Goal: Information Seeking & Learning: Learn about a topic

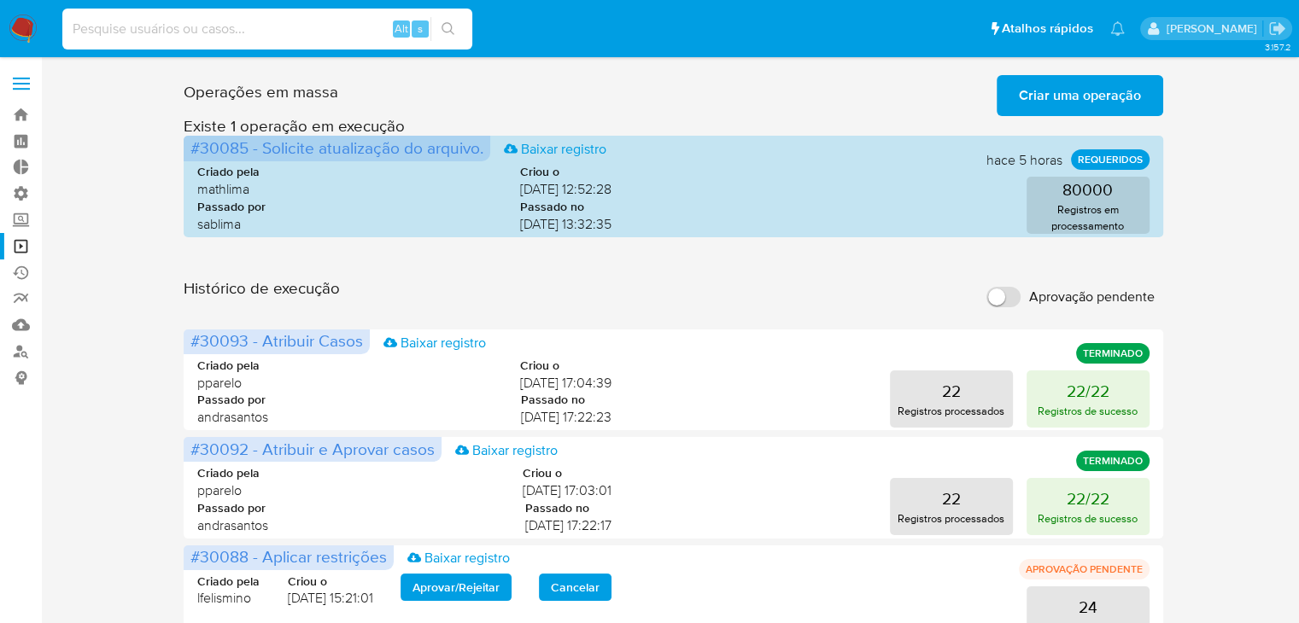
click at [243, 28] on input at bounding box center [267, 29] width 410 height 22
paste input "2011109616"
type input "2011109616"
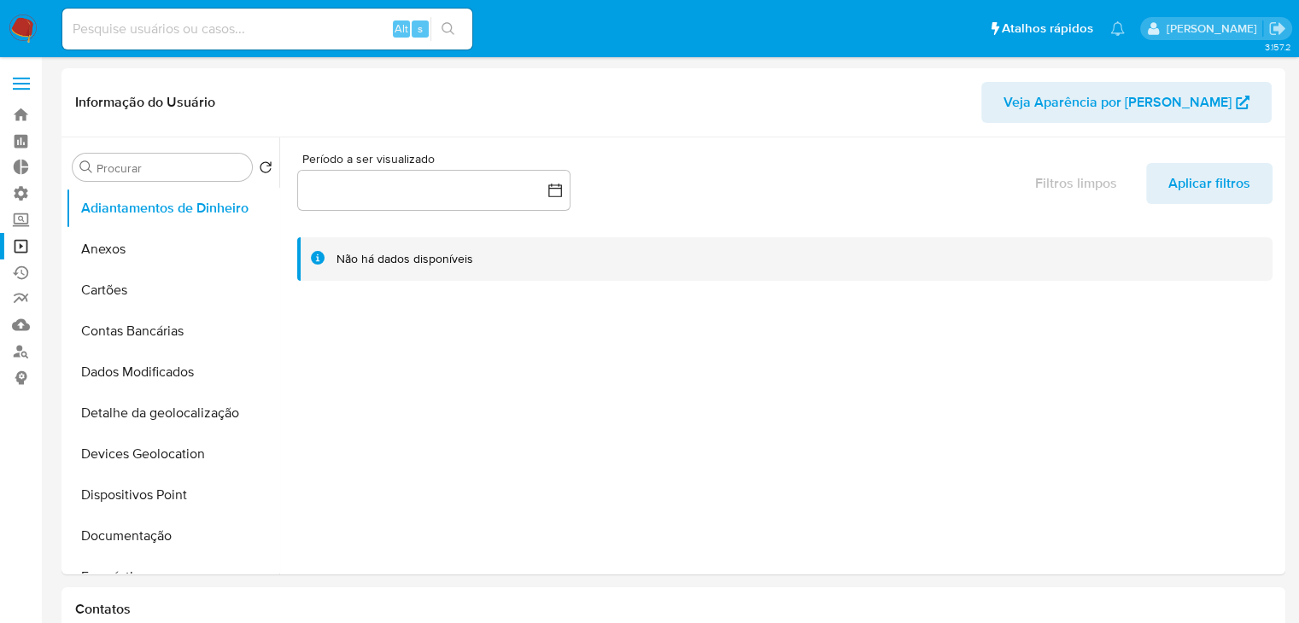
select select "10"
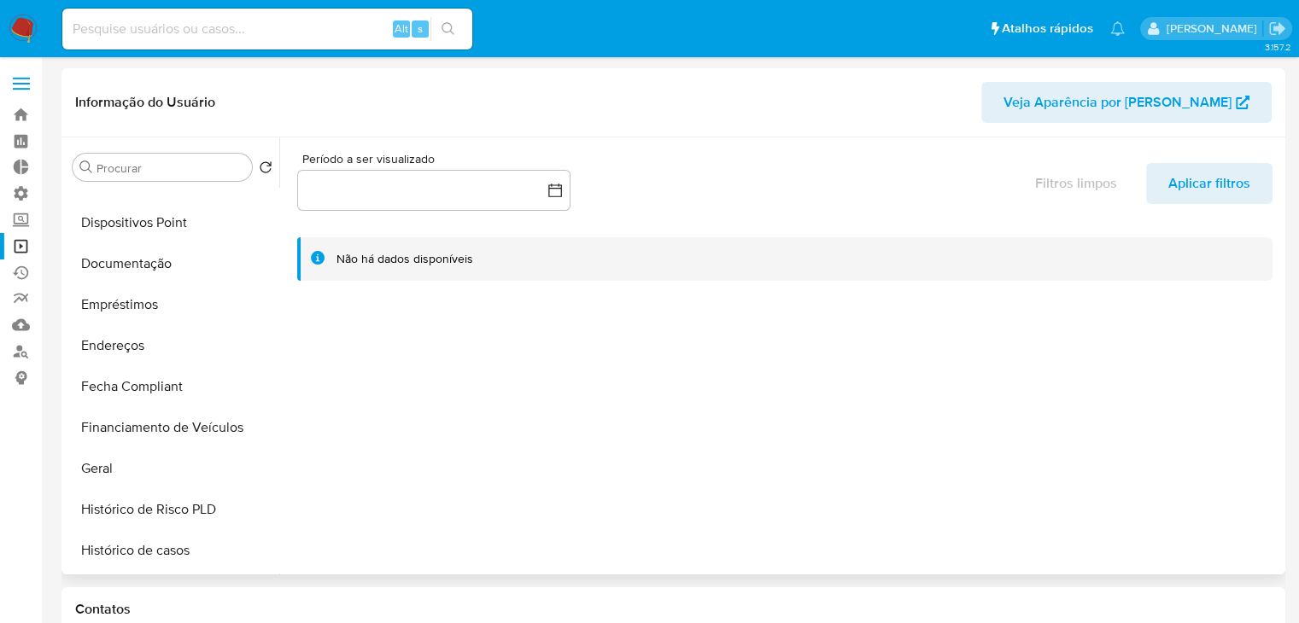
scroll to position [312, 0]
click at [210, 422] on button "Geral" at bounding box center [166, 429] width 200 height 41
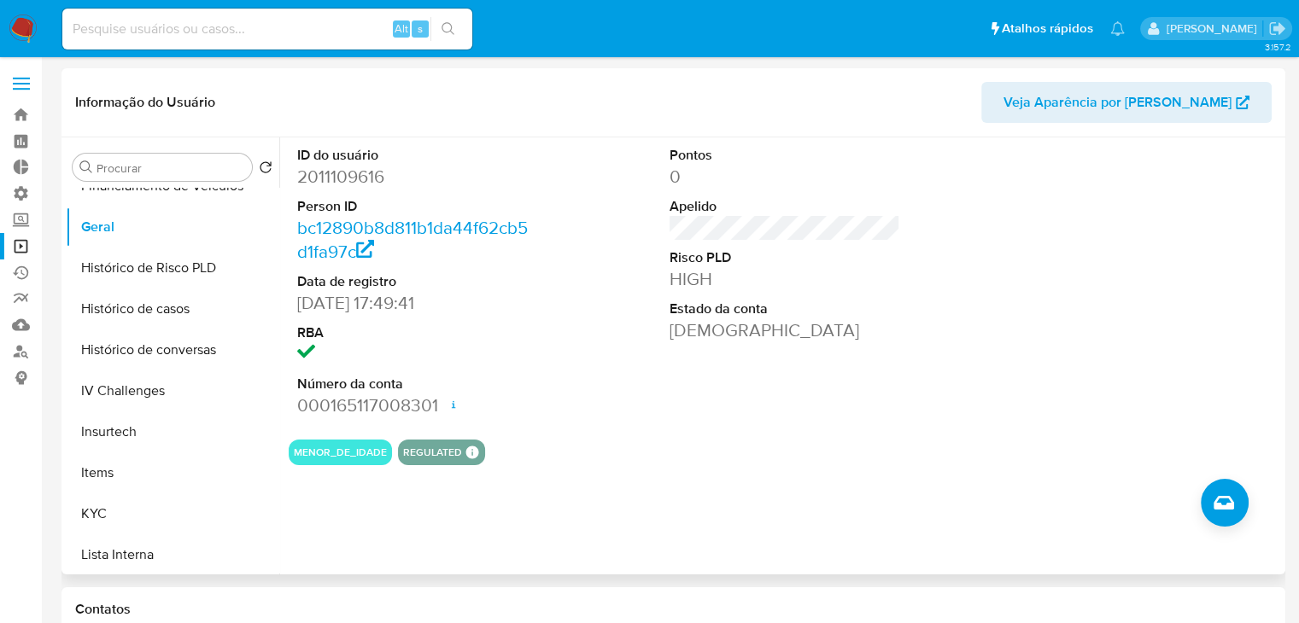
scroll to position [451, 0]
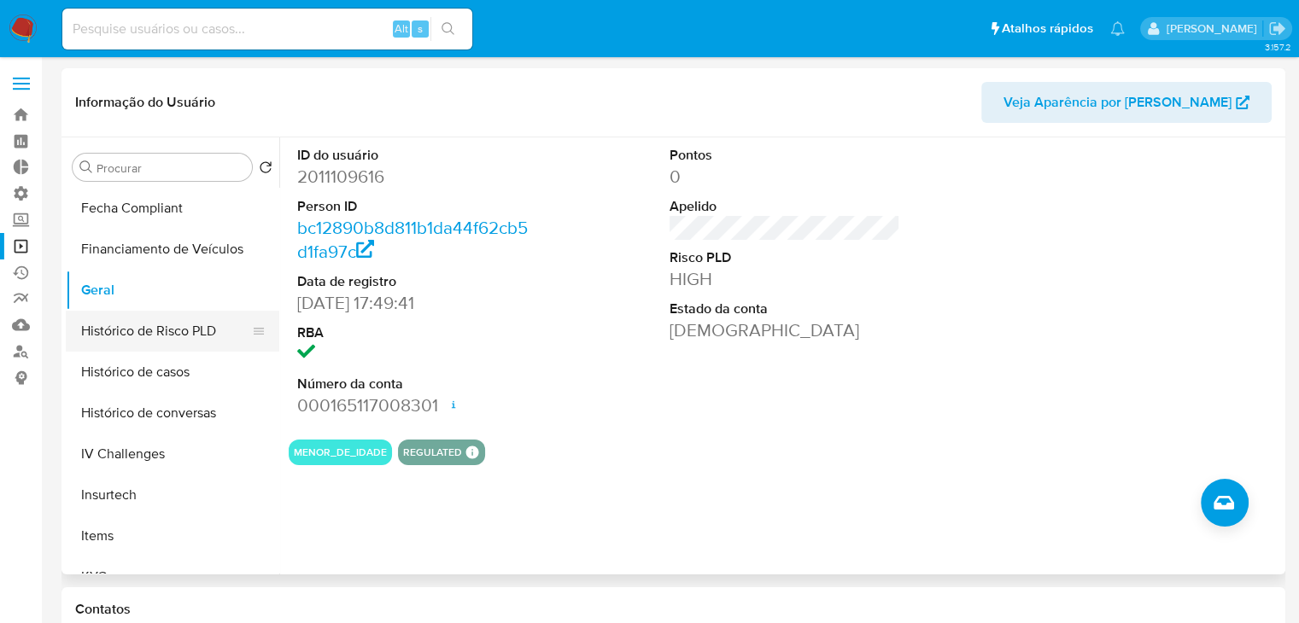
click at [229, 336] on button "Histórico de Risco PLD" at bounding box center [166, 331] width 200 height 41
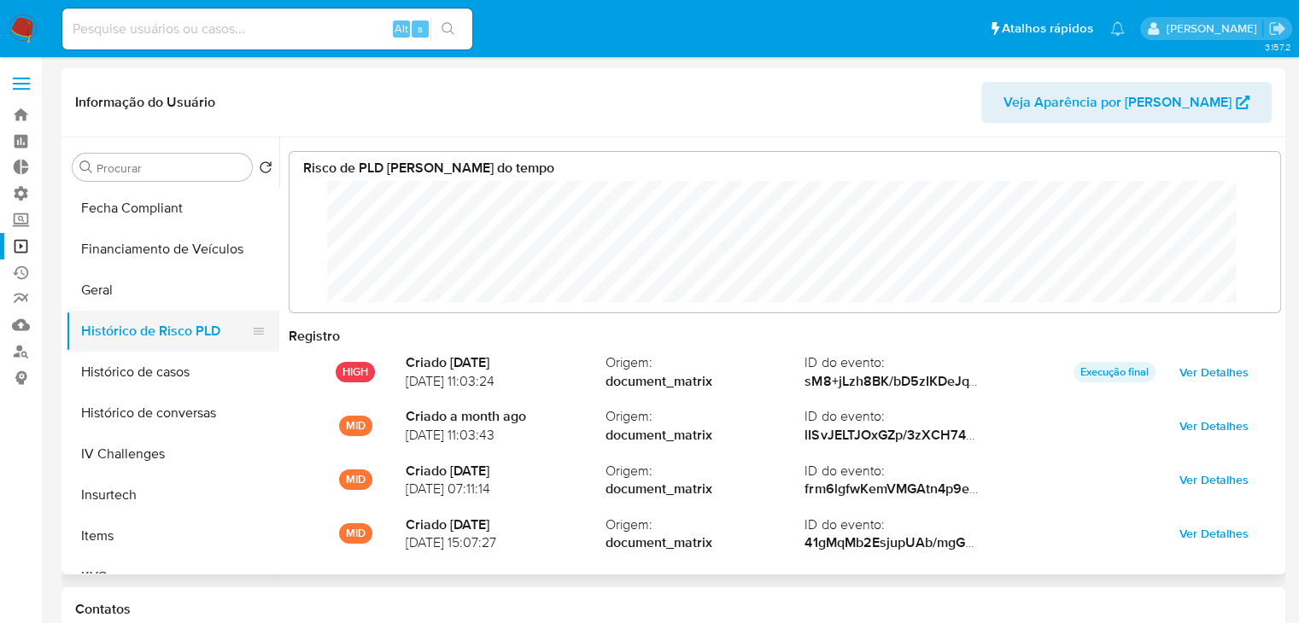
scroll to position [127, 956]
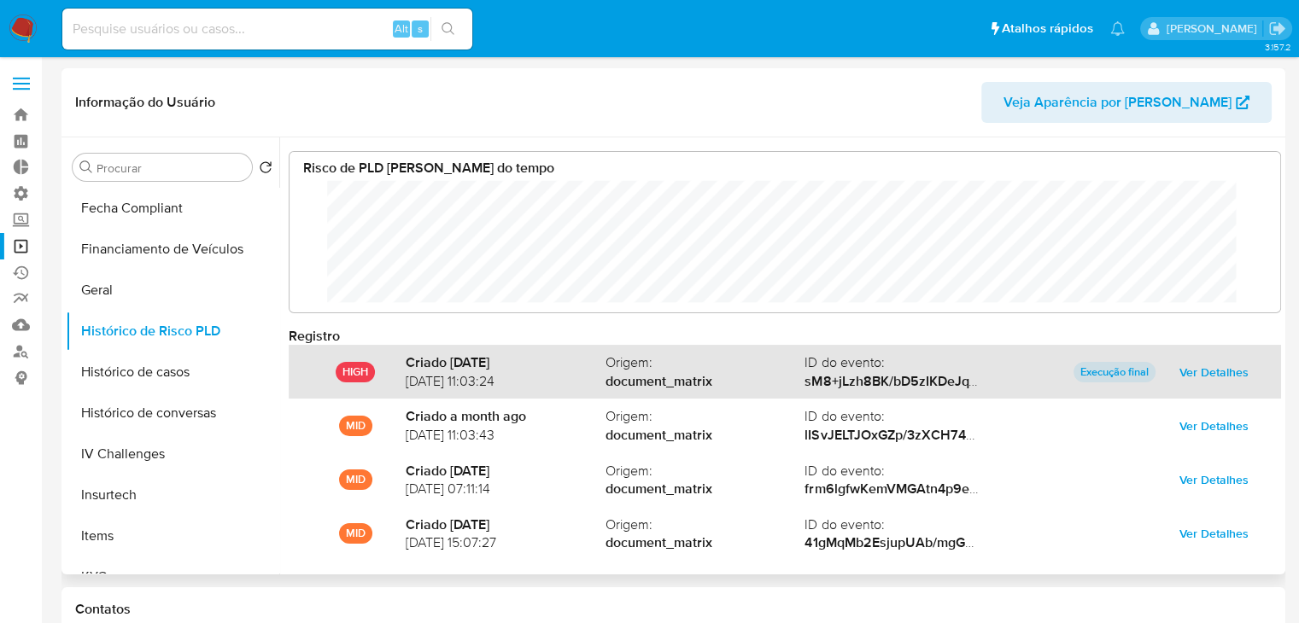
click at [1222, 354] on div "HIGH Criado [DATE] [DATE] 11:03:24 Origem : document_matrix ID do evento : sM8+…" at bounding box center [785, 372] width 992 height 54
click at [1188, 372] on span "Ver Detalhes" at bounding box center [1213, 372] width 69 height 24
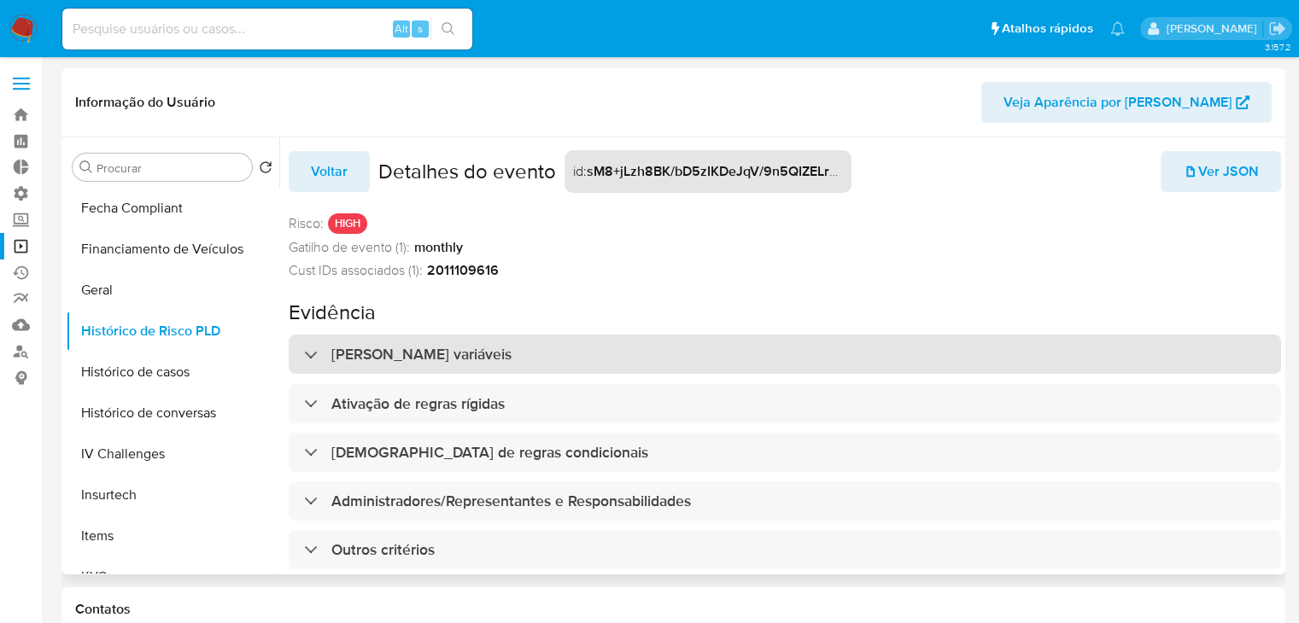
click at [1160, 366] on div "[PERSON_NAME] variáveis" at bounding box center [785, 354] width 992 height 39
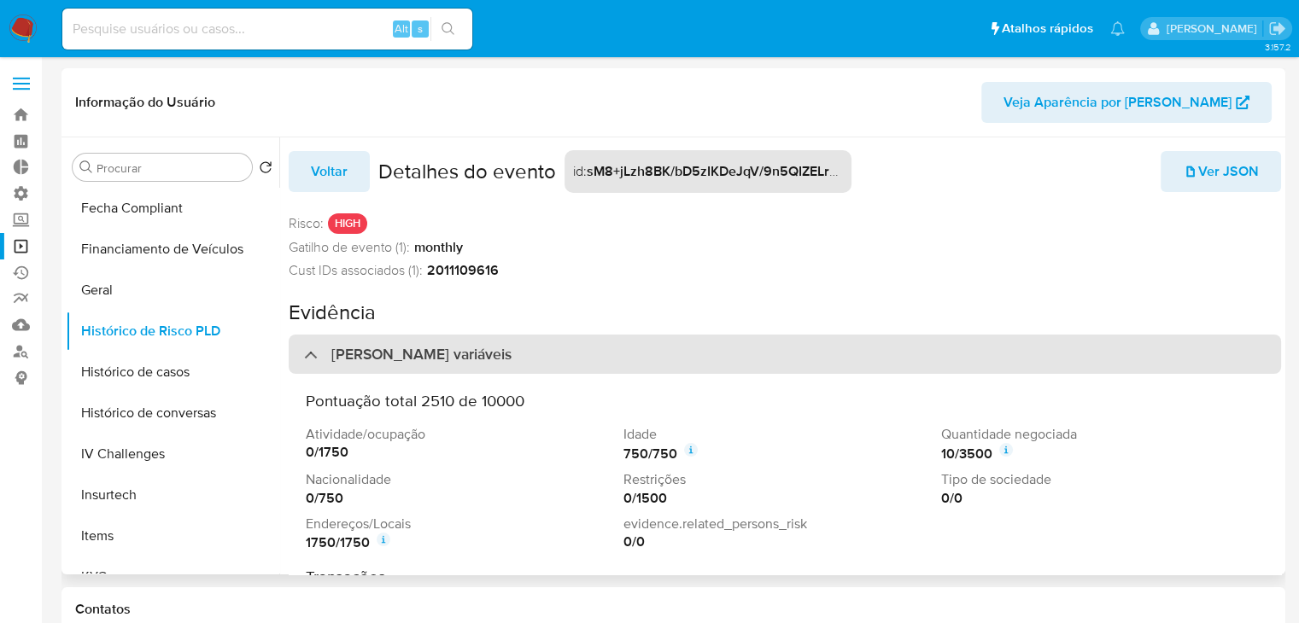
click at [1160, 366] on div "[PERSON_NAME] variáveis" at bounding box center [785, 354] width 992 height 39
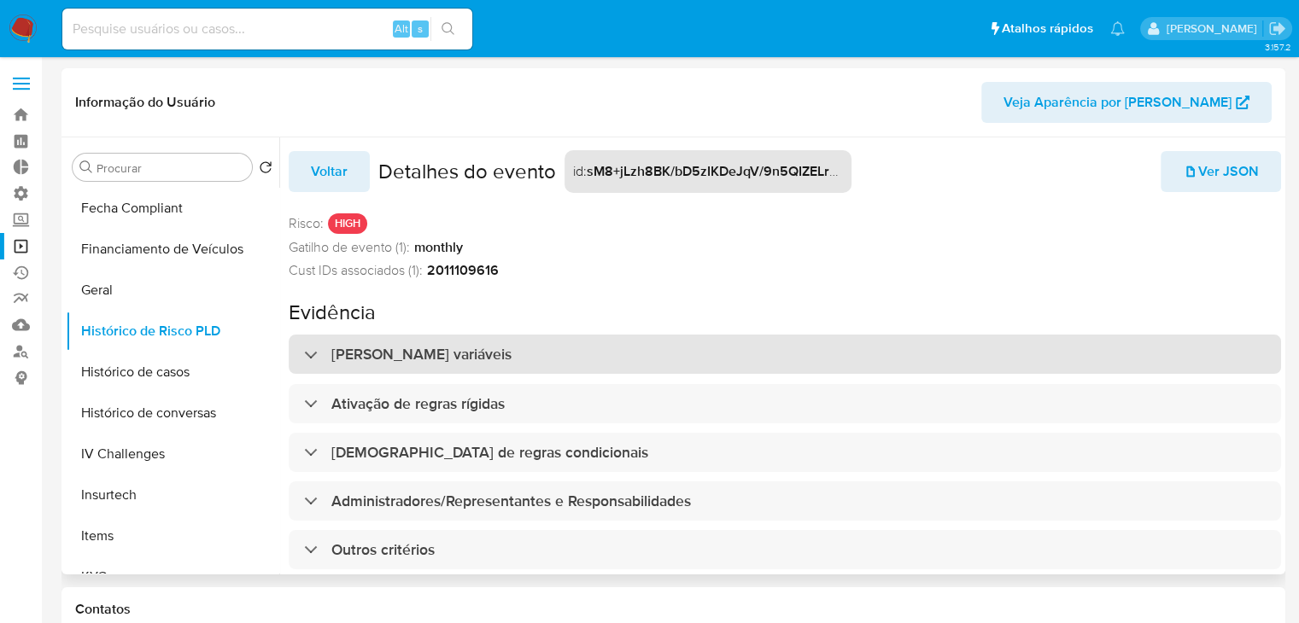
click at [1160, 366] on div "[PERSON_NAME] variáveis" at bounding box center [785, 354] width 992 height 39
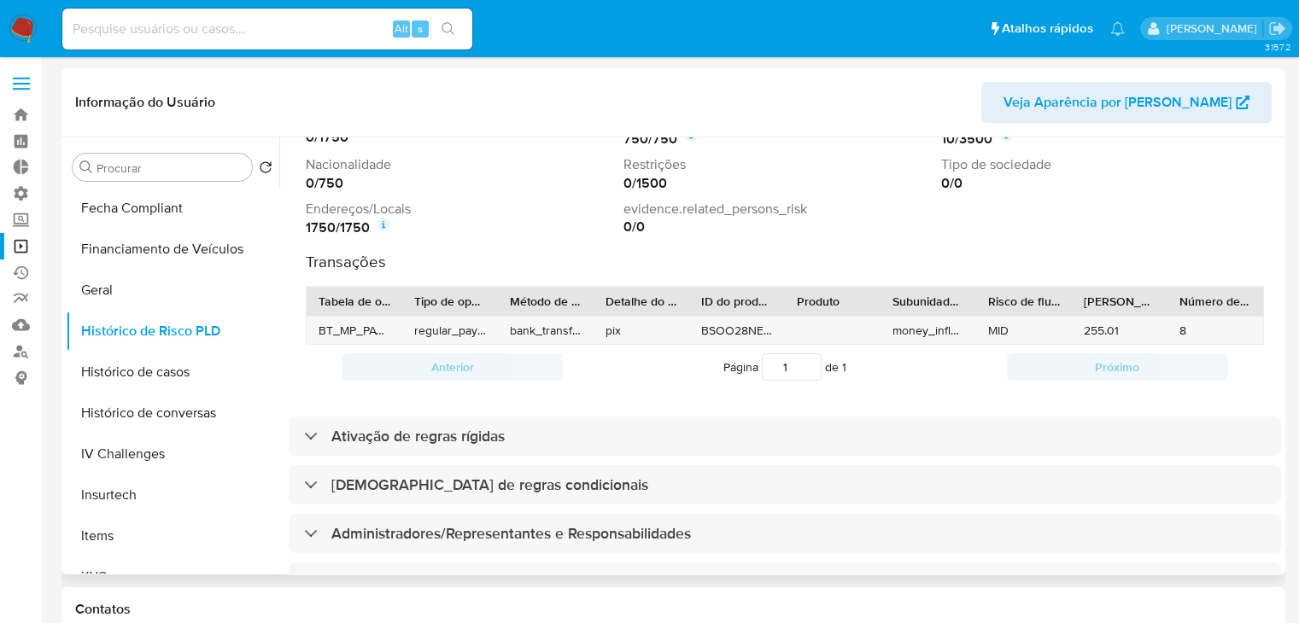
scroll to position [336, 0]
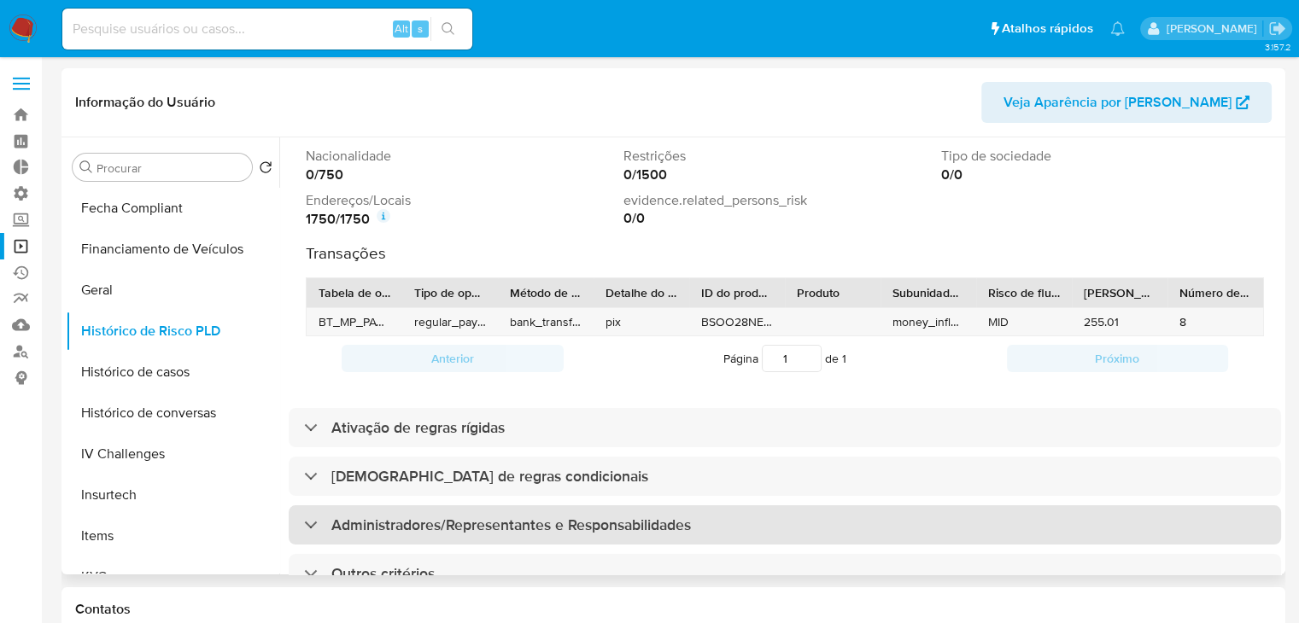
click at [1120, 513] on div "Administradores/Representantes e Responsabilidades" at bounding box center [785, 524] width 992 height 39
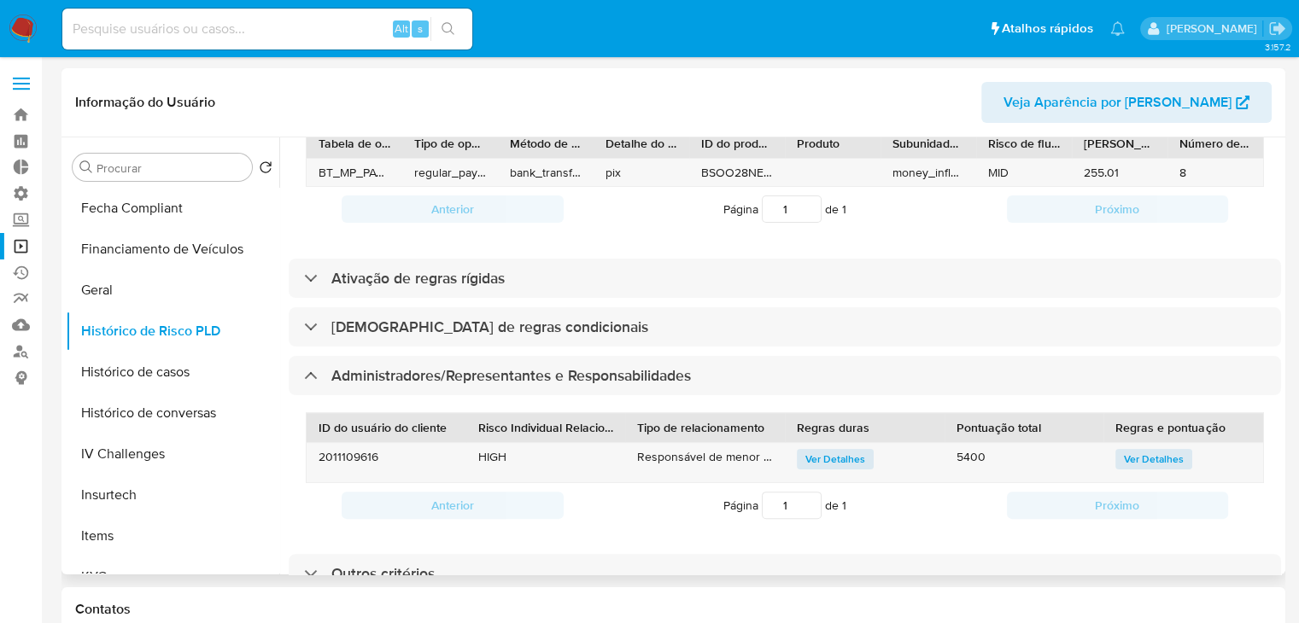
scroll to position [50, 0]
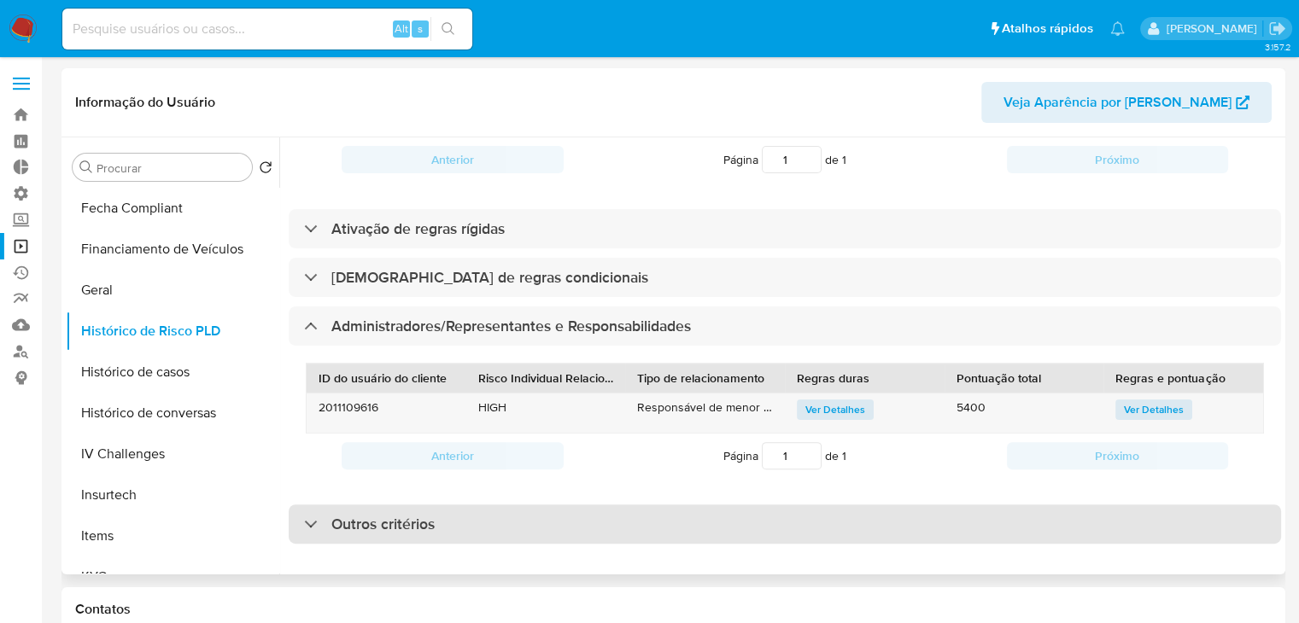
click at [1131, 517] on div "Outros critérios" at bounding box center [785, 524] width 992 height 39
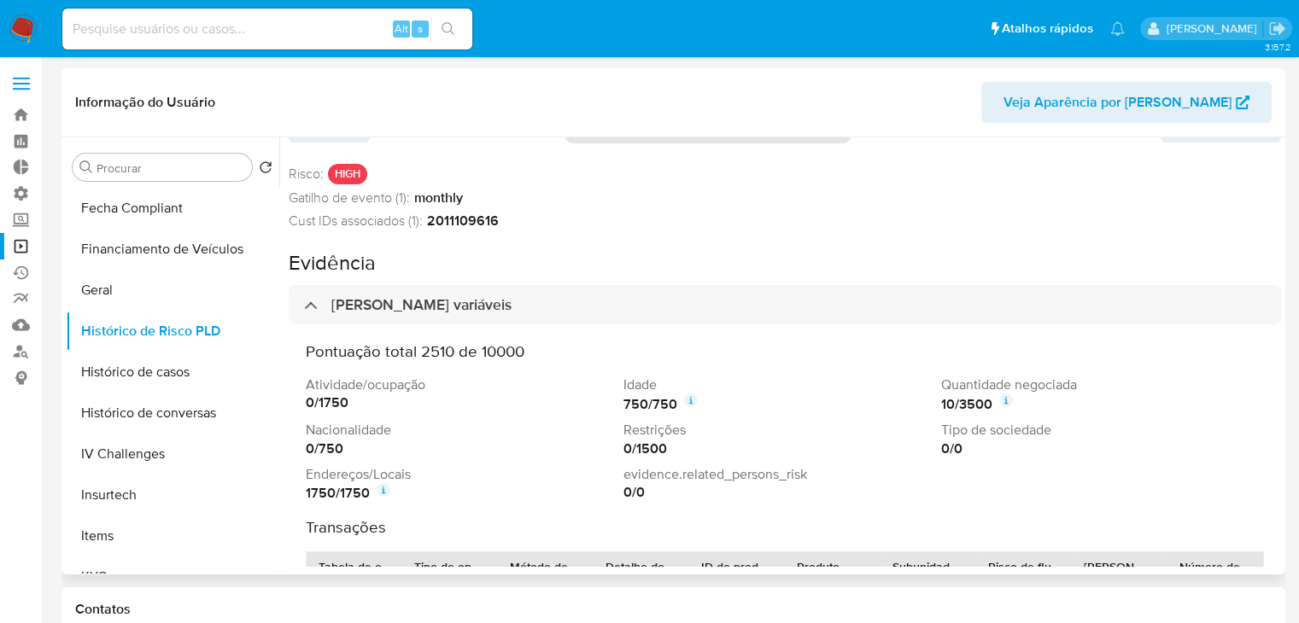
scroll to position [0, 0]
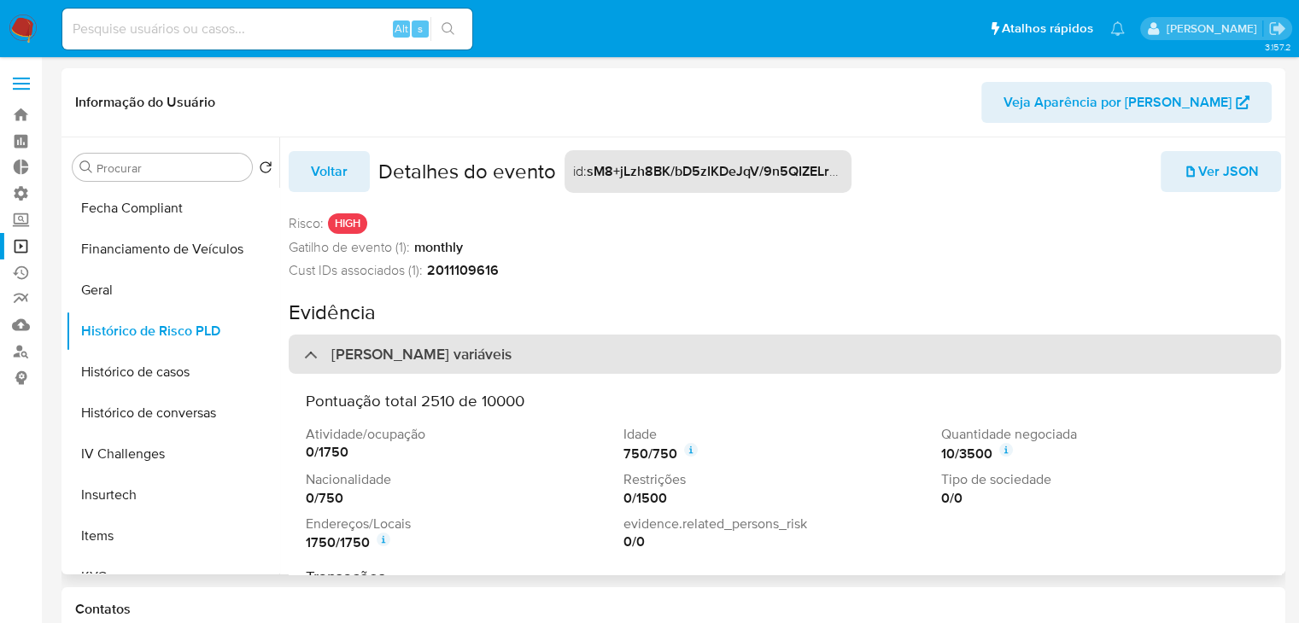
click at [975, 359] on div "[PERSON_NAME] variáveis" at bounding box center [785, 354] width 992 height 39
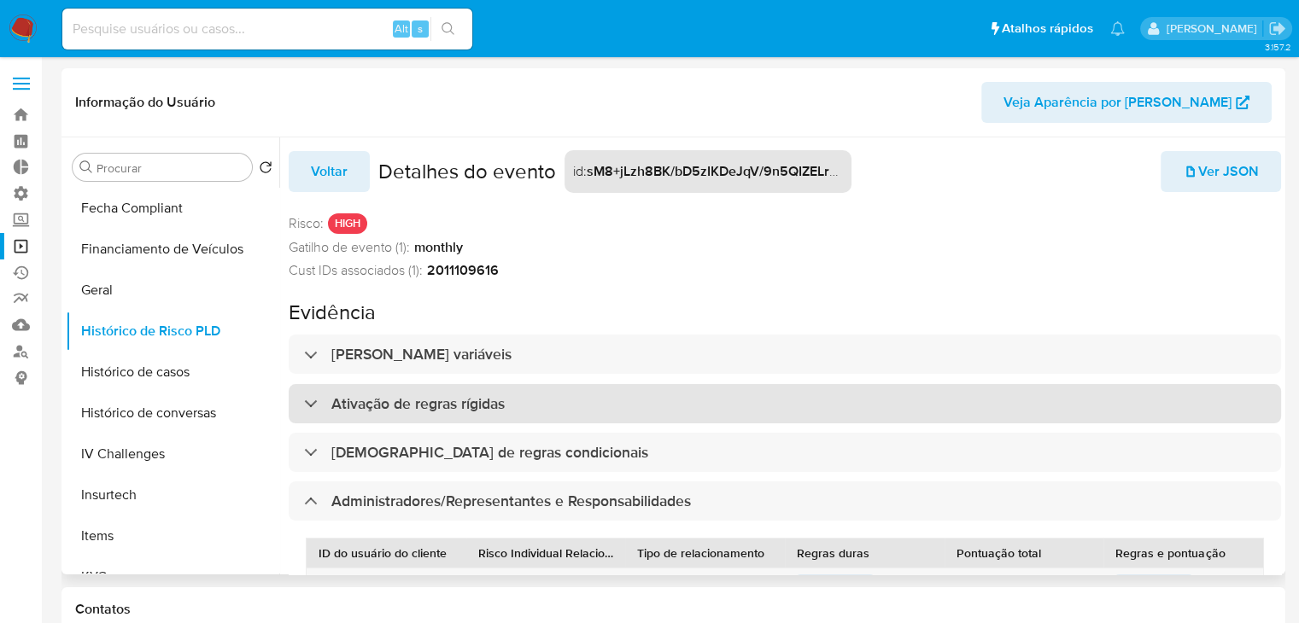
click at [970, 404] on div "Ativação de regras rígidas" at bounding box center [785, 403] width 992 height 39
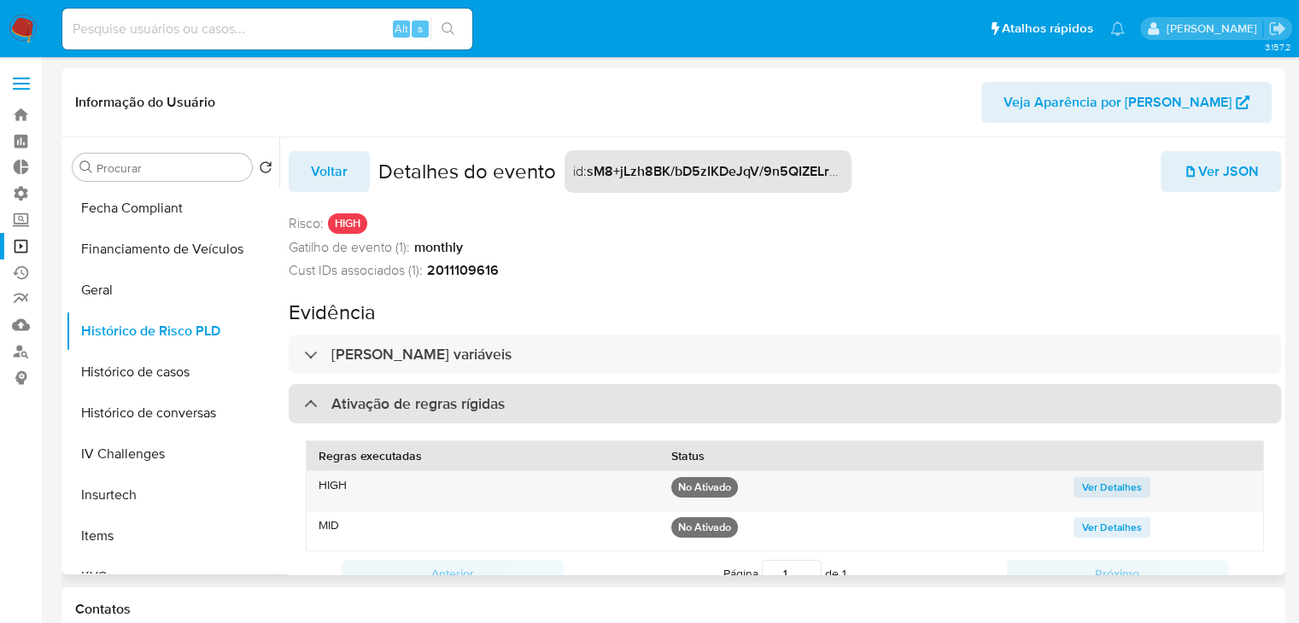
click at [970, 405] on div "Ativação de regras rígidas" at bounding box center [785, 403] width 992 height 39
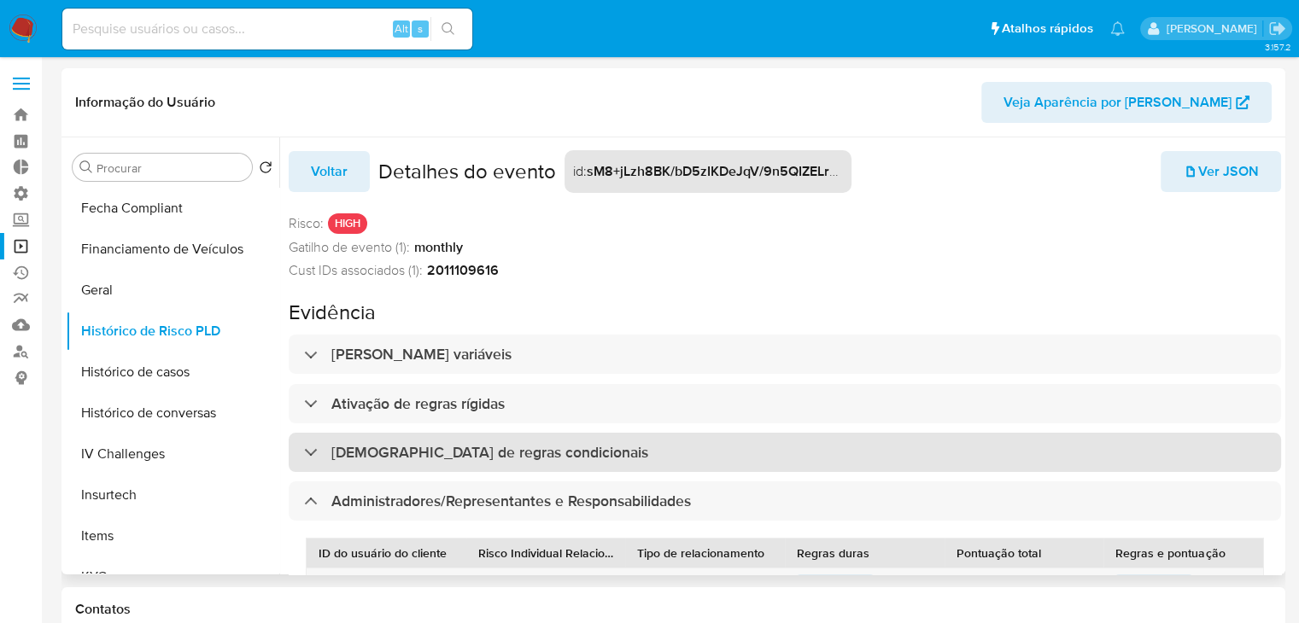
click at [970, 433] on div "[DEMOGRAPHIC_DATA] de regras condicionais" at bounding box center [785, 452] width 992 height 39
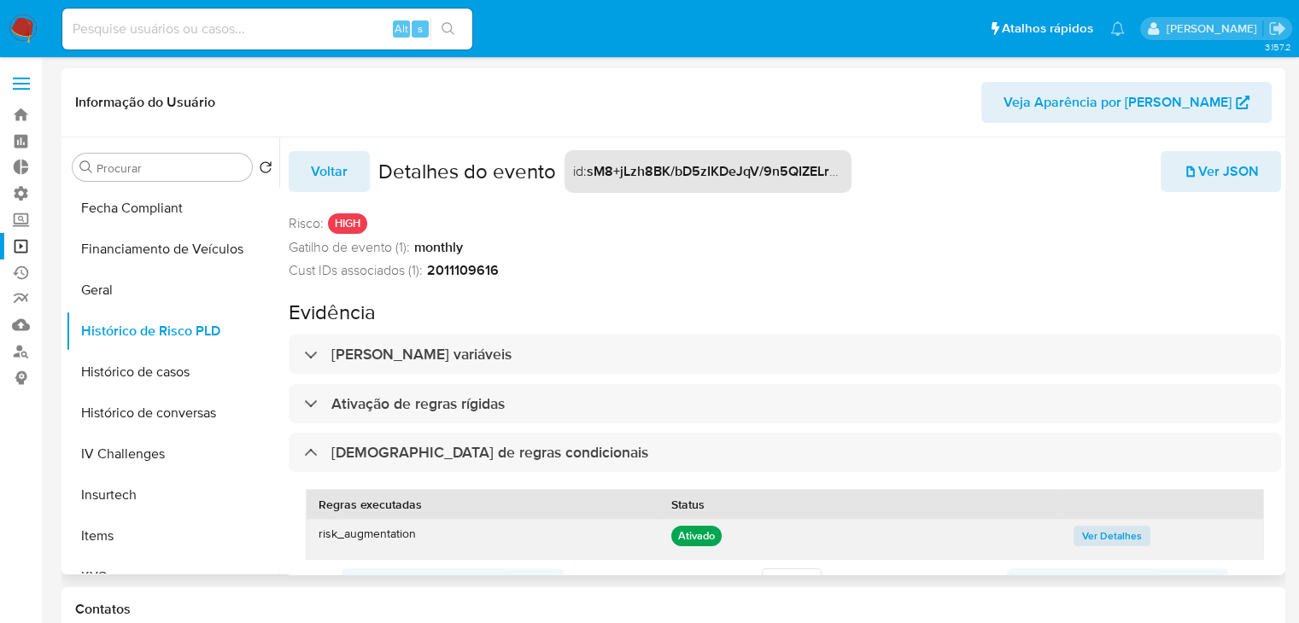
click at [1082, 531] on span "Ver Detalhes" at bounding box center [1112, 536] width 60 height 17
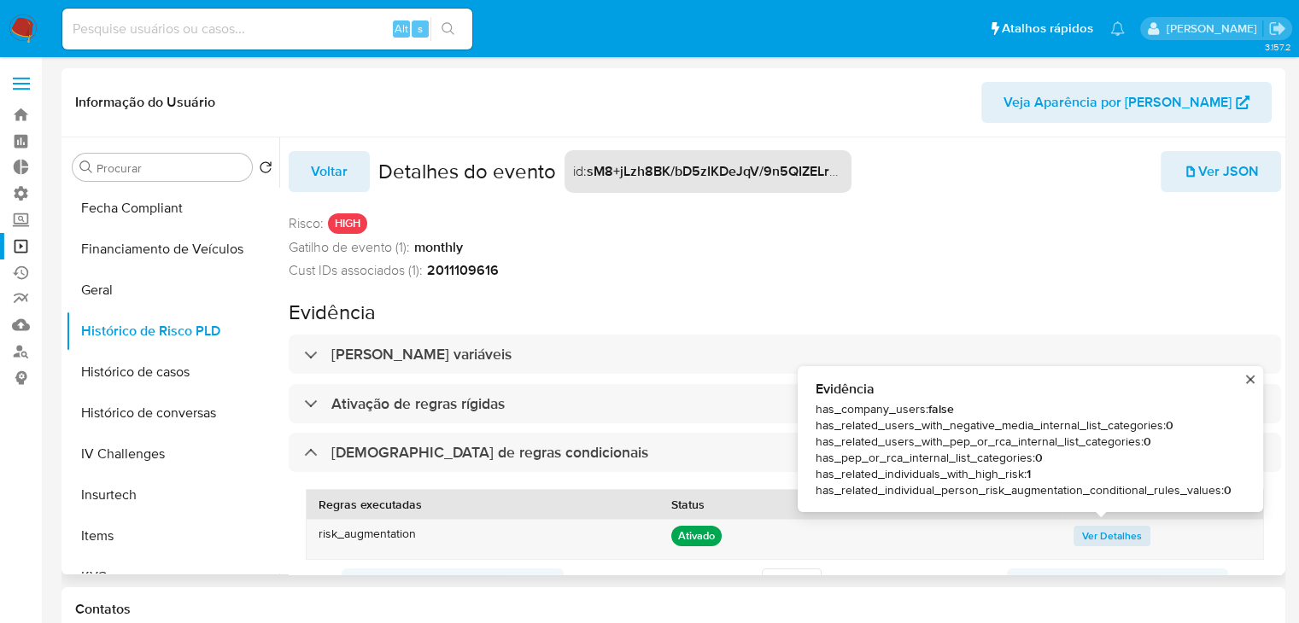
click at [983, 273] on div "Cust IDs associados (1): 2011109616" at bounding box center [785, 270] width 992 height 19
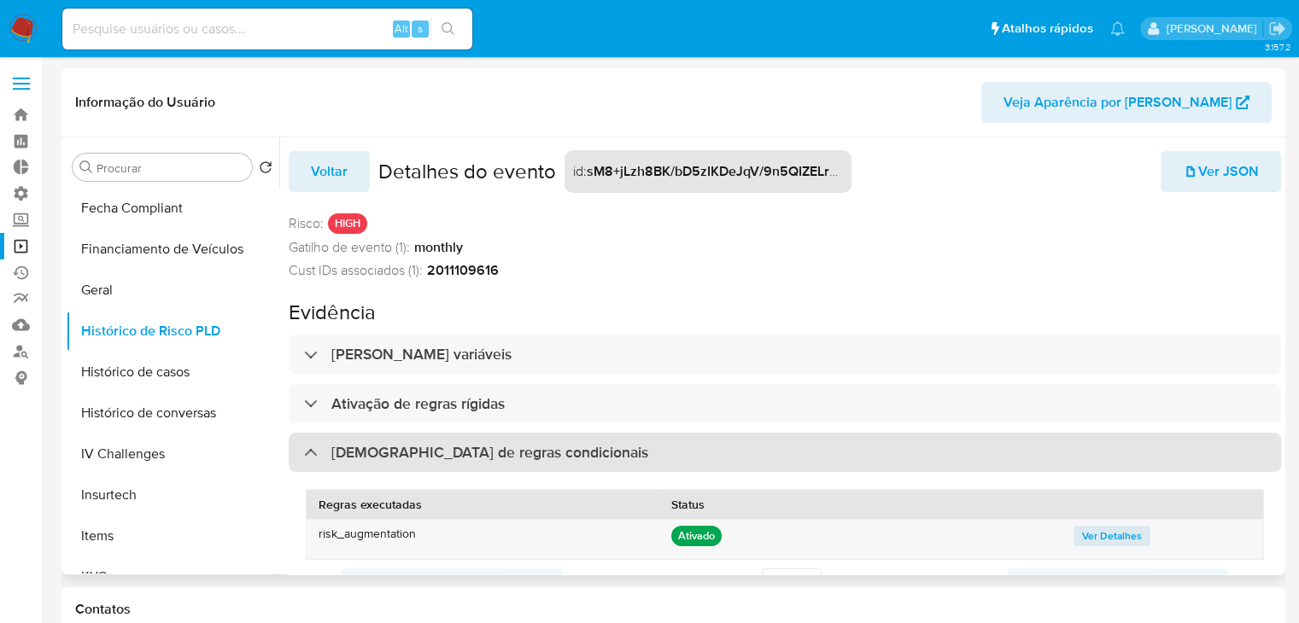
click at [815, 452] on div "[DEMOGRAPHIC_DATA] de regras condicionais" at bounding box center [785, 452] width 992 height 39
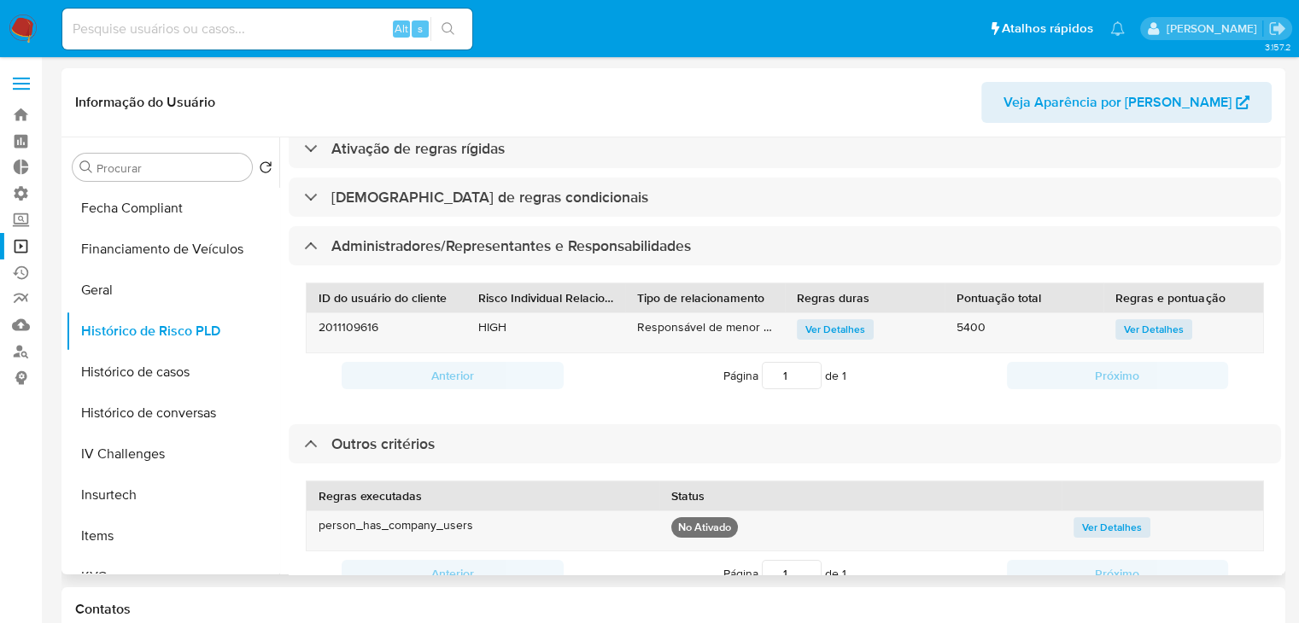
scroll to position [260, 0]
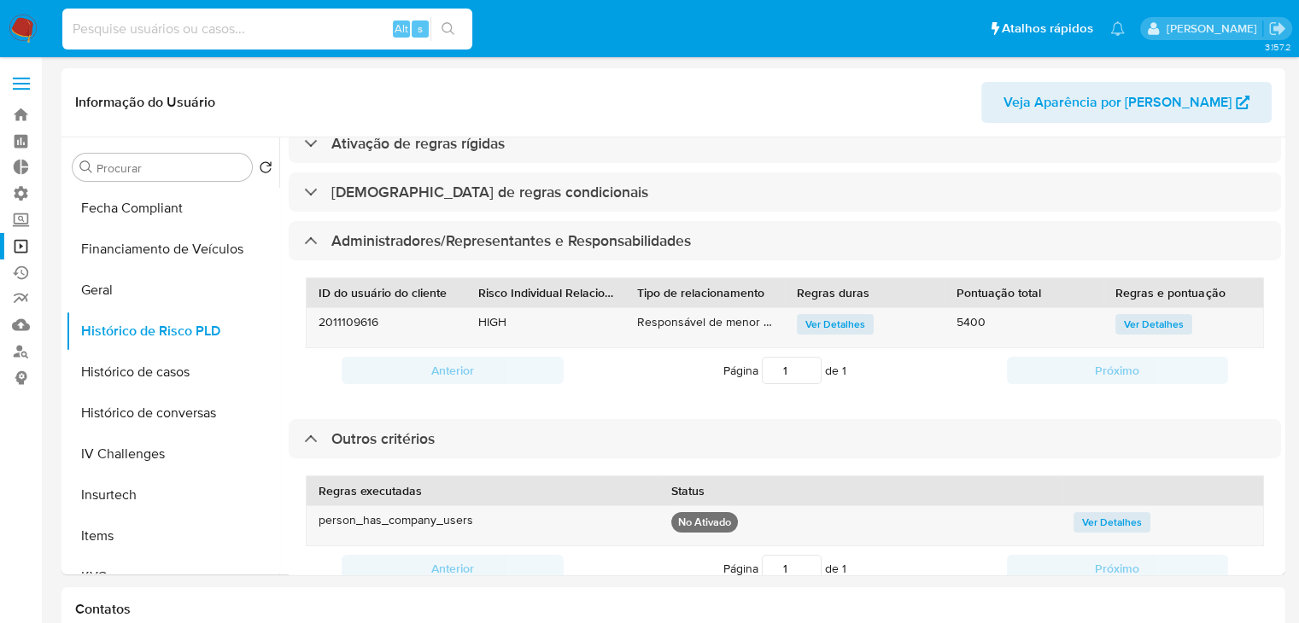
click at [181, 35] on input at bounding box center [267, 29] width 410 height 22
paste input "2208213321"
type input "2208213321"
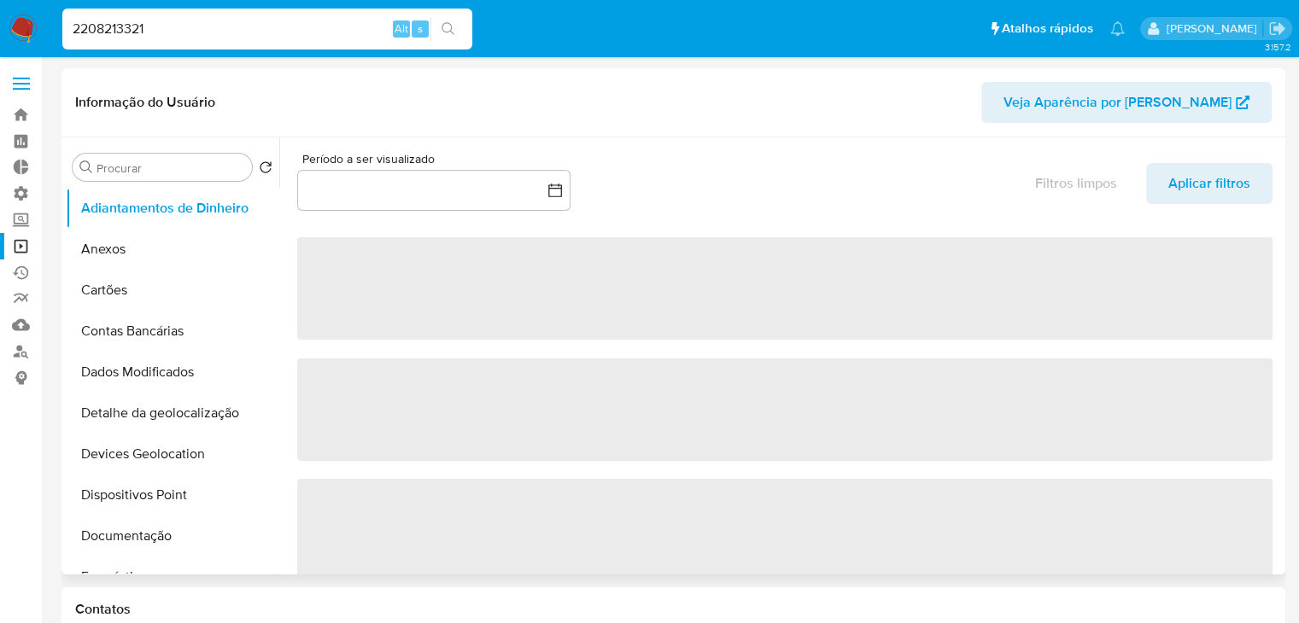
select select "10"
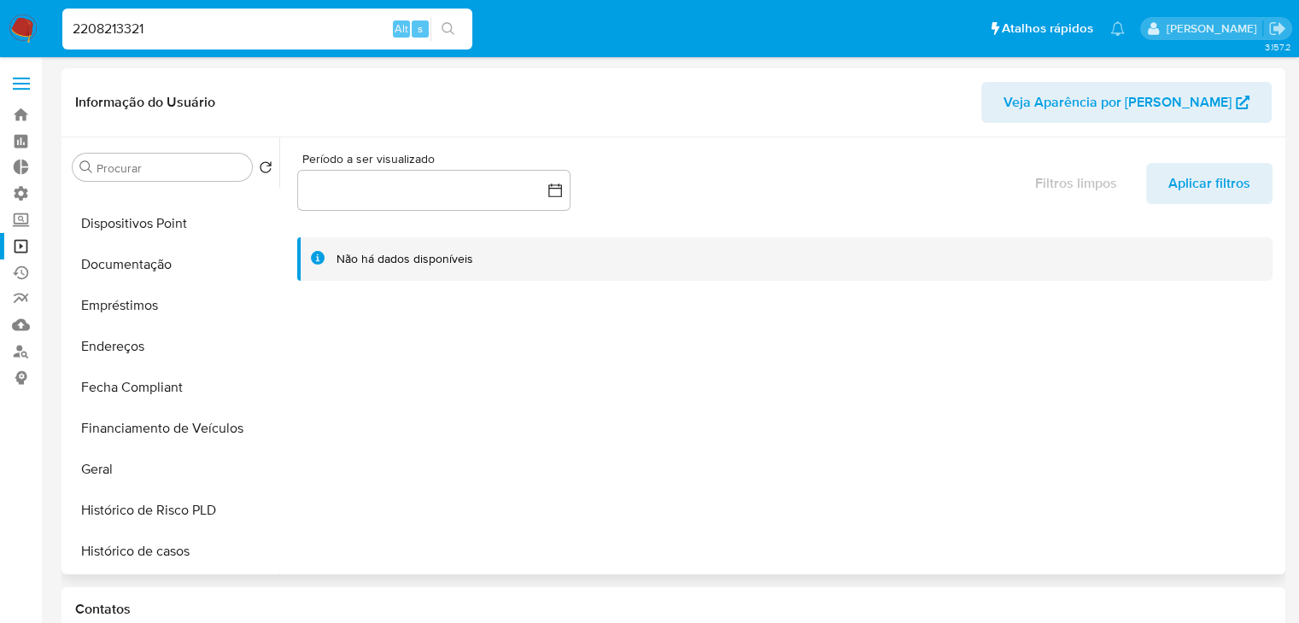
scroll to position [301, 0]
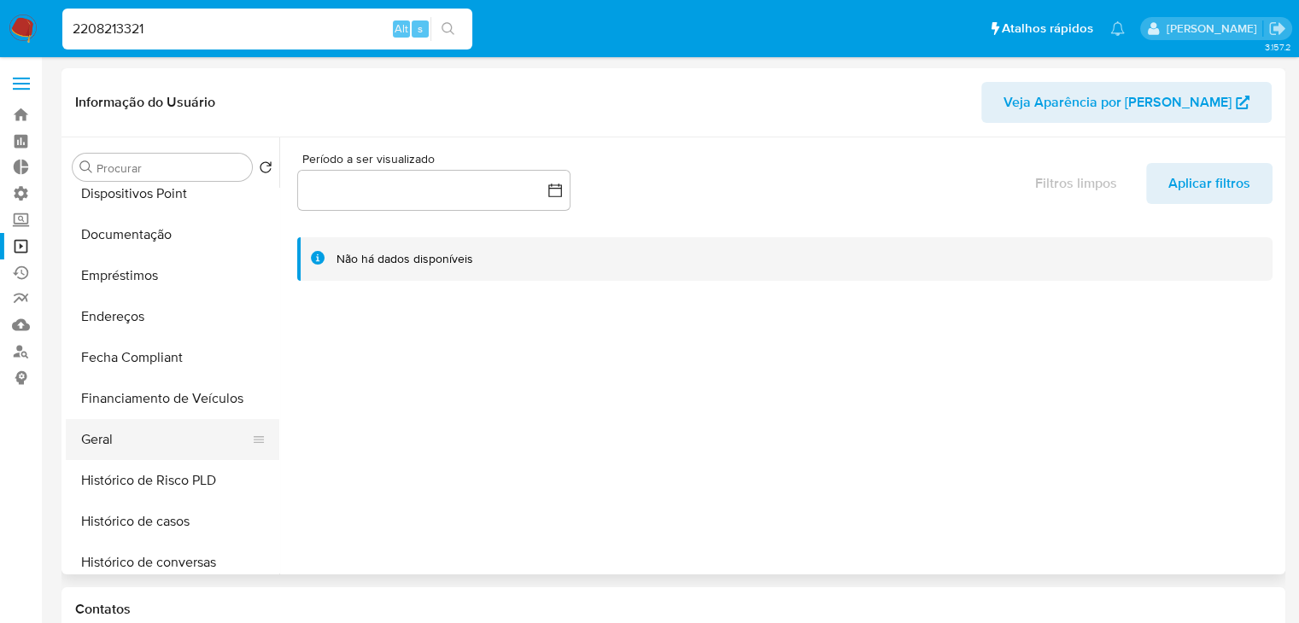
click at [200, 435] on button "Geral" at bounding box center [166, 439] width 200 height 41
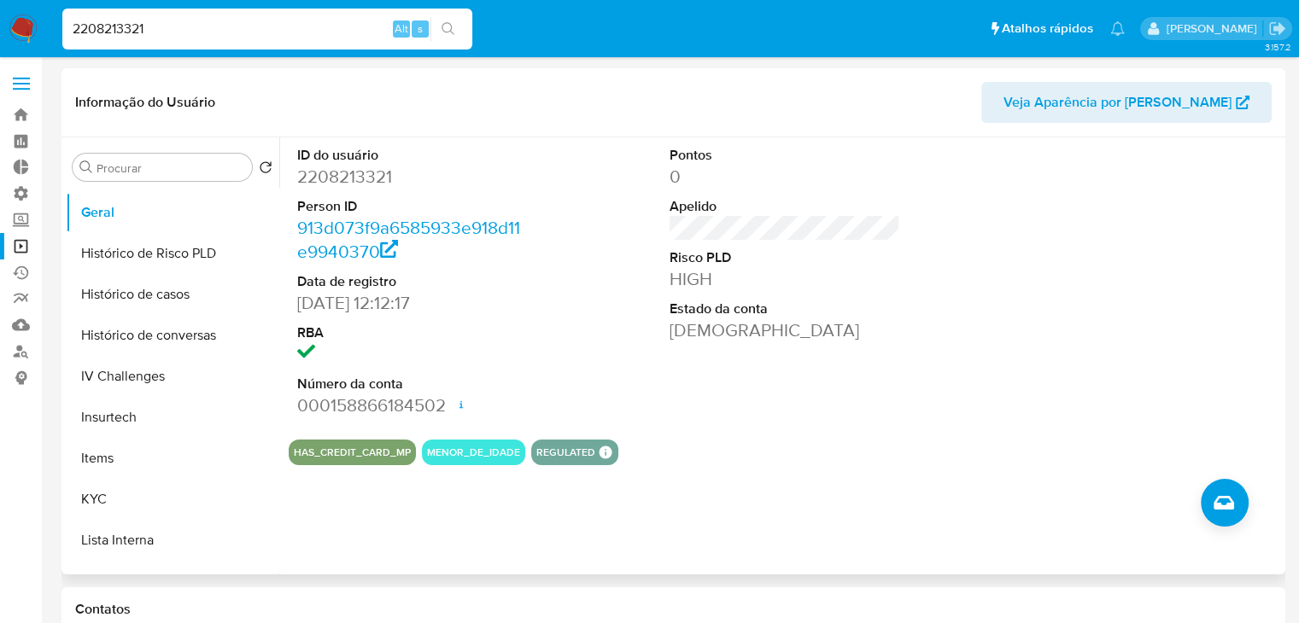
scroll to position [523, 0]
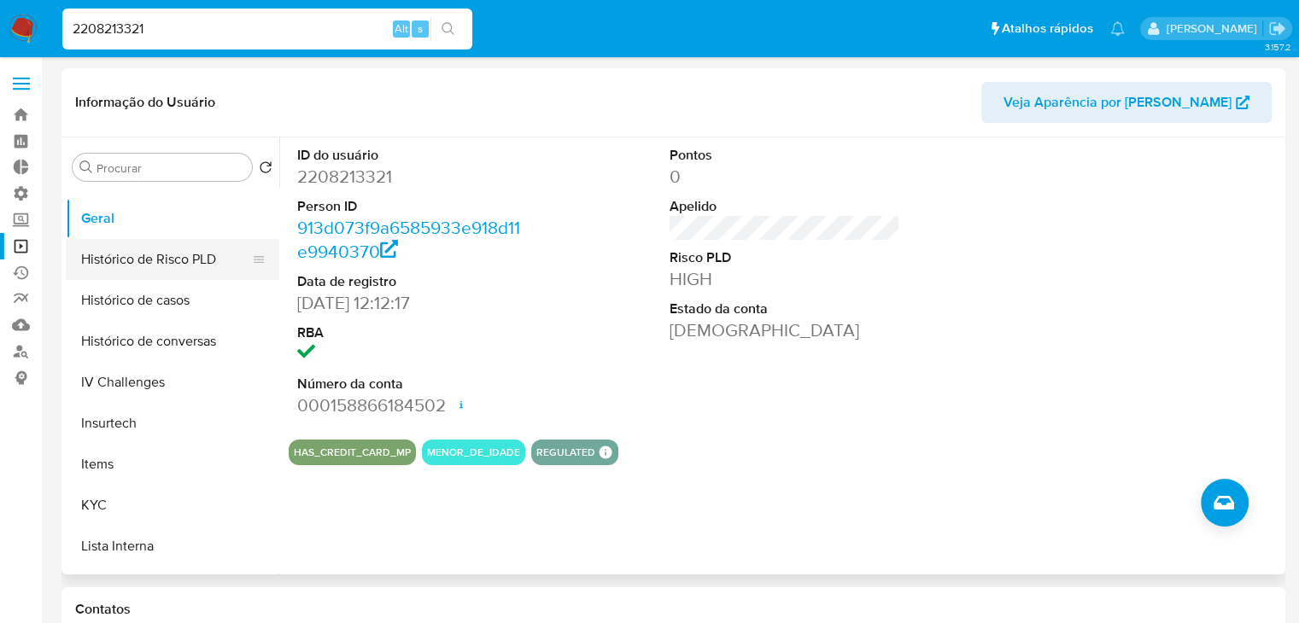
click at [237, 272] on button "Histórico de Risco PLD" at bounding box center [166, 259] width 200 height 41
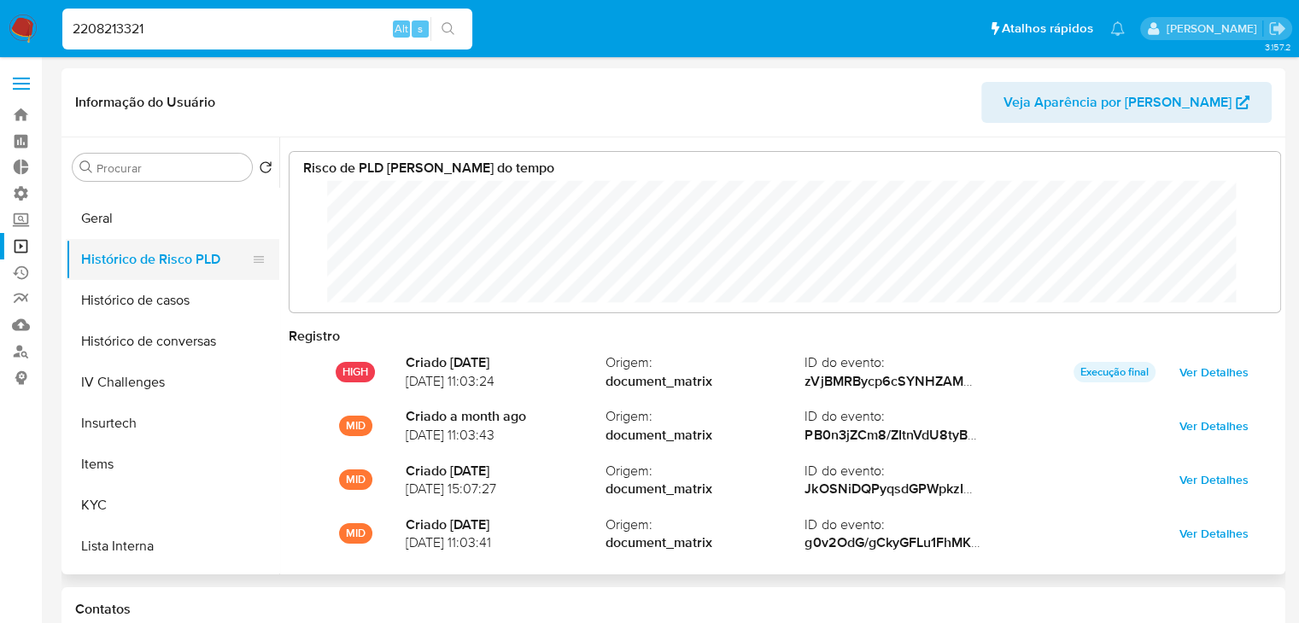
scroll to position [127, 956]
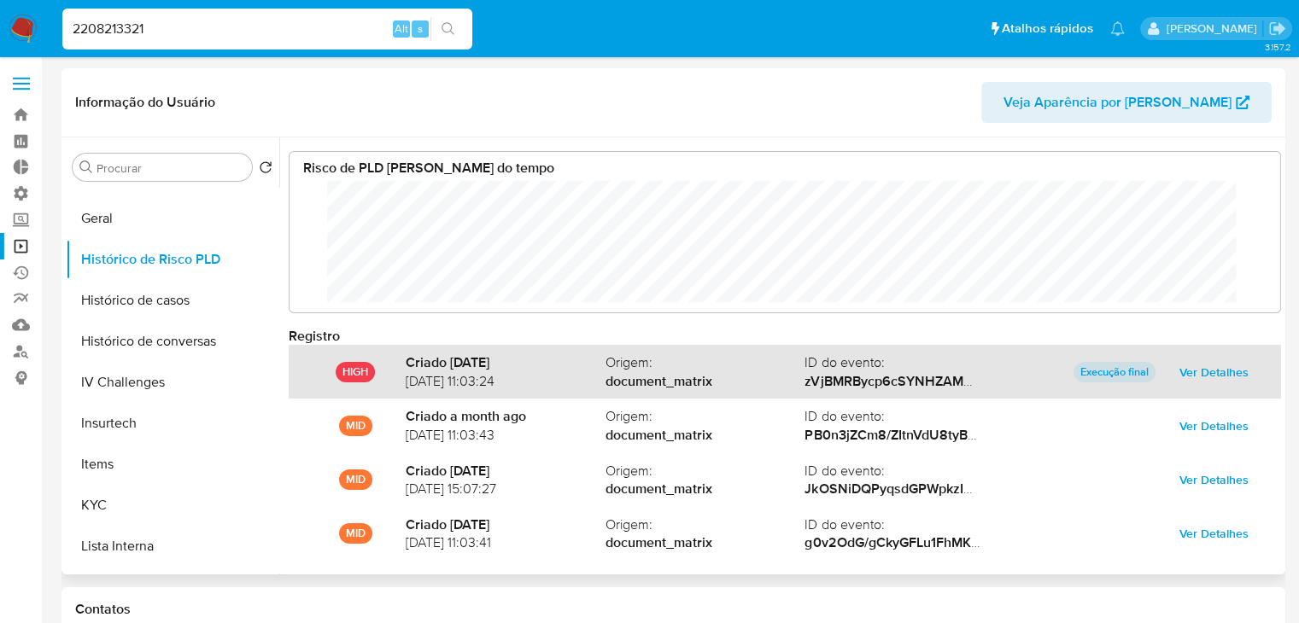
click at [1192, 370] on span "Ver Detalhes" at bounding box center [1213, 372] width 69 height 24
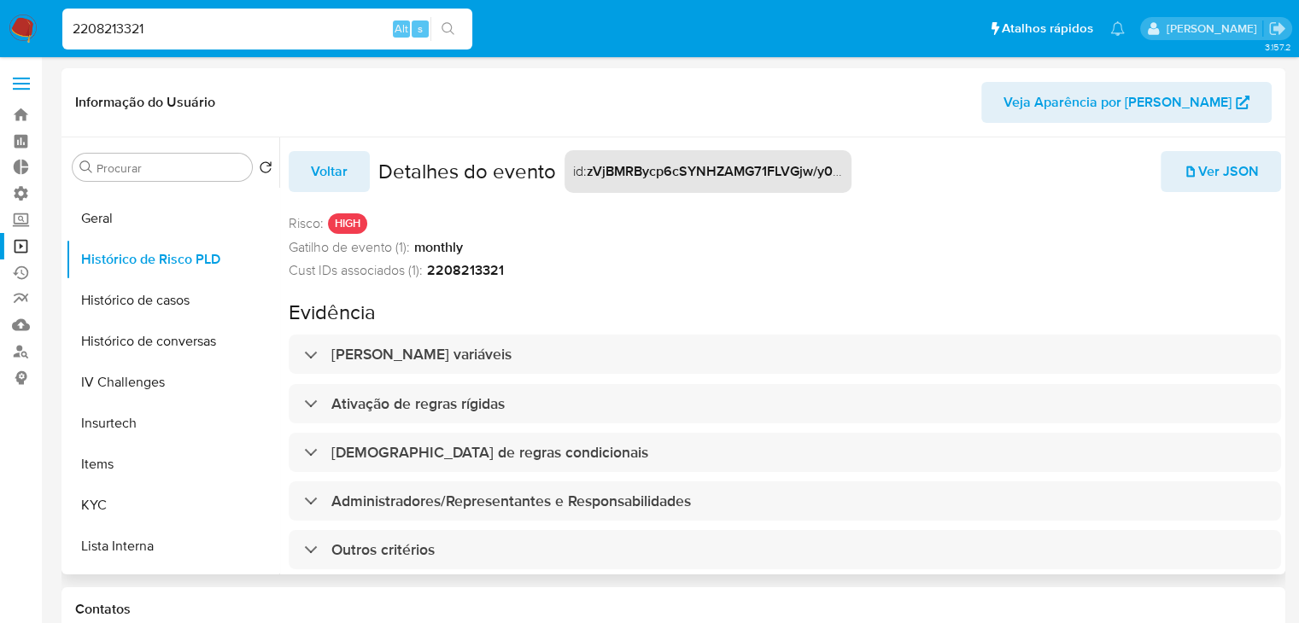
scroll to position [38, 0]
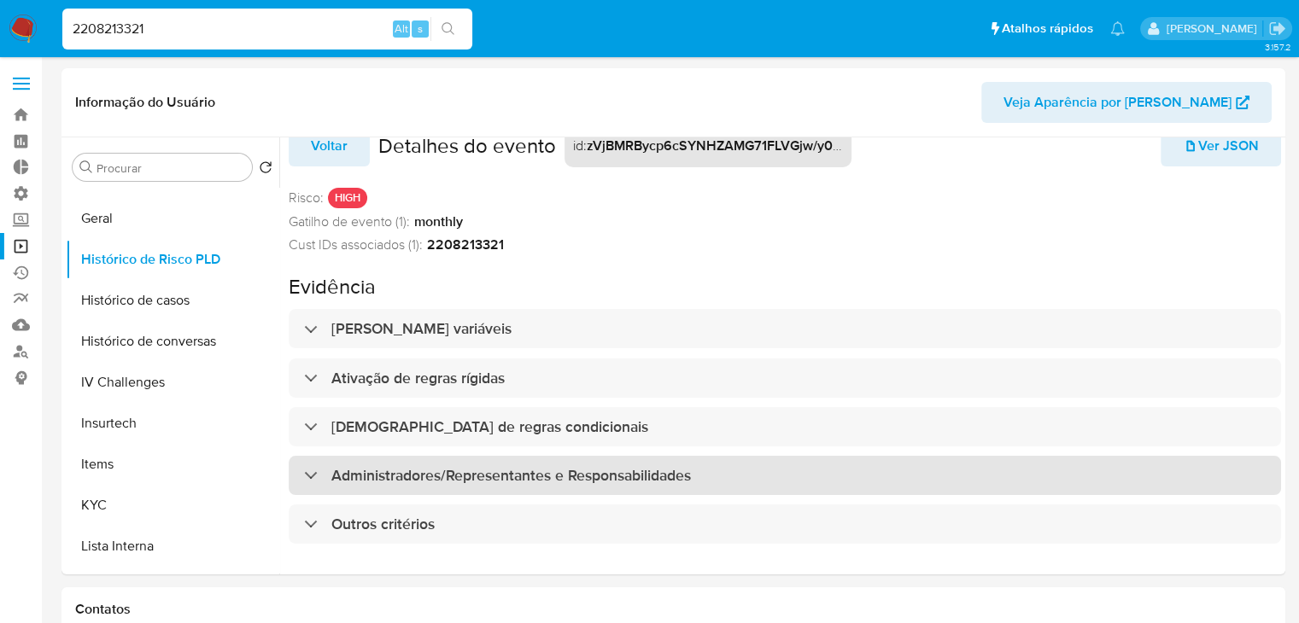
click at [1125, 466] on div "Administradores/Representantes e Responsabilidades" at bounding box center [785, 475] width 992 height 39
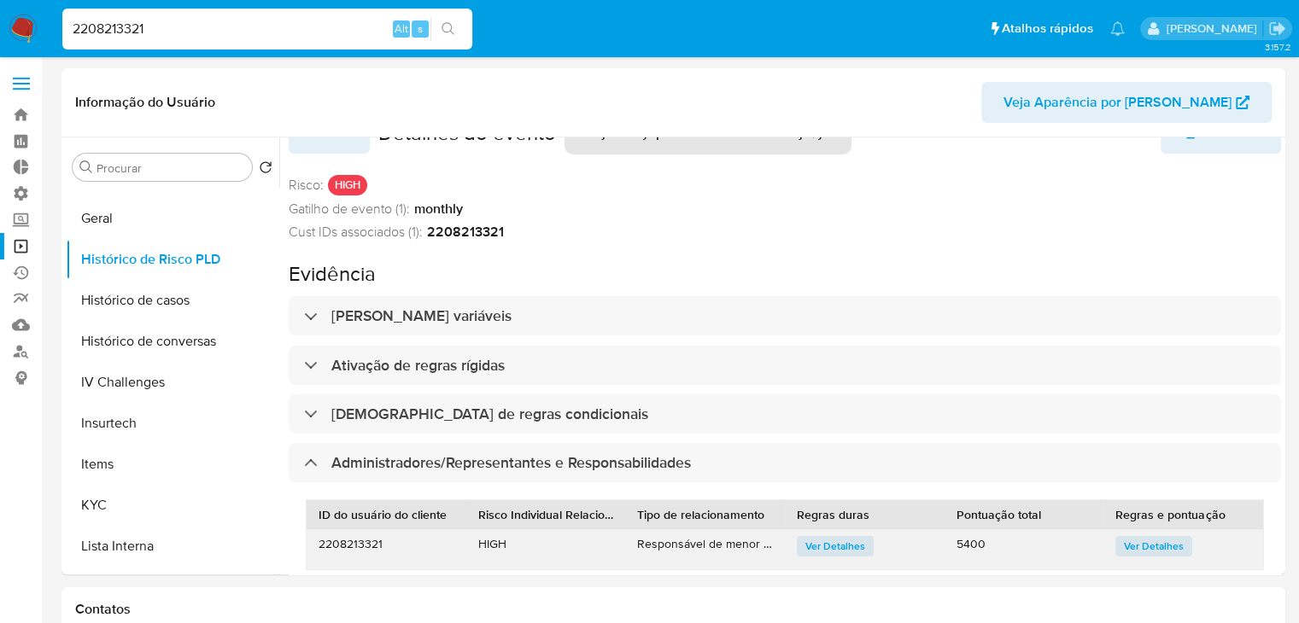
click at [1147, 539] on span "Ver Detalhes" at bounding box center [1154, 546] width 60 height 17
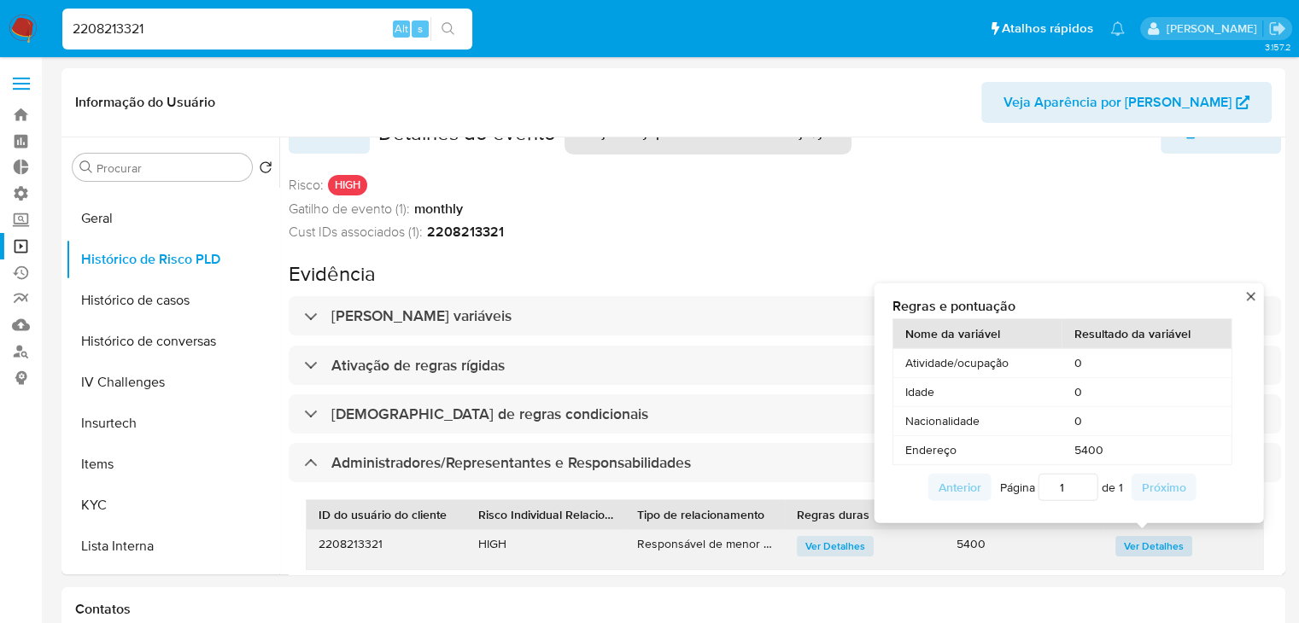
click at [1147, 539] on span "Ver Detalhes" at bounding box center [1154, 546] width 60 height 17
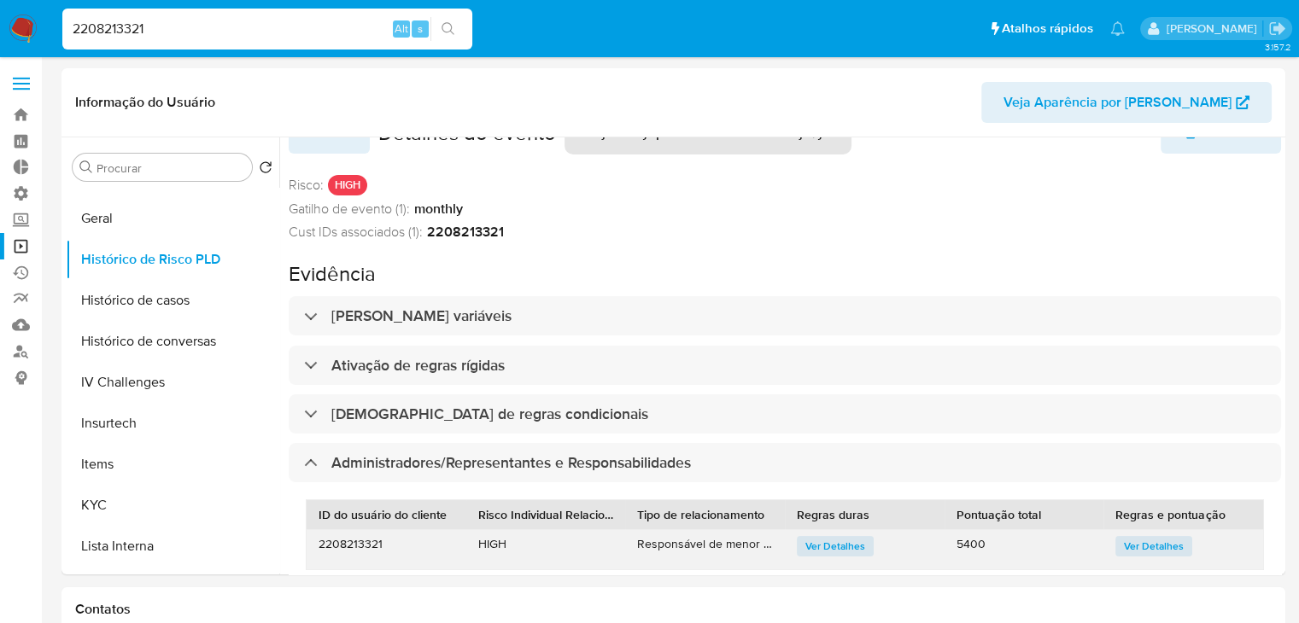
click at [829, 549] on span "Ver Detalhes" at bounding box center [835, 546] width 60 height 17
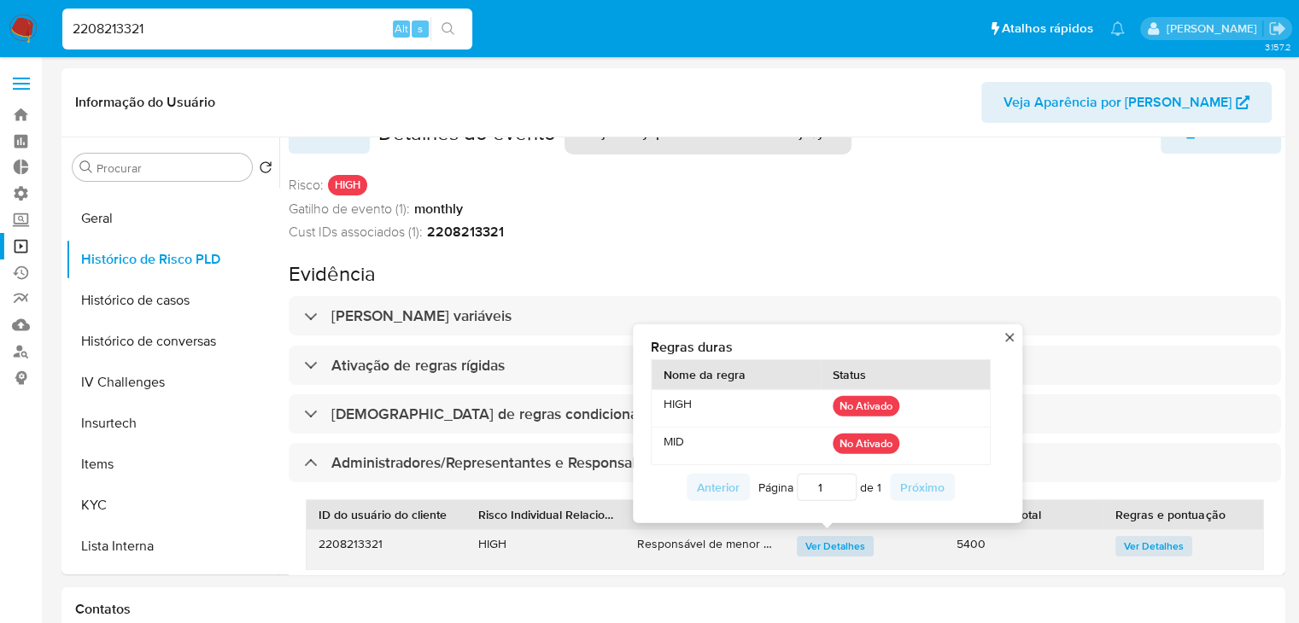
click at [829, 549] on span "Ver Detalhes" at bounding box center [835, 546] width 60 height 17
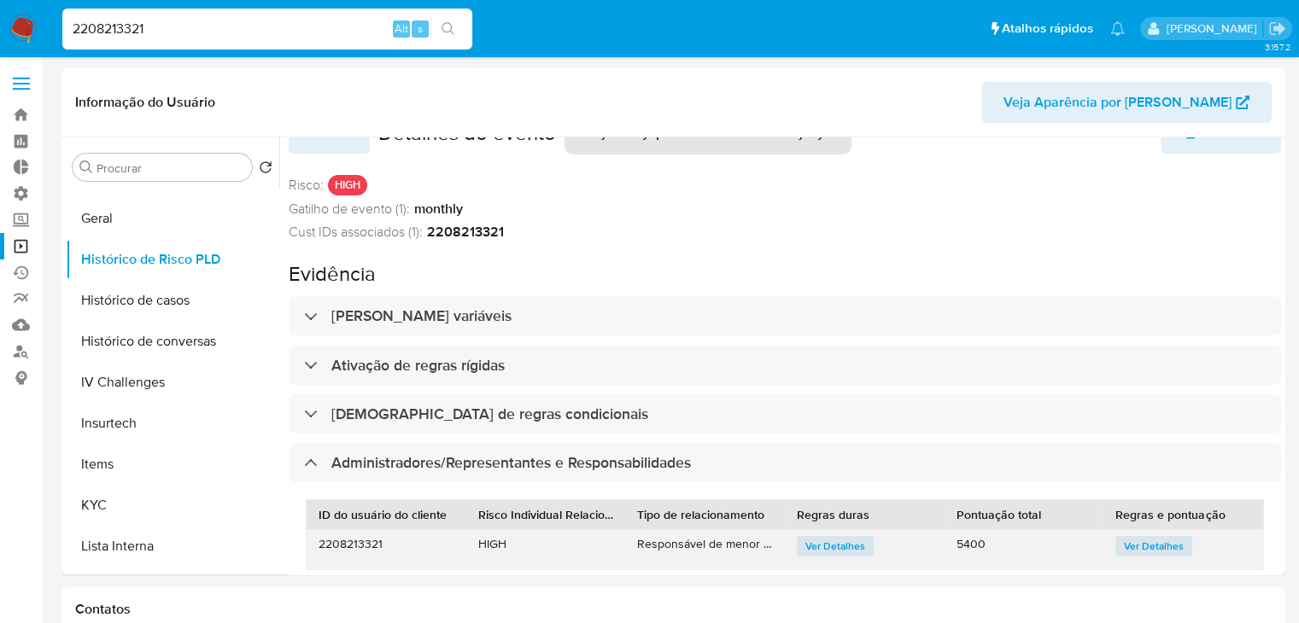
click at [1124, 540] on span "Ver Detalhes" at bounding box center [1154, 546] width 60 height 17
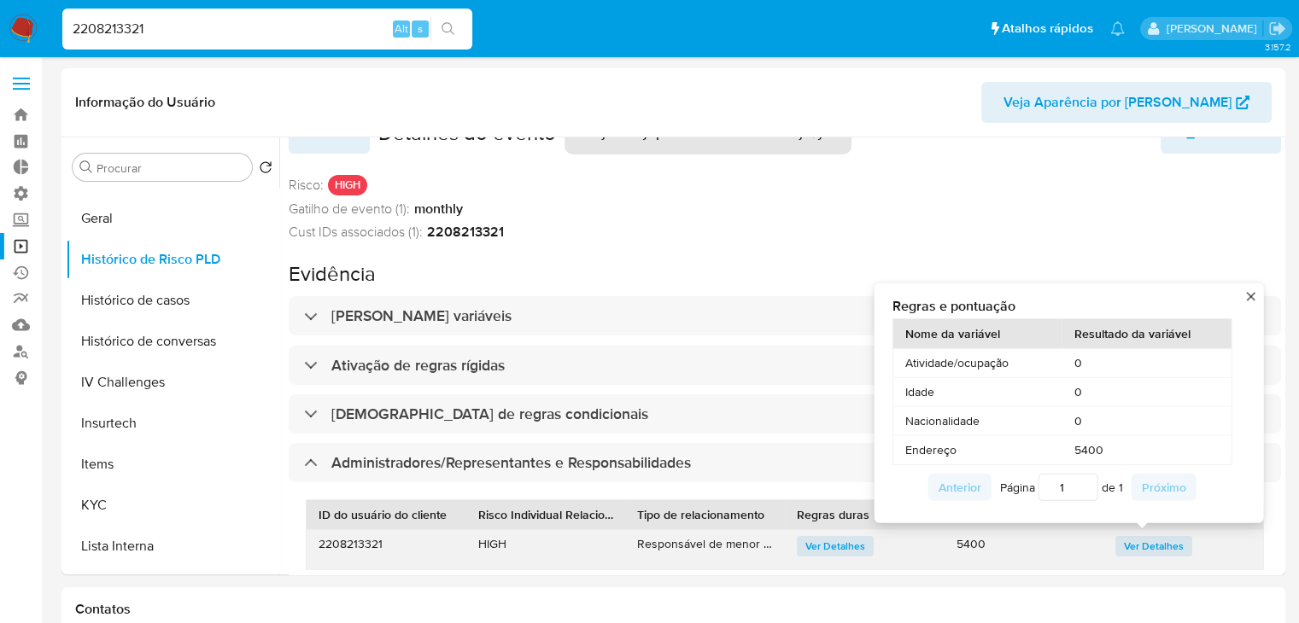
click at [1253, 301] on div "Regras e pontuação Nome da variável Resultado da variável Atividade/ocupação 0 …" at bounding box center [1068, 403] width 389 height 240
click at [1249, 298] on button "close" at bounding box center [1250, 295] width 11 height 11
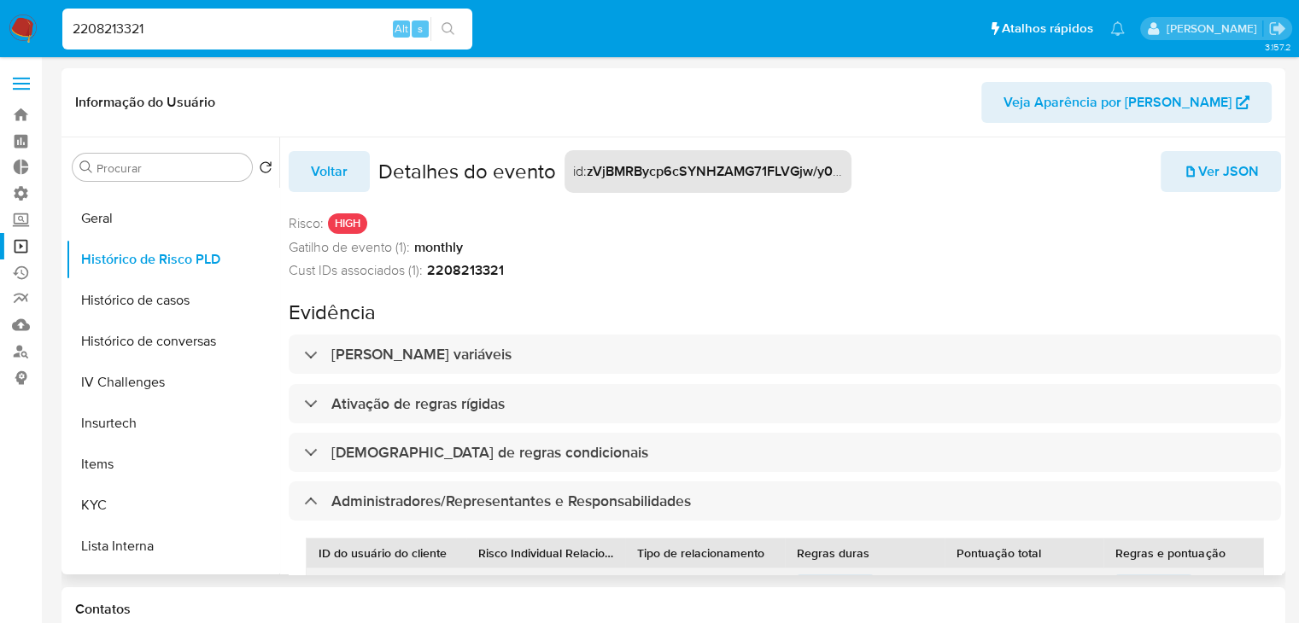
scroll to position [50, 0]
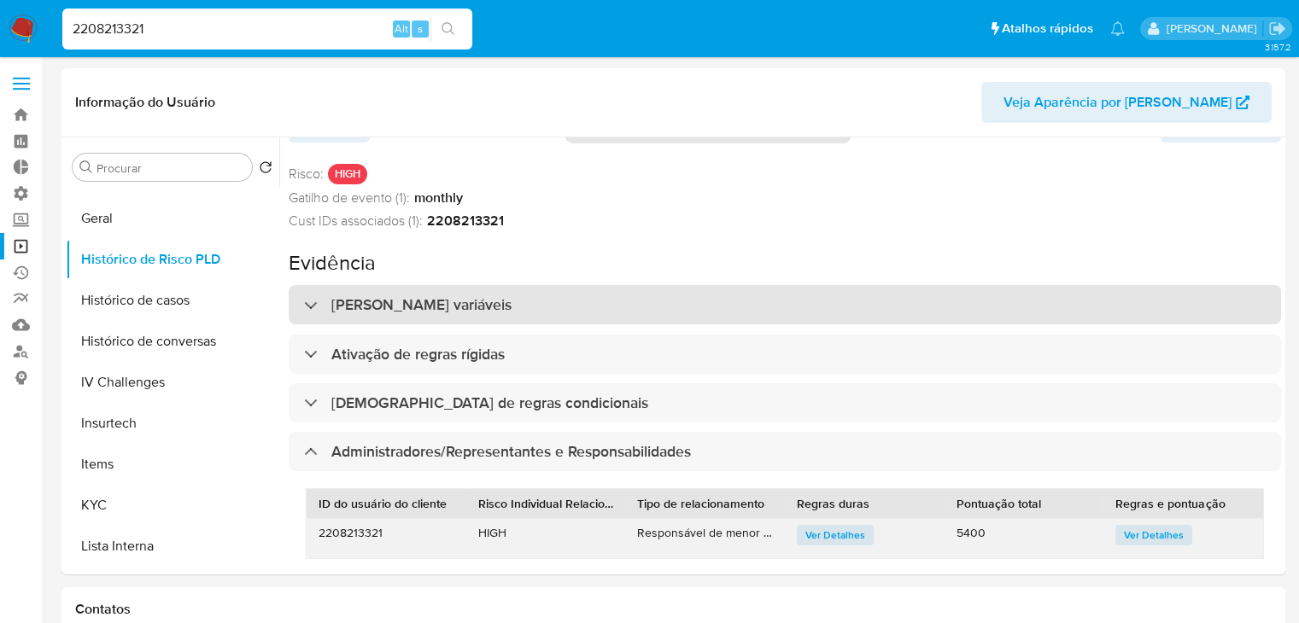
click at [664, 309] on div "[PERSON_NAME] variáveis" at bounding box center [785, 304] width 992 height 39
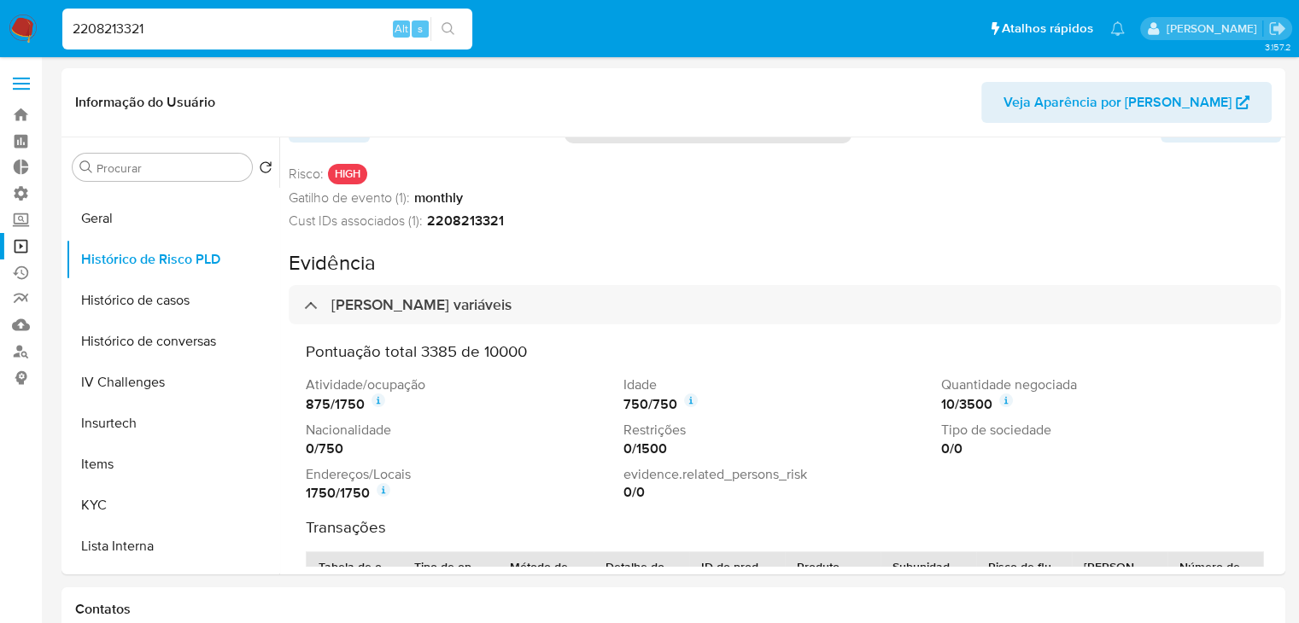
click at [155, 32] on input "2208213321" at bounding box center [267, 29] width 410 height 22
paste input "1184818566"
type input "1184818566"
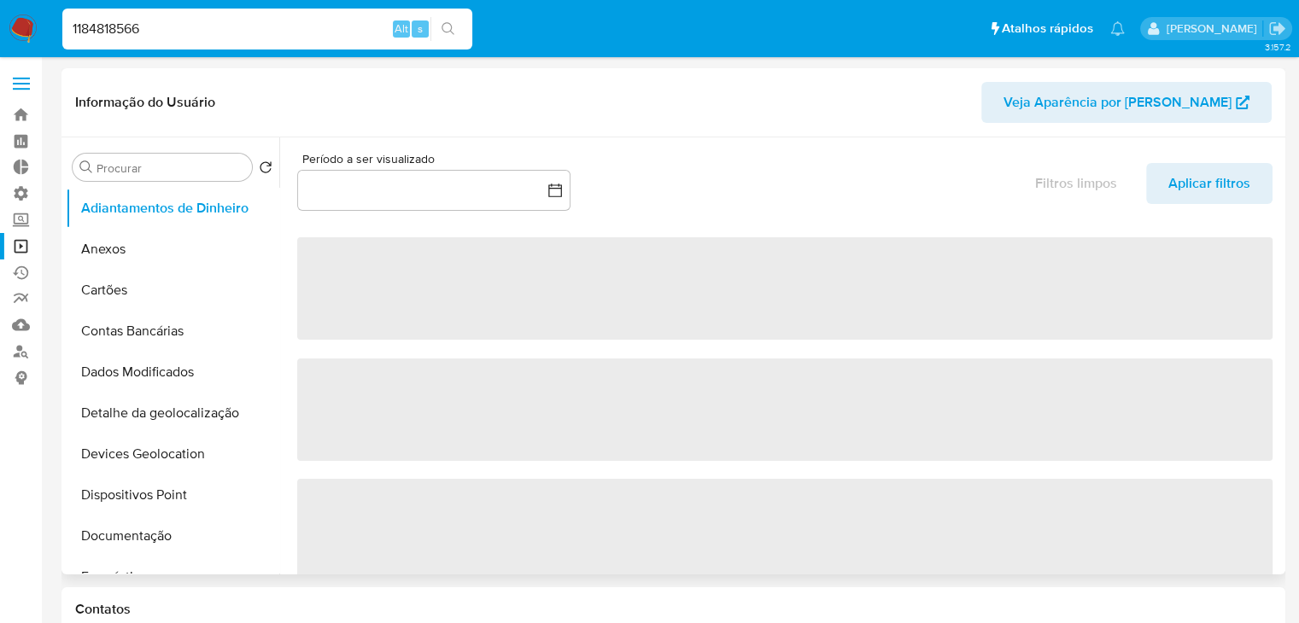
select select "10"
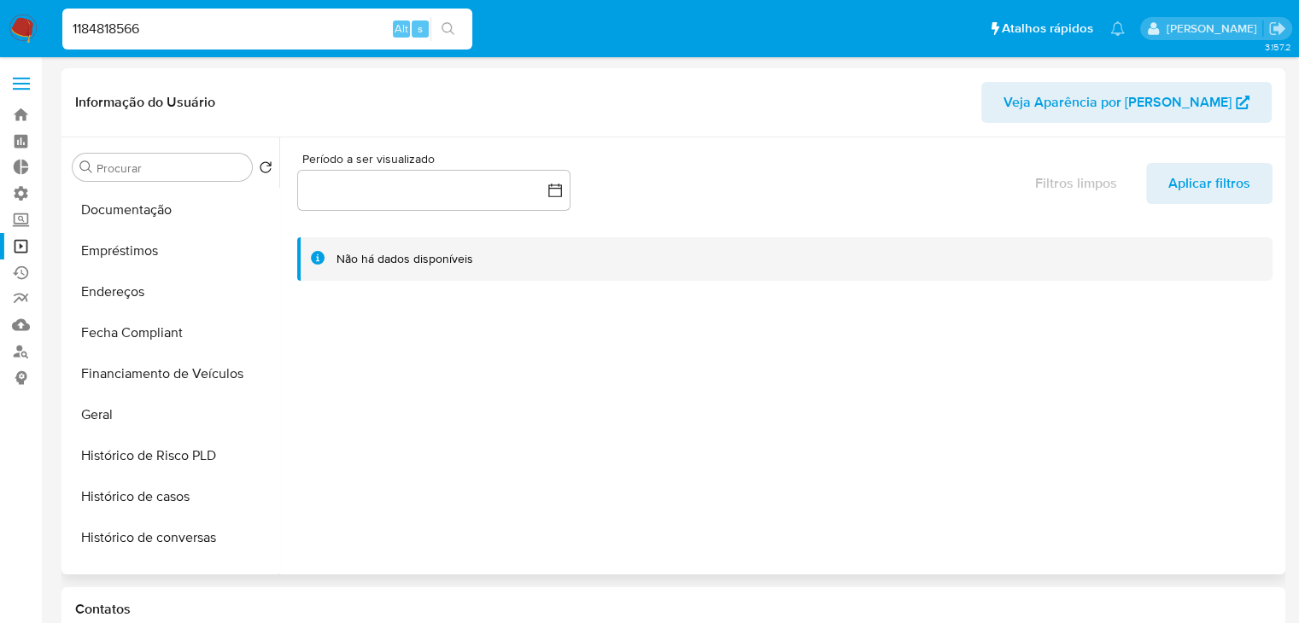
scroll to position [331, 0]
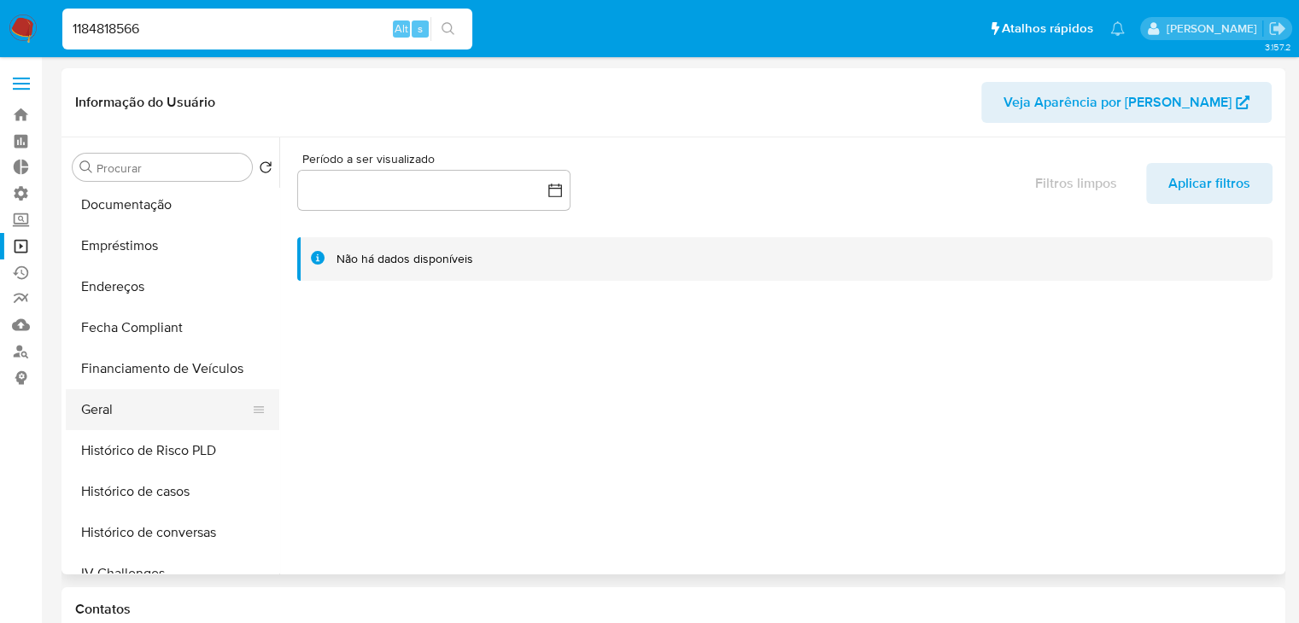
click at [229, 415] on button "Geral" at bounding box center [166, 409] width 200 height 41
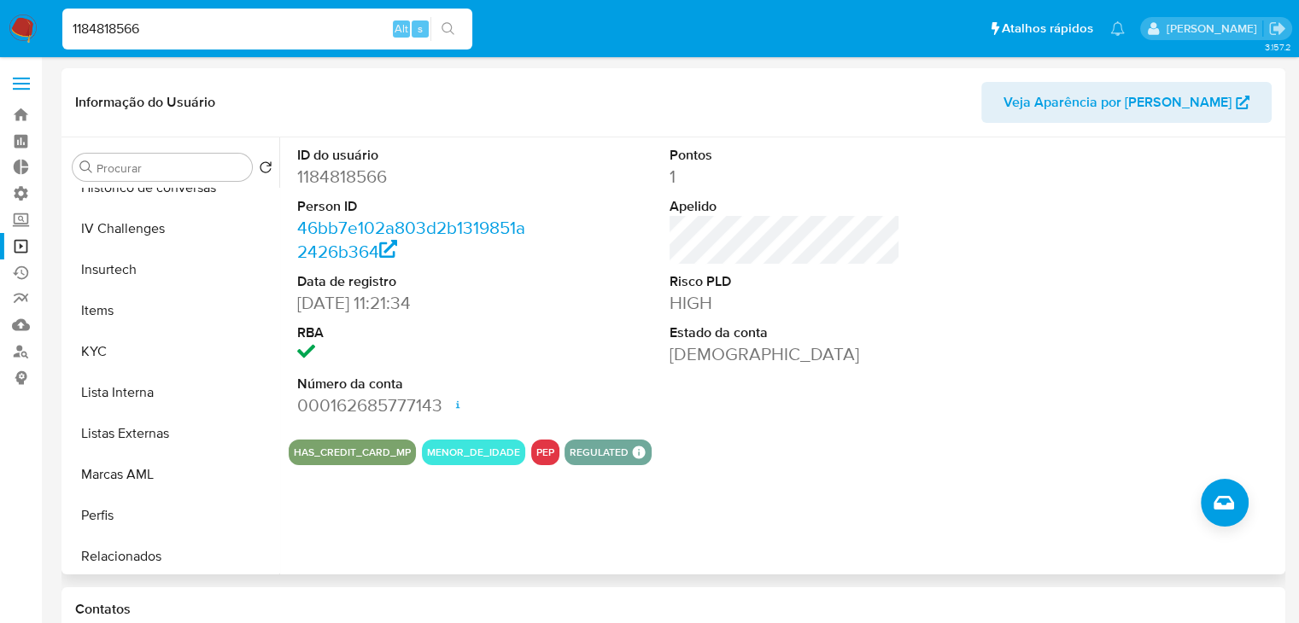
scroll to position [704, 0]
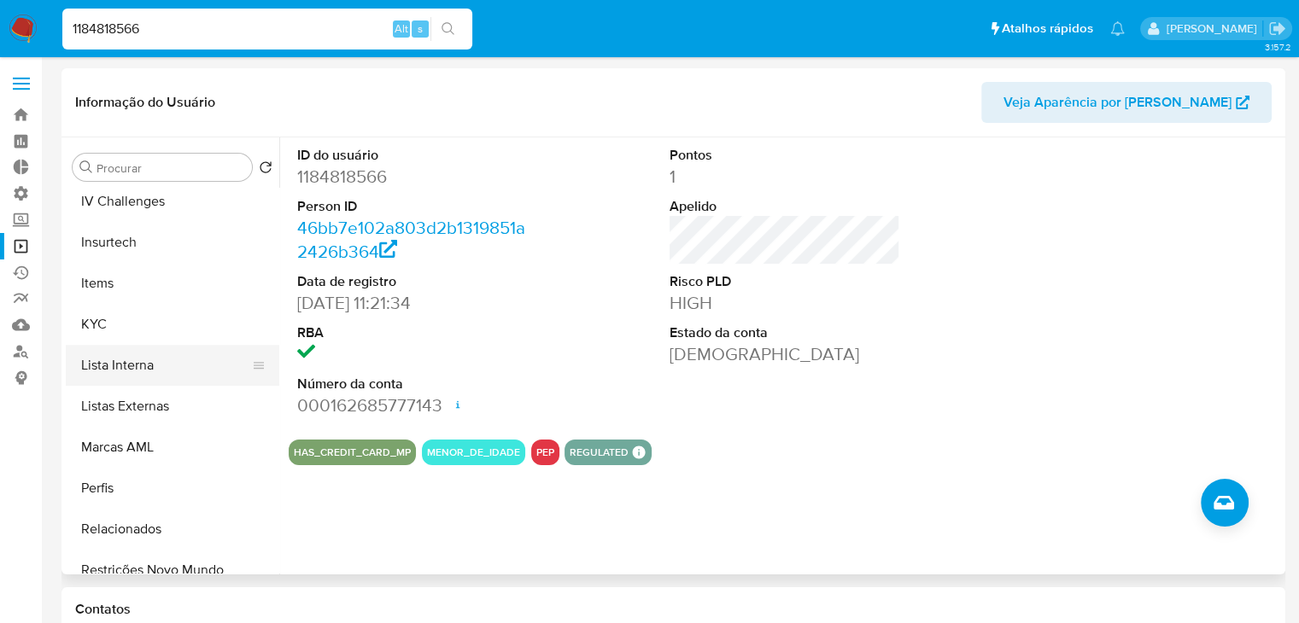
click at [215, 371] on button "Lista Interna" at bounding box center [166, 365] width 200 height 41
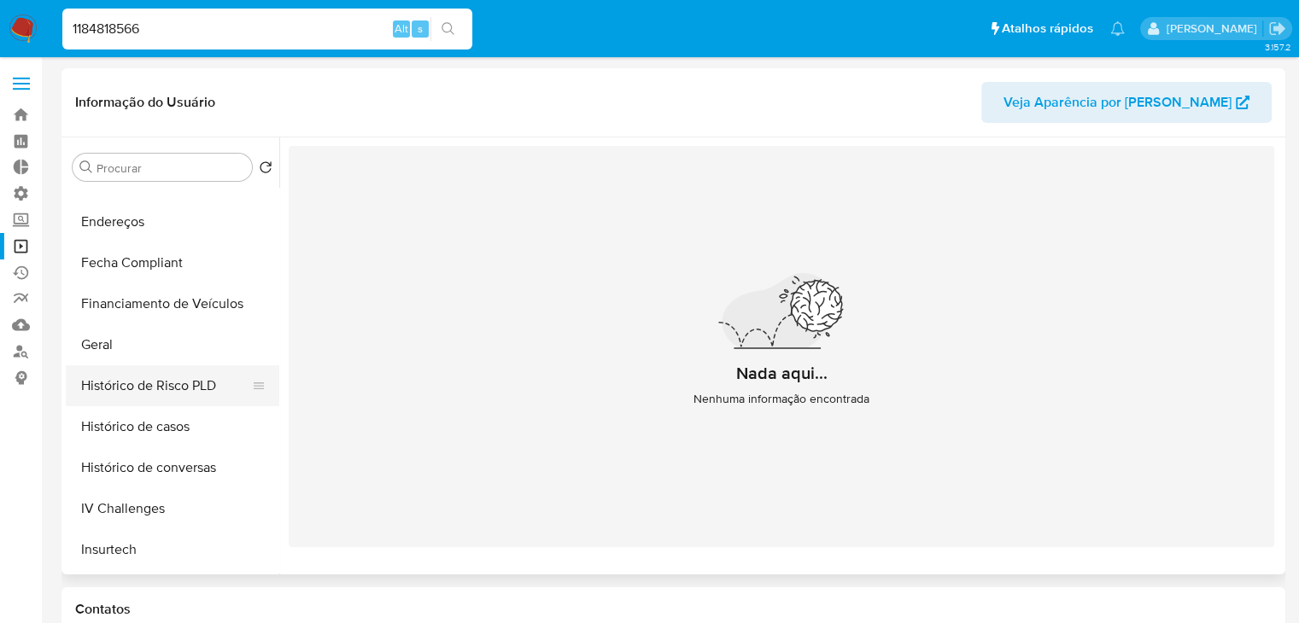
scroll to position [392, 0]
click at [236, 385] on button "Histórico de Risco PLD" at bounding box center [166, 390] width 200 height 41
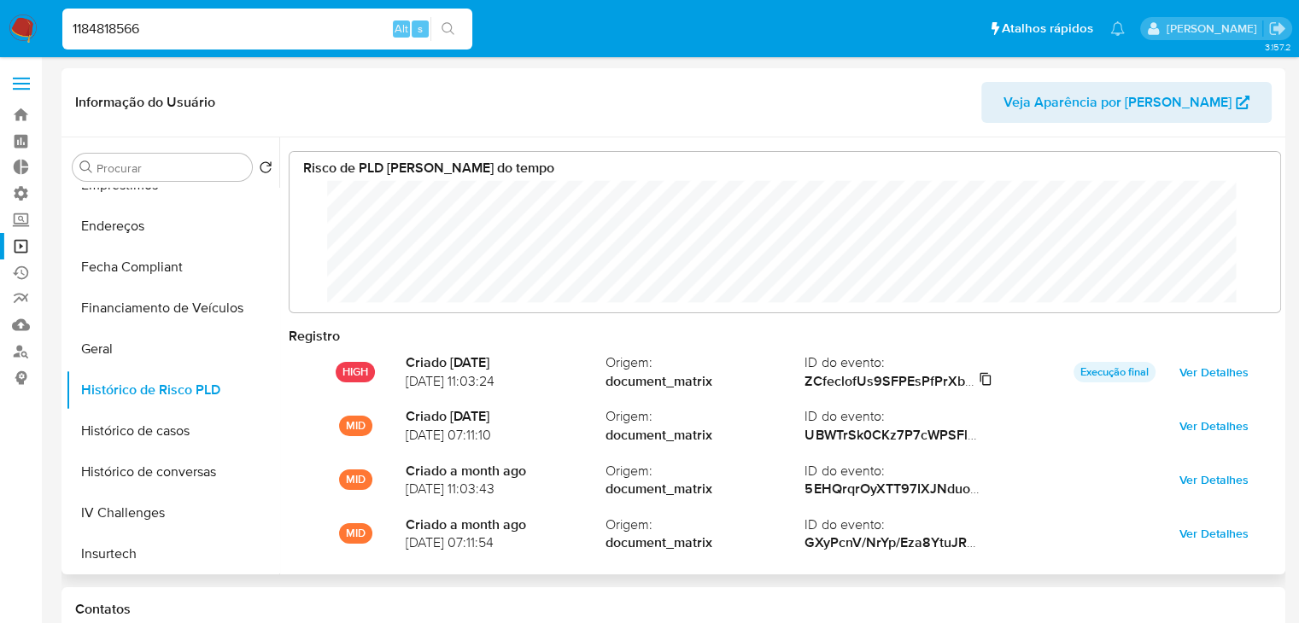
scroll to position [127, 956]
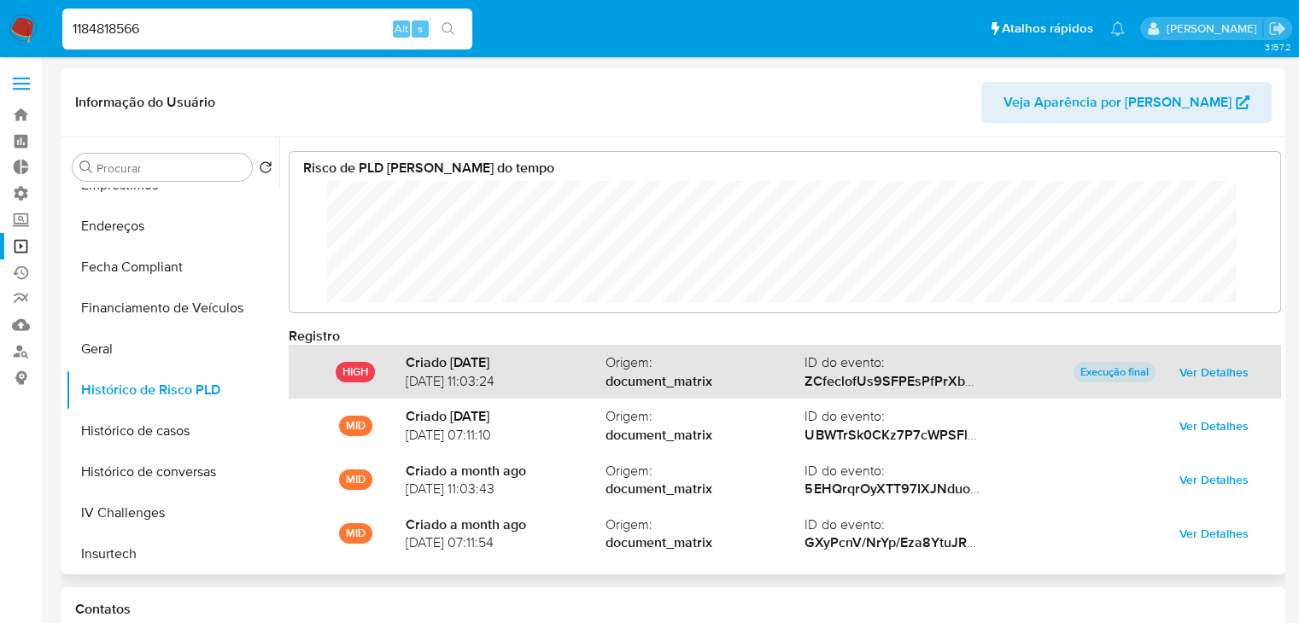
click at [1199, 369] on span "Ver Detalhes" at bounding box center [1213, 372] width 69 height 24
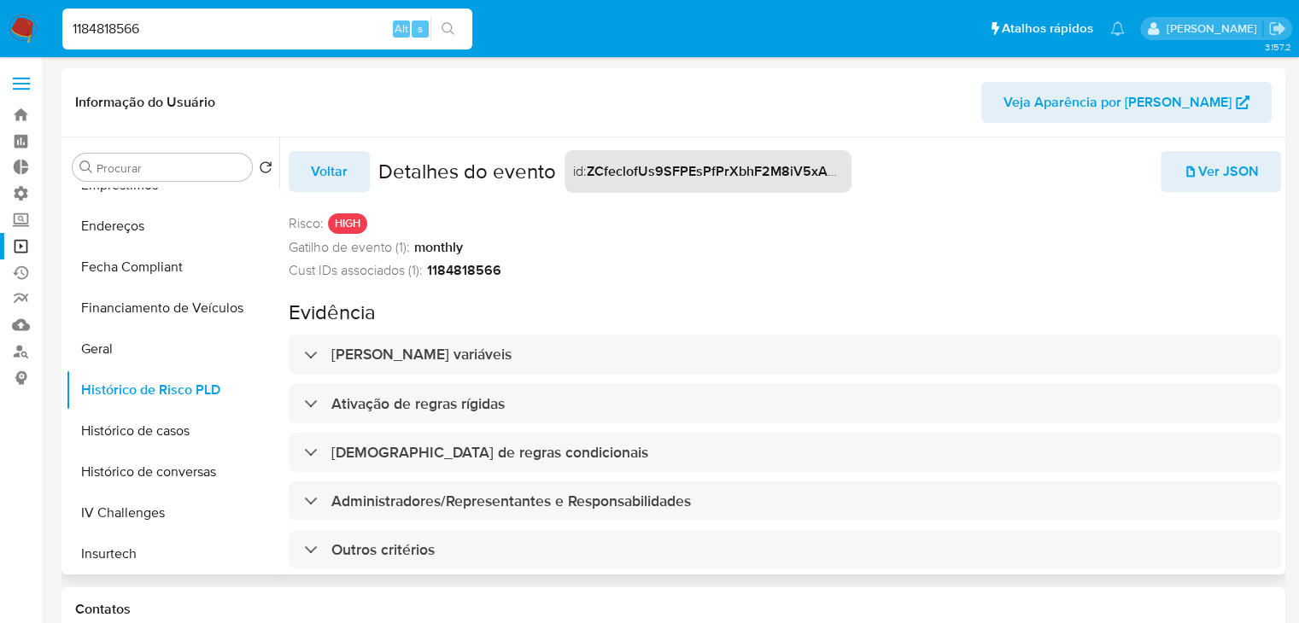
scroll to position [38, 0]
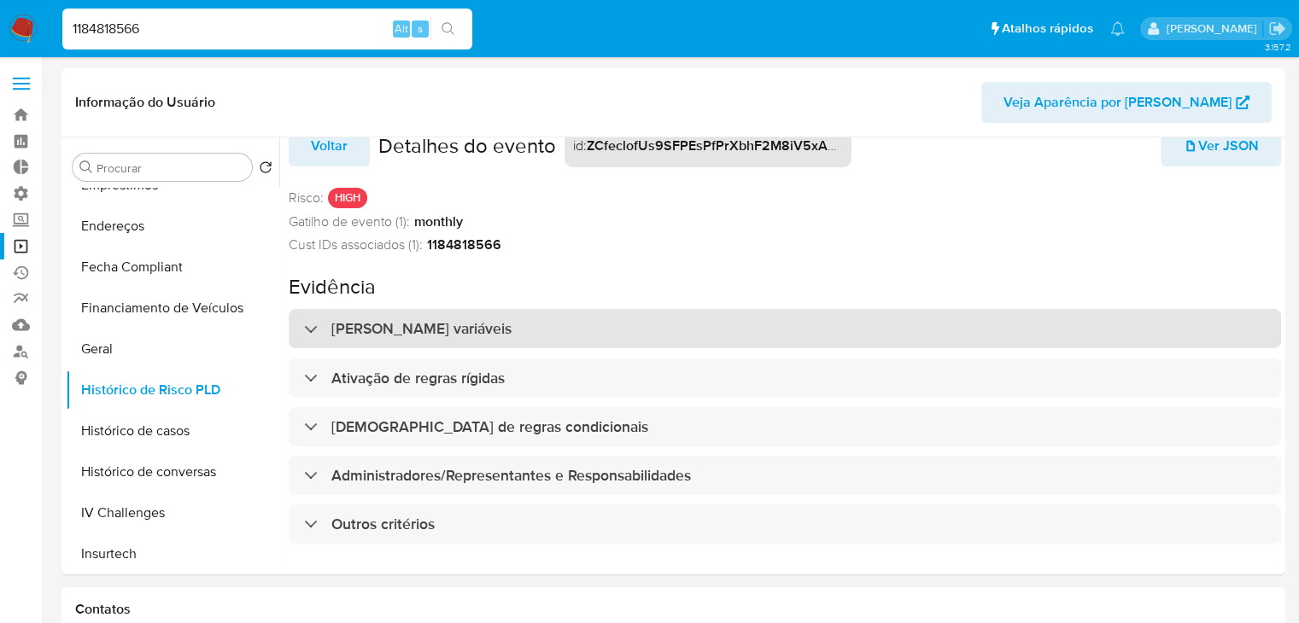
click at [1032, 318] on div "[PERSON_NAME] variáveis" at bounding box center [785, 328] width 992 height 39
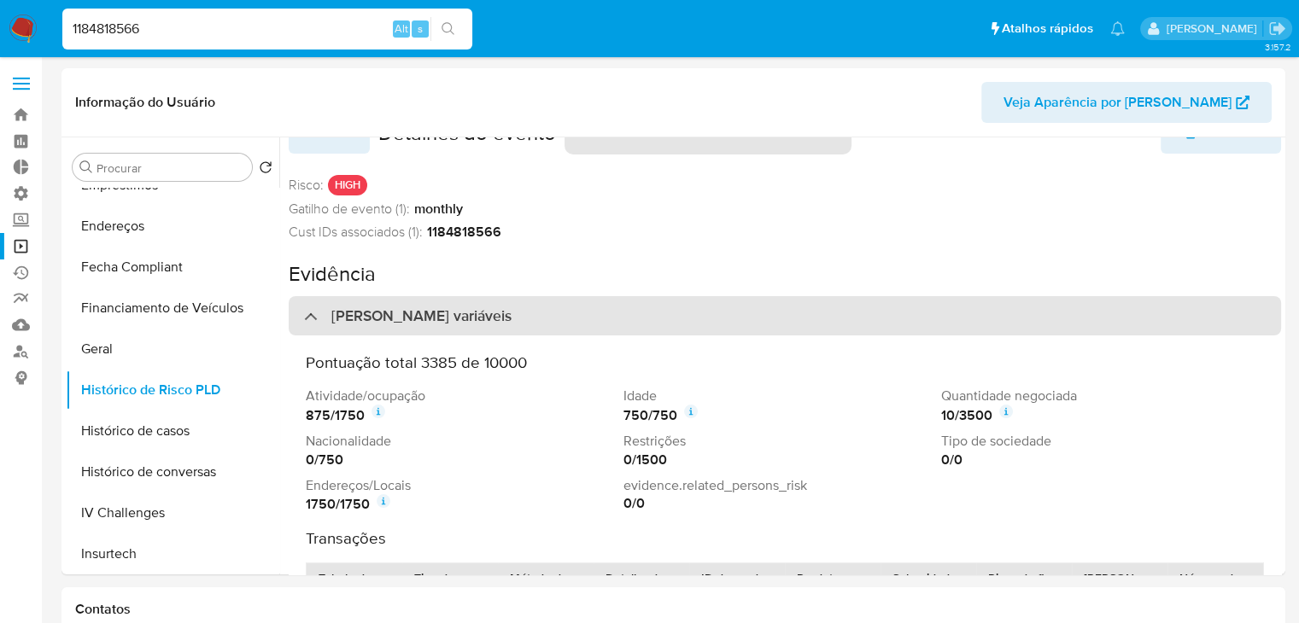
click at [1032, 318] on div "[PERSON_NAME] variáveis" at bounding box center [785, 315] width 992 height 39
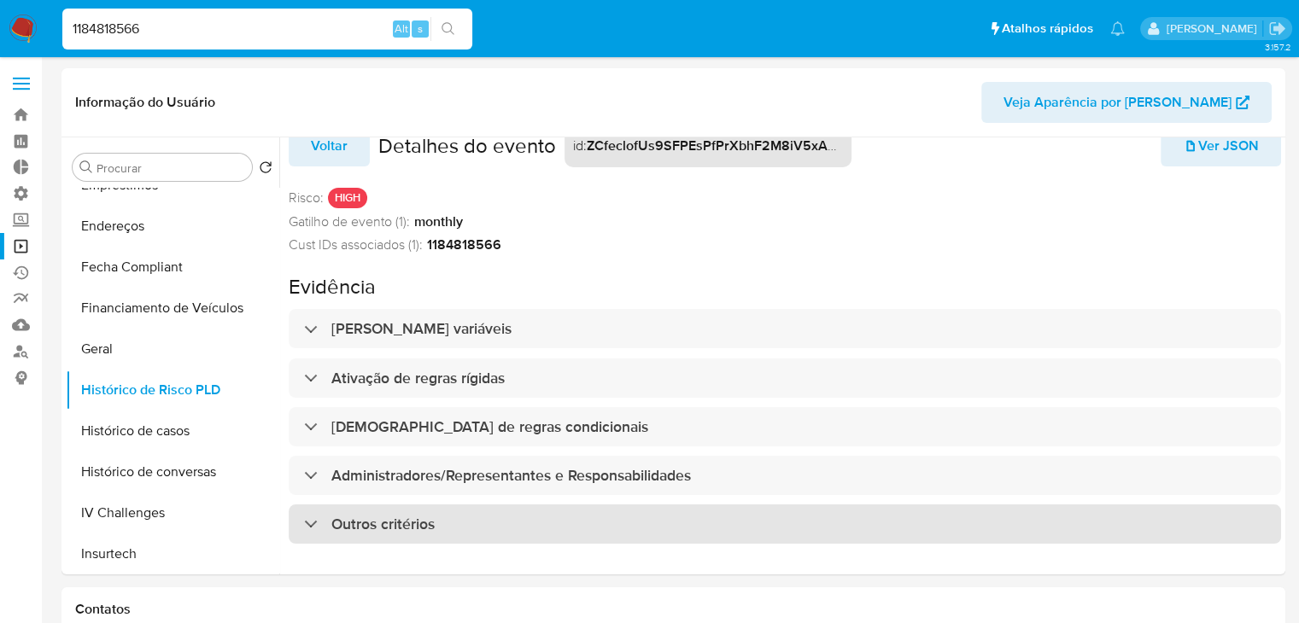
click at [936, 516] on div "Outros critérios" at bounding box center [785, 524] width 992 height 39
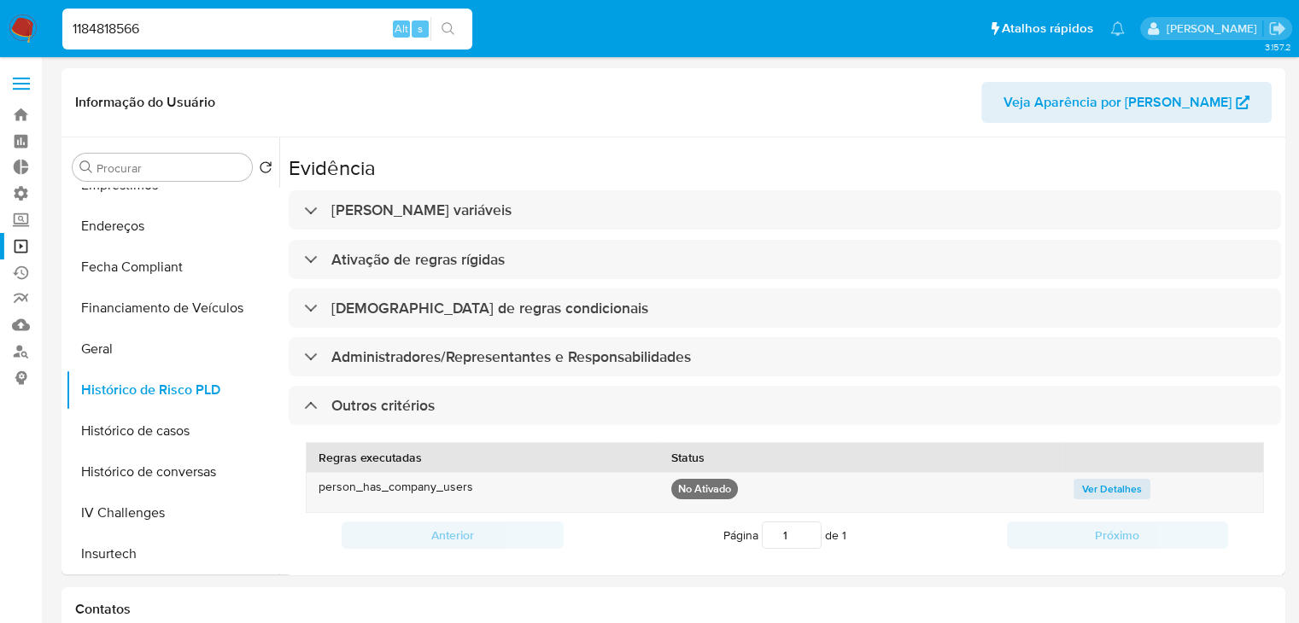
scroll to position [138, 0]
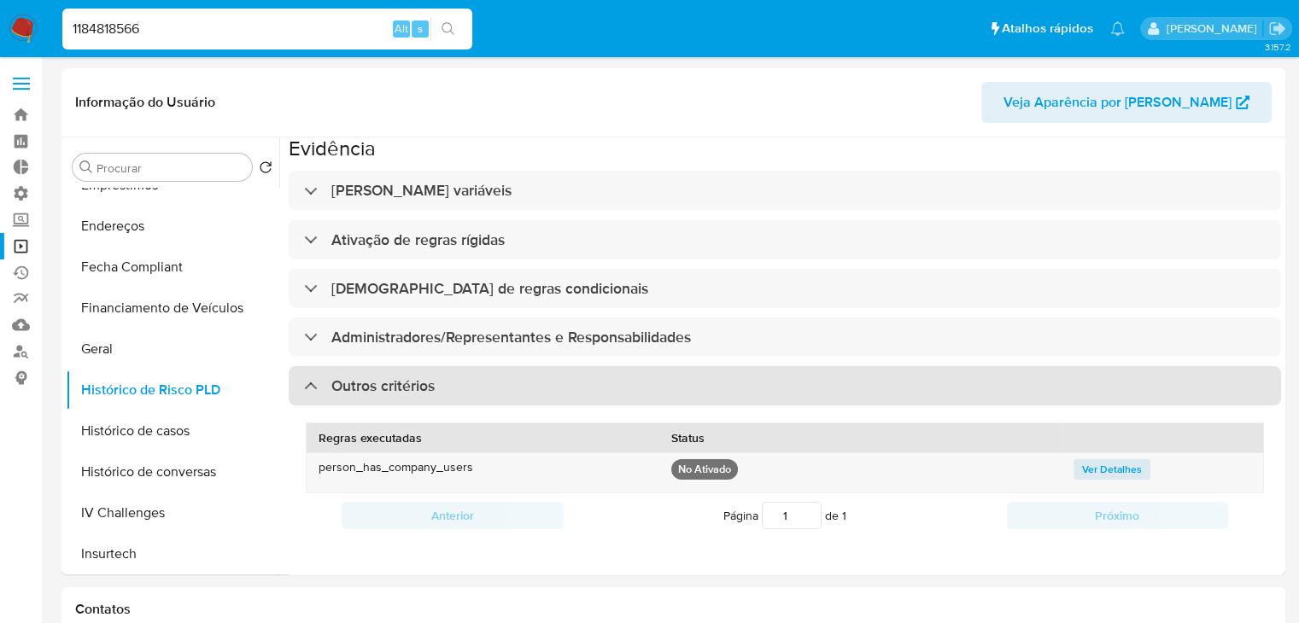
click at [979, 387] on div "Outros critérios" at bounding box center [785, 385] width 992 height 39
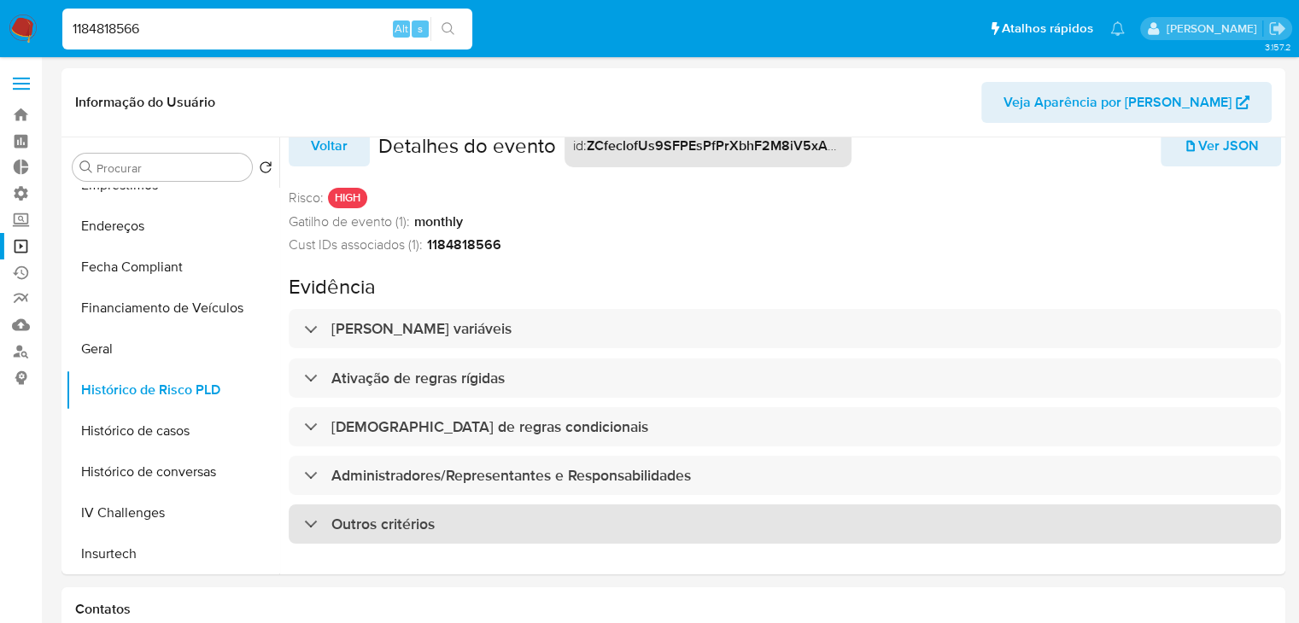
scroll to position [0, 0]
click at [979, 387] on div "[PERSON_NAME] variáveis Ativação de regras rígidas Ativação de regras condicion…" at bounding box center [785, 426] width 992 height 235
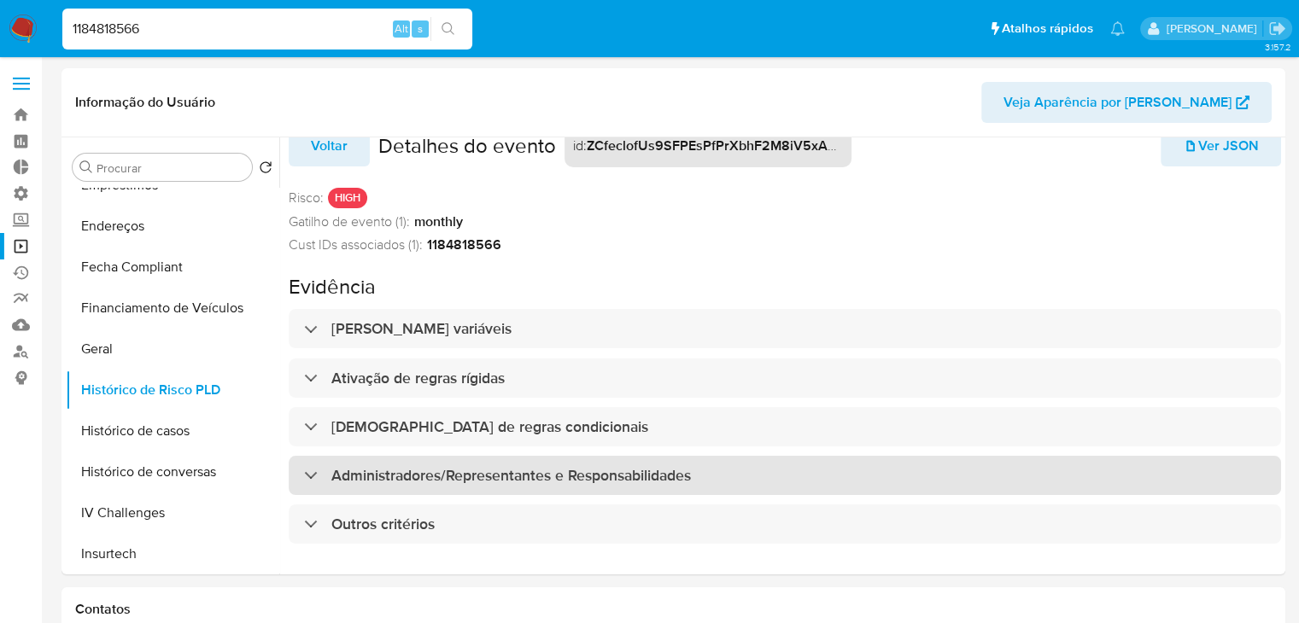
click at [970, 465] on div "Administradores/Representantes e Responsabilidades" at bounding box center [785, 475] width 992 height 39
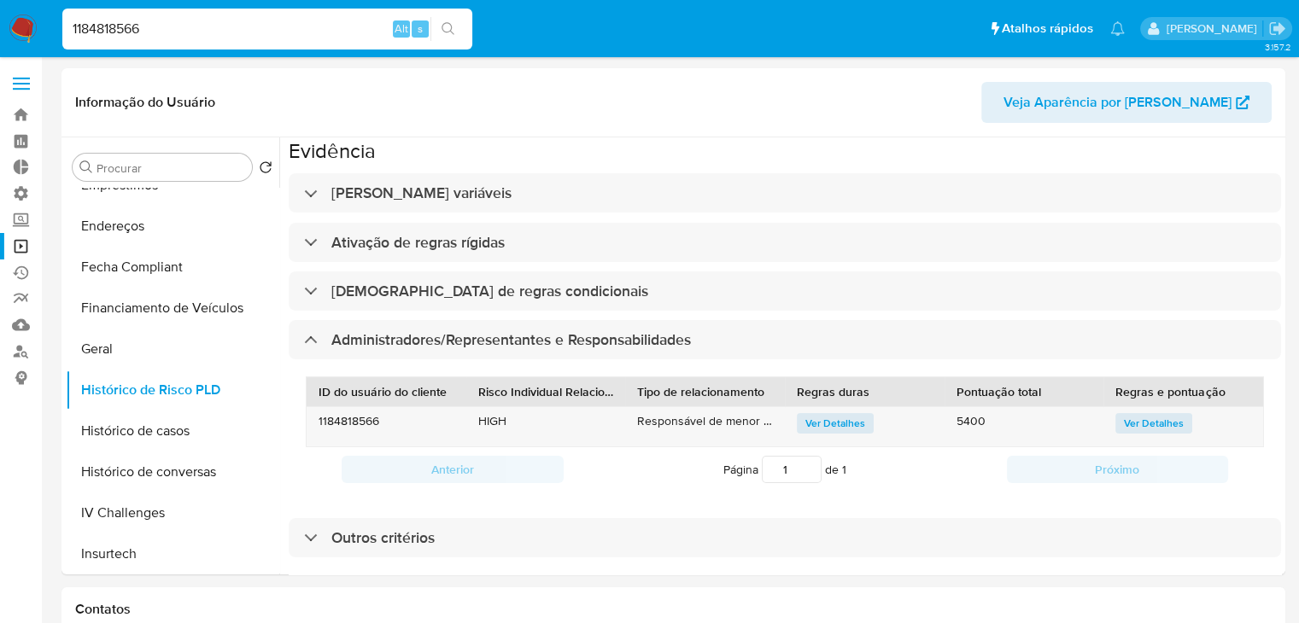
scroll to position [138, 0]
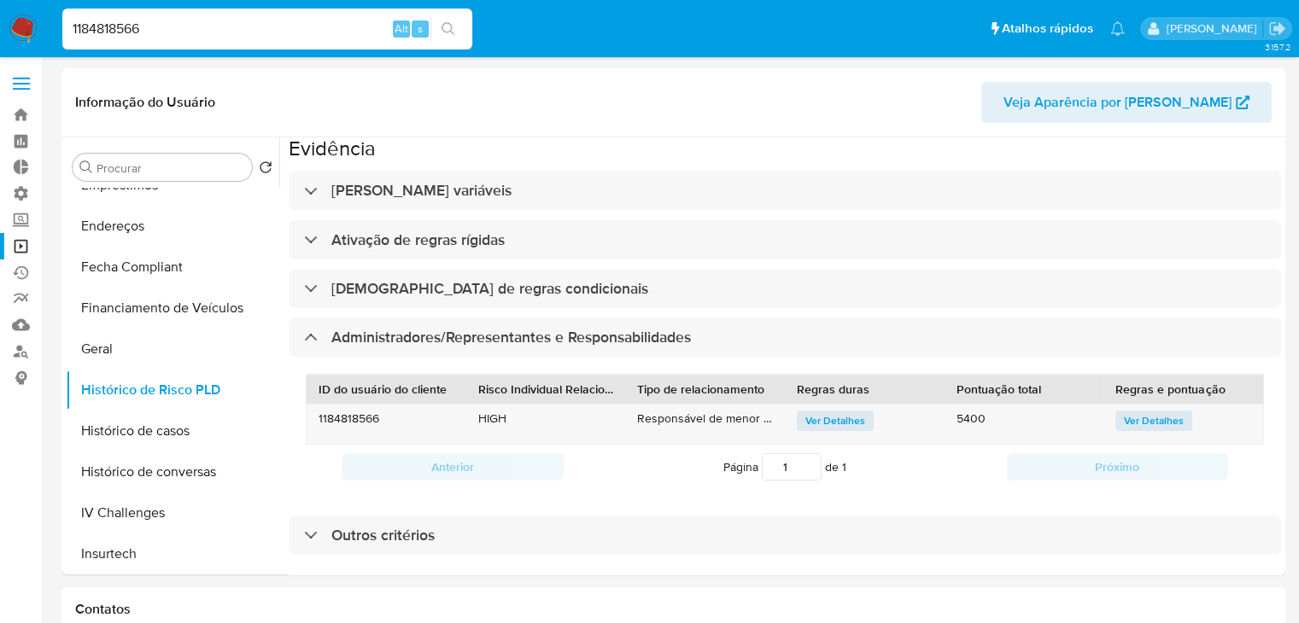
click at [213, 24] on input "1184818566" at bounding box center [267, 29] width 410 height 22
paste input "786488465"
type input "786488465"
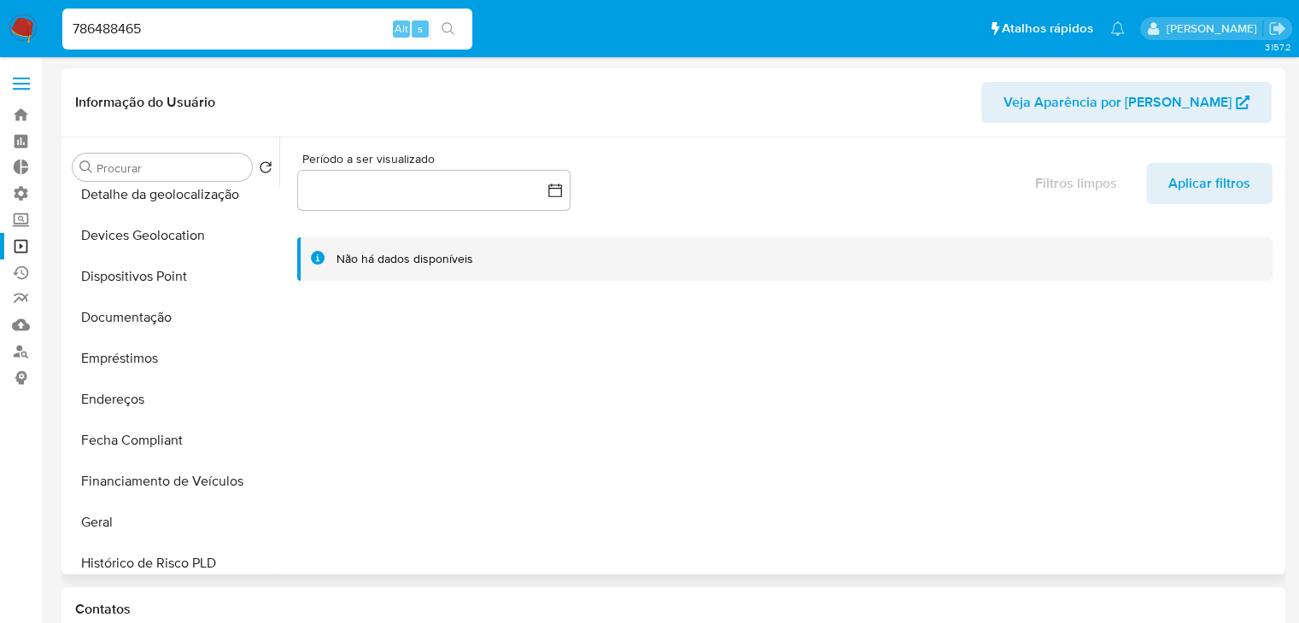
select select "10"
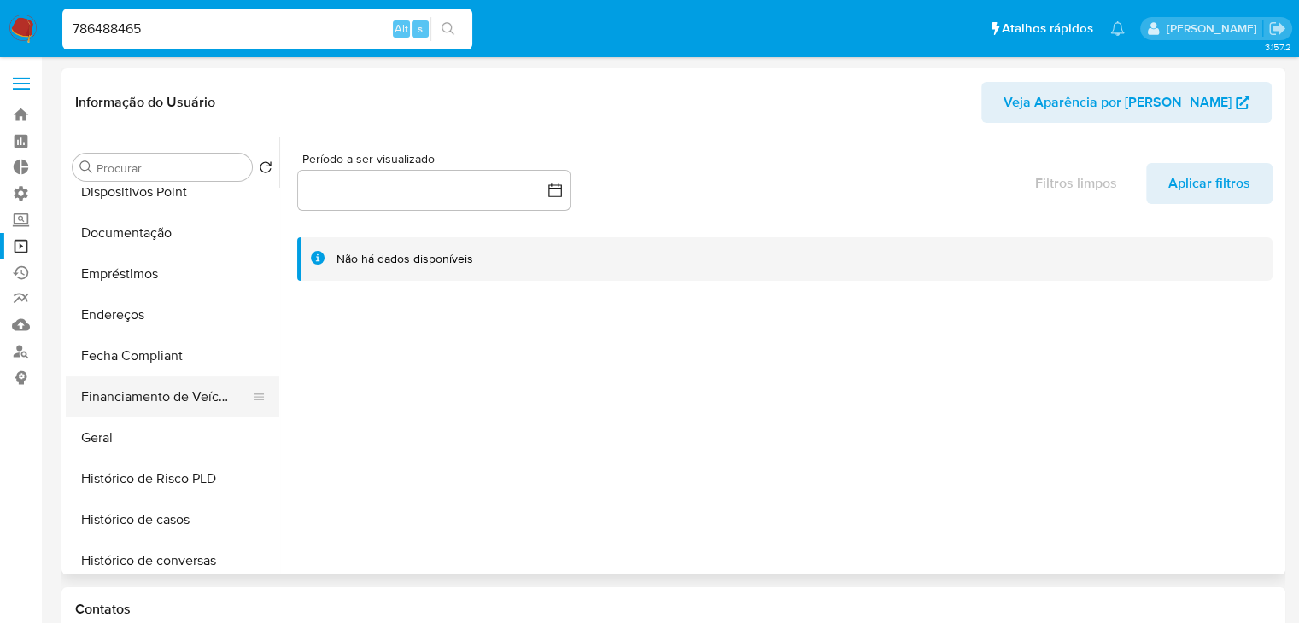
click at [198, 404] on button "Financiamento de Veículos" at bounding box center [166, 397] width 200 height 41
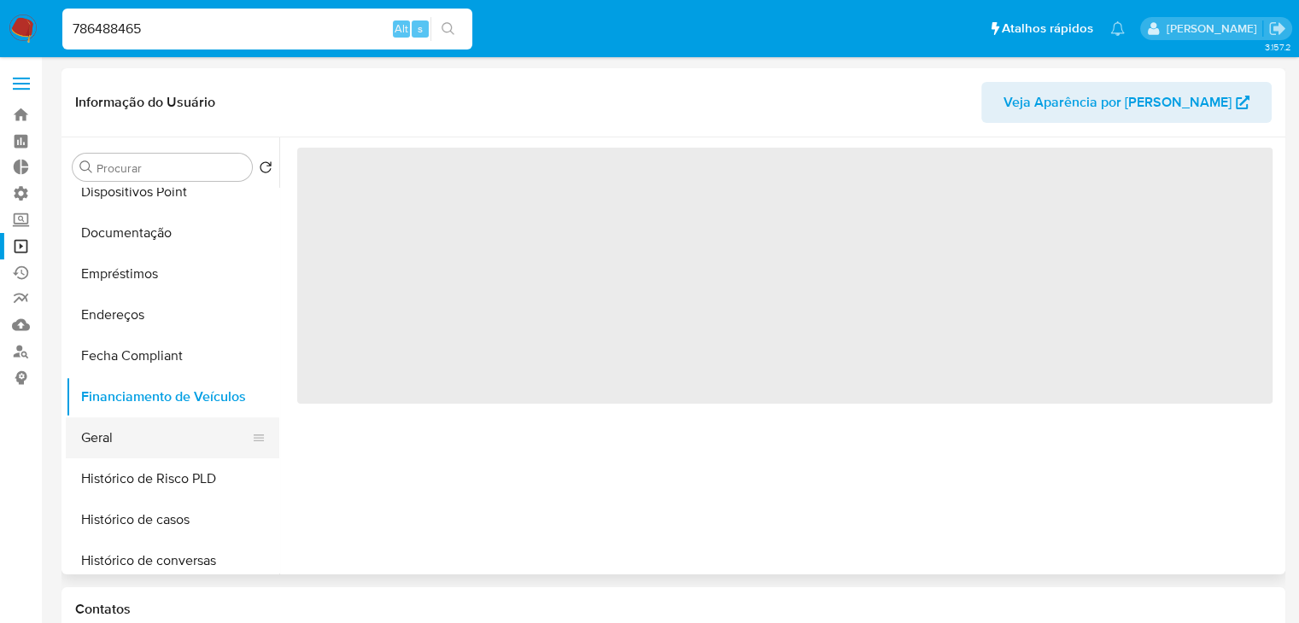
click at [200, 431] on button "Geral" at bounding box center [166, 438] width 200 height 41
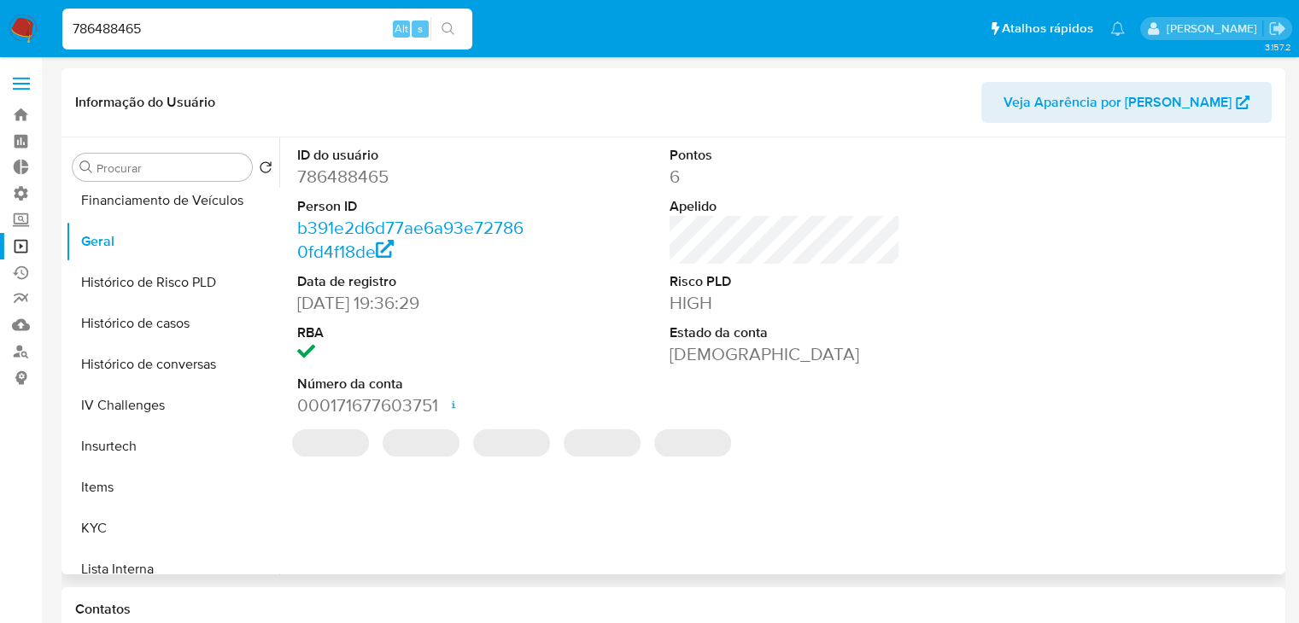
scroll to position [495, 0]
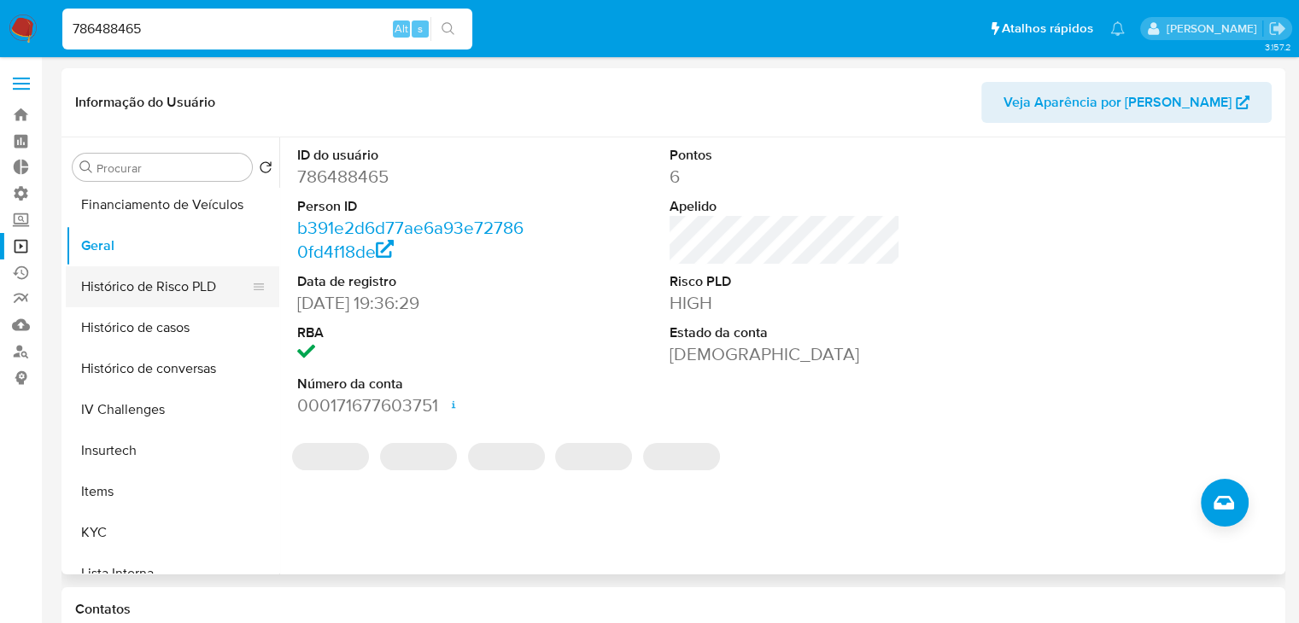
click at [212, 288] on button "Histórico de Risco PLD" at bounding box center [166, 286] width 200 height 41
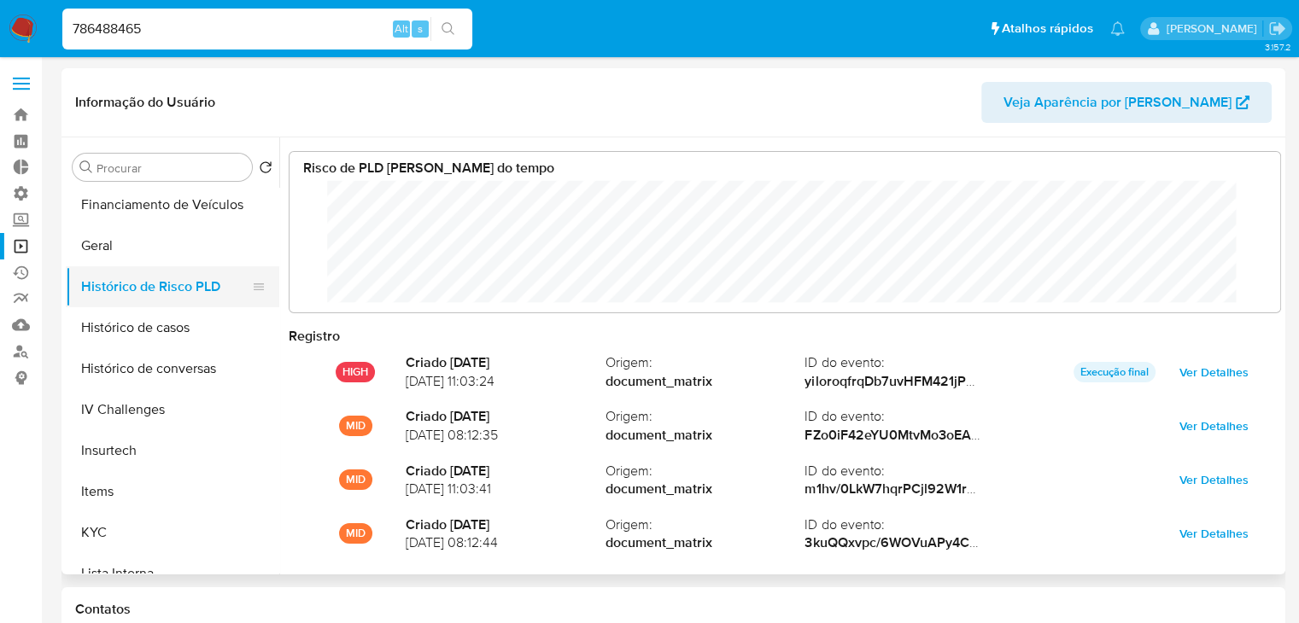
scroll to position [127, 956]
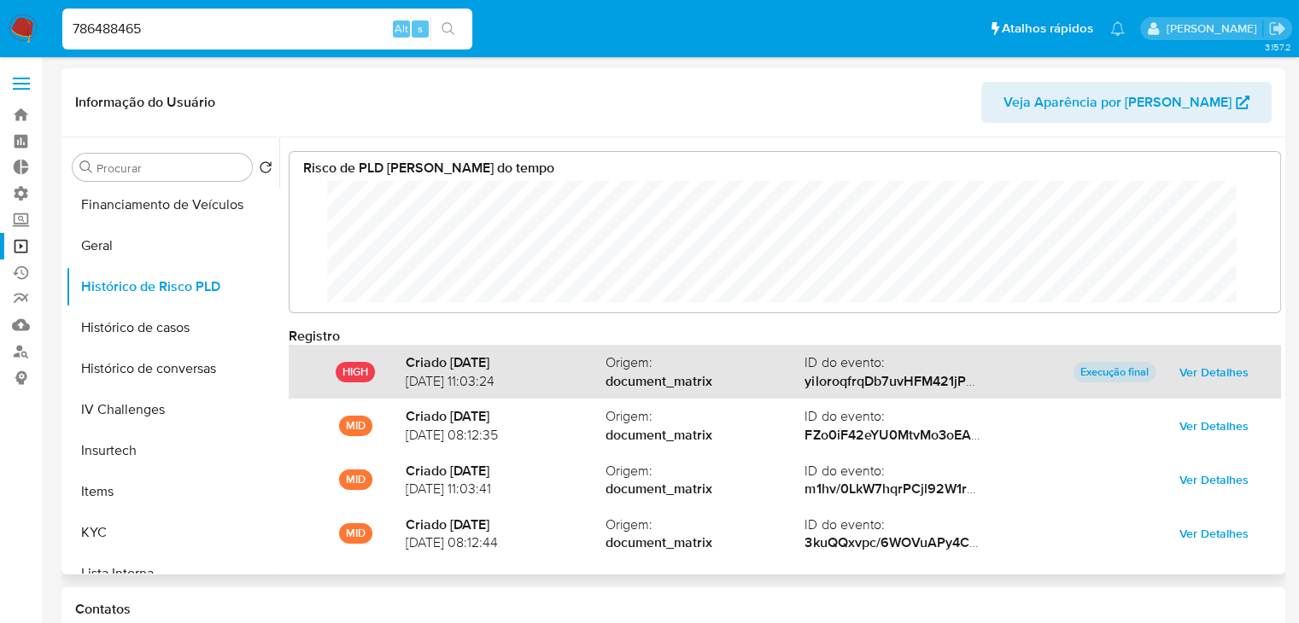
click at [1221, 369] on span "Ver Detalhes" at bounding box center [1213, 372] width 69 height 24
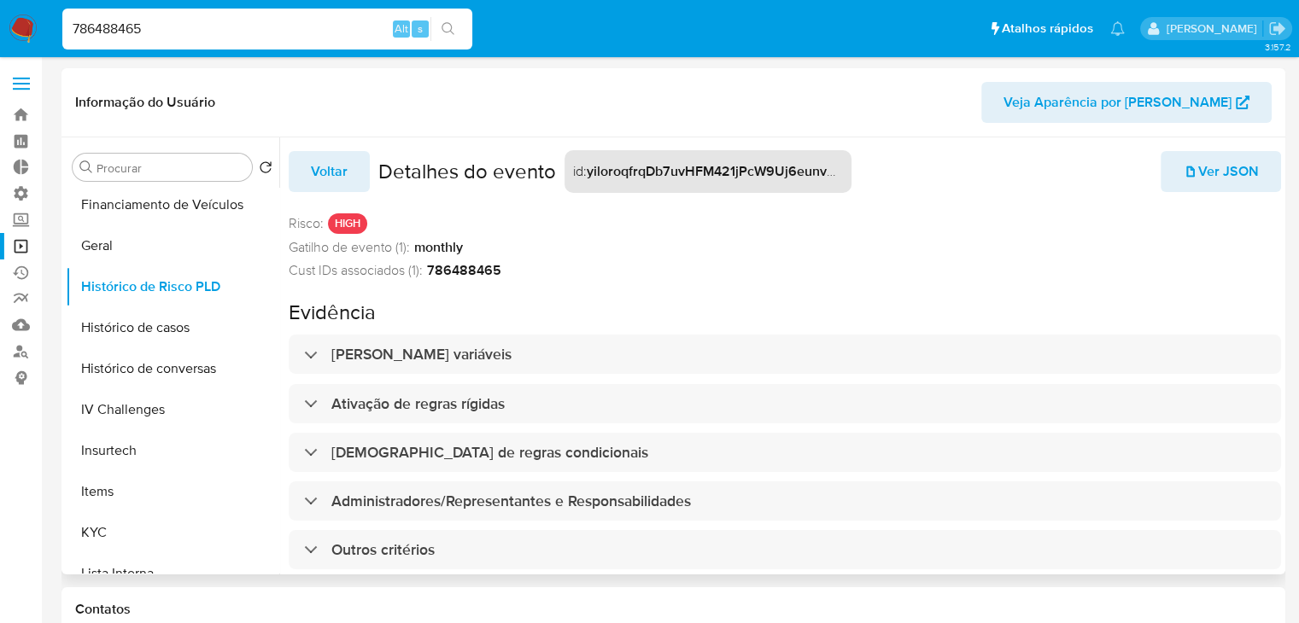
scroll to position [38, 0]
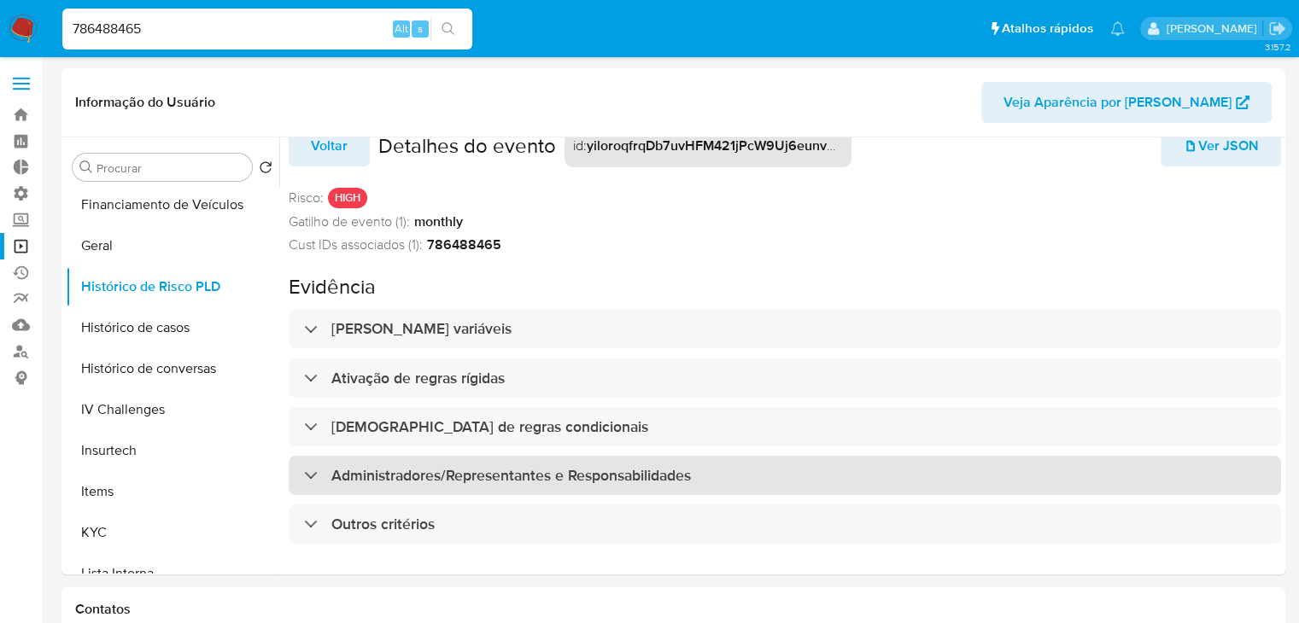
click at [979, 468] on div "Administradores/Representantes e Responsabilidades" at bounding box center [785, 475] width 992 height 39
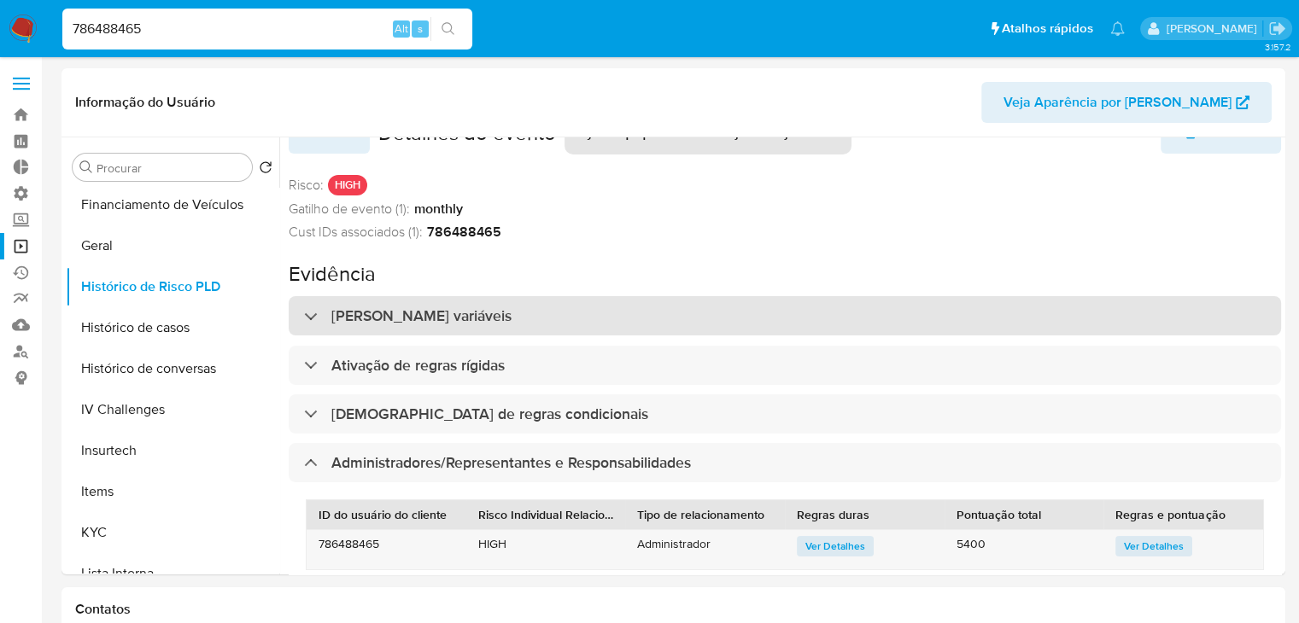
click at [901, 317] on div "[PERSON_NAME] variáveis" at bounding box center [785, 315] width 992 height 39
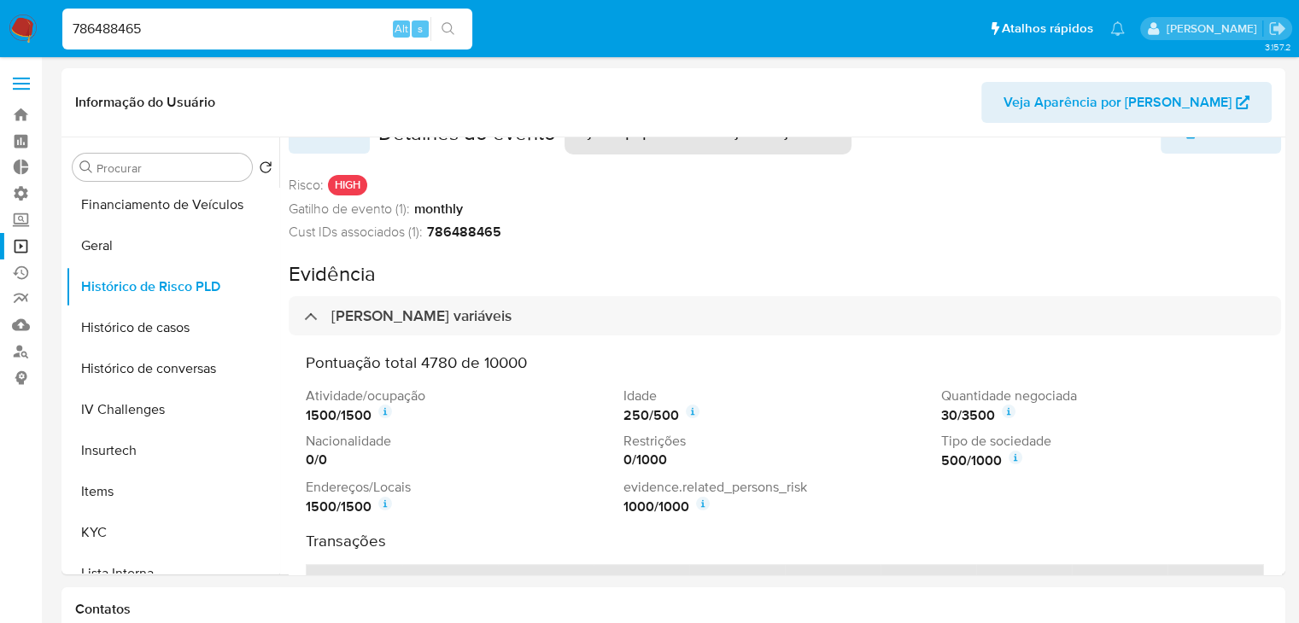
scroll to position [0, 0]
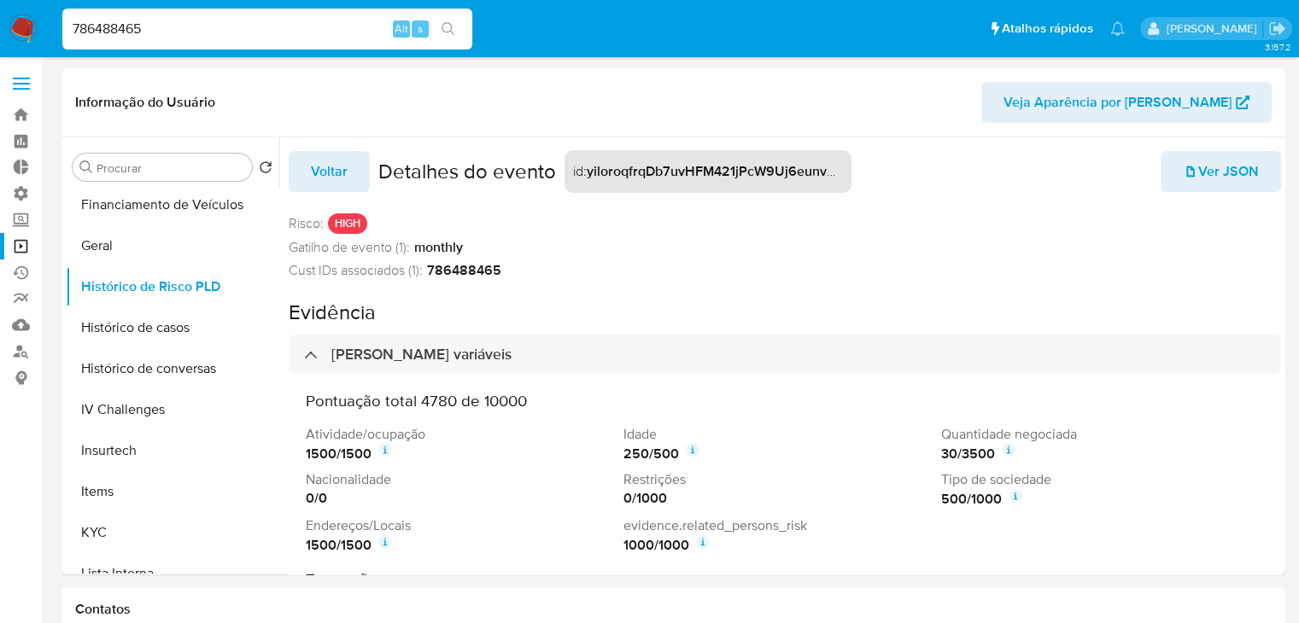
click at [334, 183] on span "Voltar" at bounding box center [329, 172] width 37 height 38
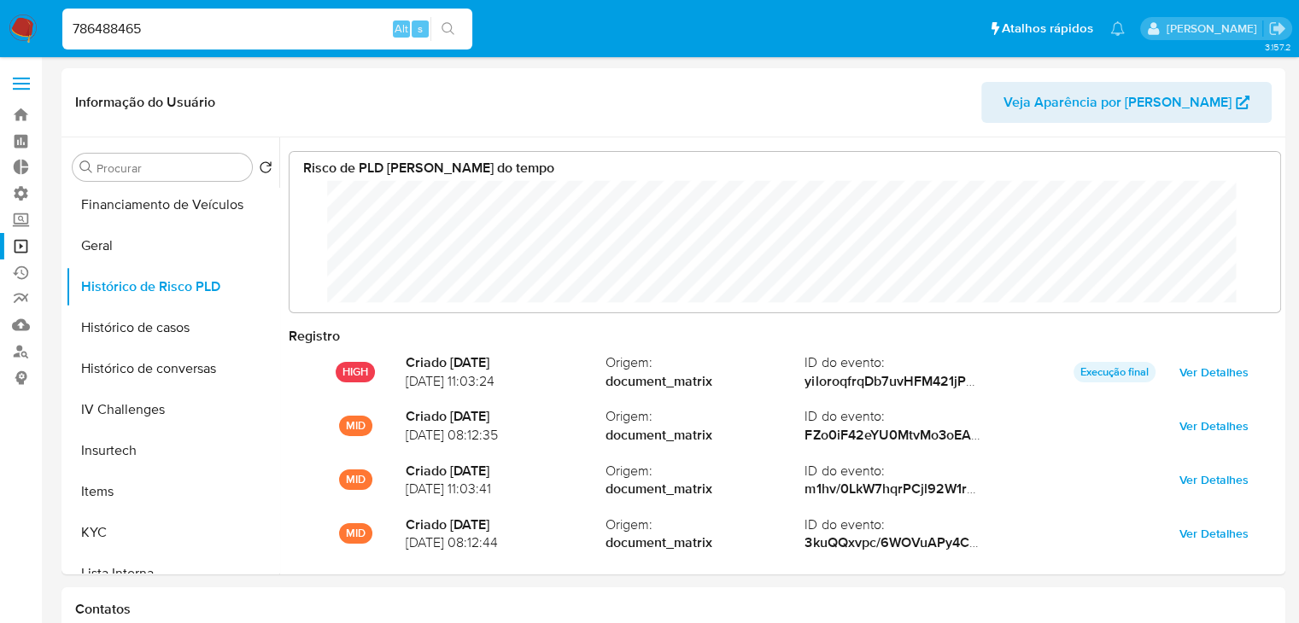
scroll to position [127, 956]
click at [239, 27] on input "786488465" at bounding box center [267, 29] width 410 height 22
paste input "1995914012"
type input "1995914012"
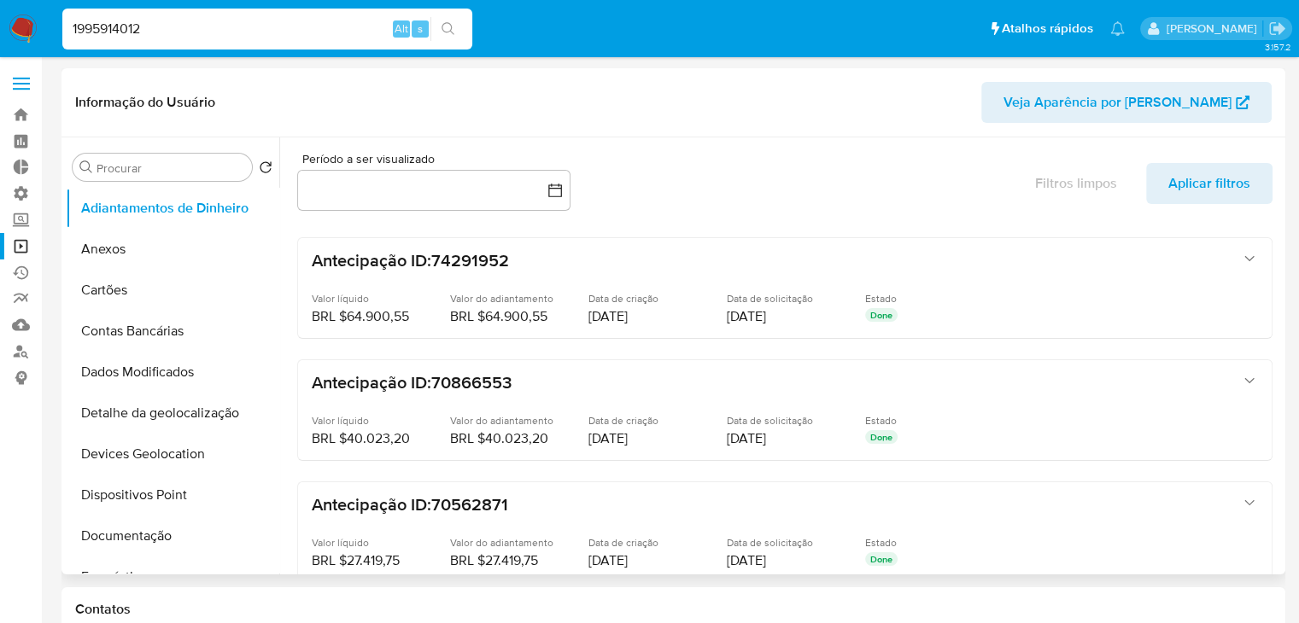
select select "10"
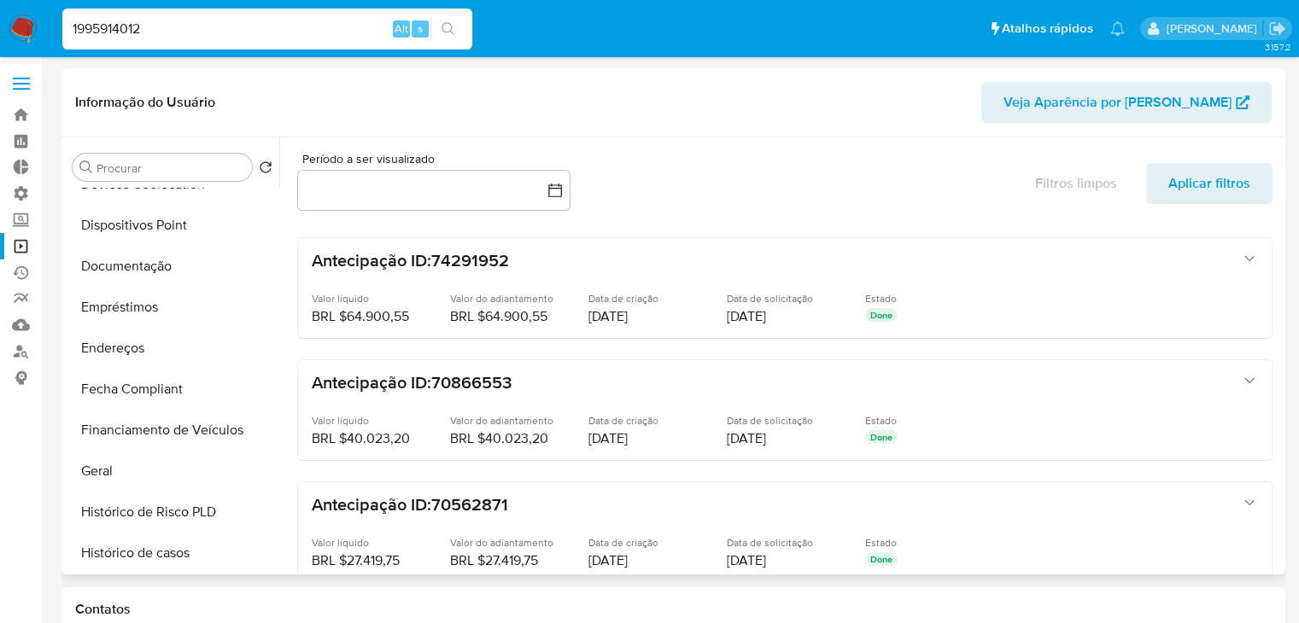
scroll to position [274, 0]
click at [196, 451] on button "Geral" at bounding box center [166, 467] width 200 height 41
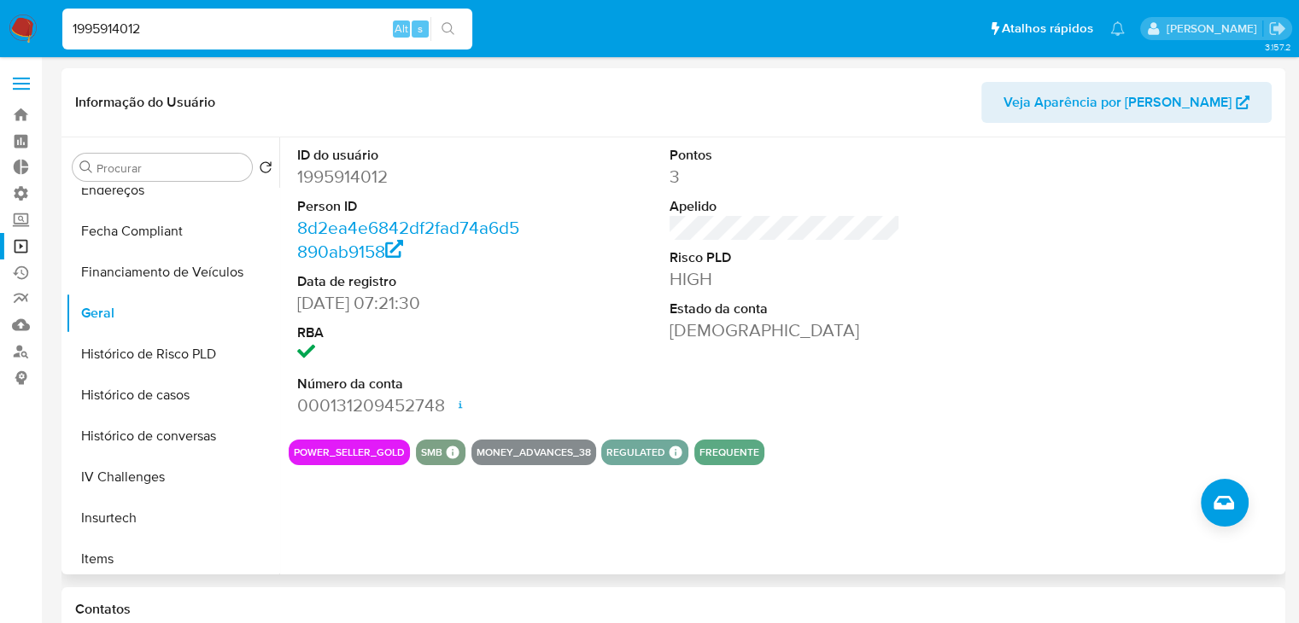
scroll to position [423, 0]
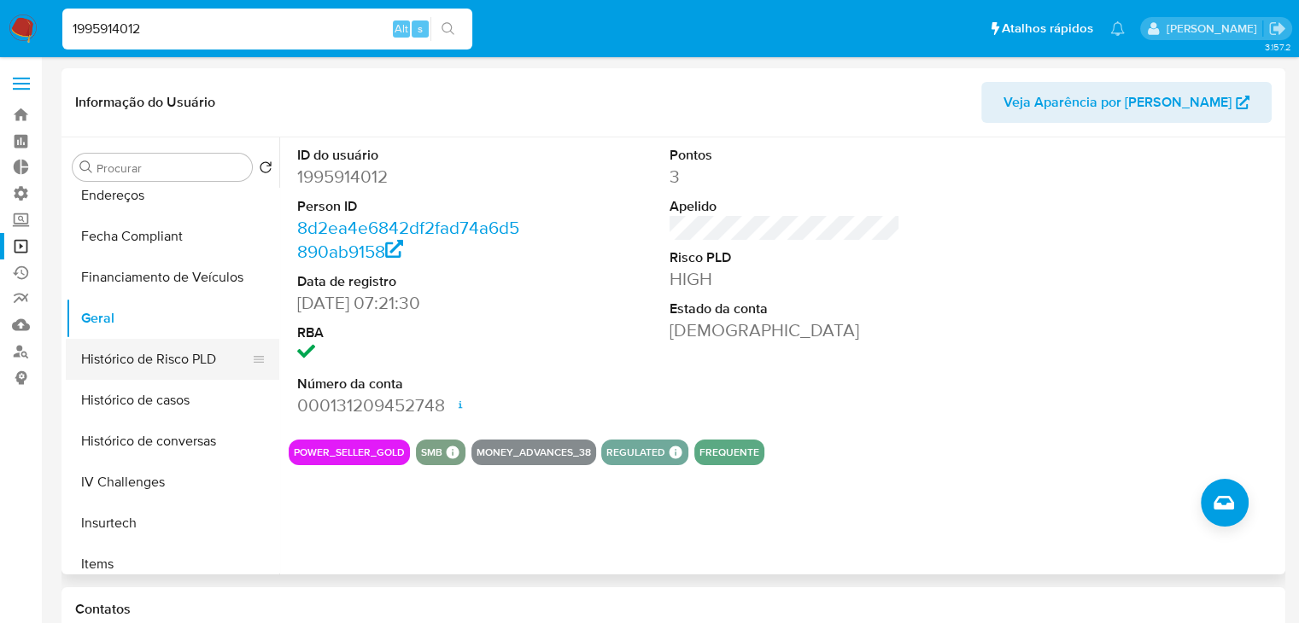
click at [222, 366] on button "Histórico de Risco PLD" at bounding box center [166, 359] width 200 height 41
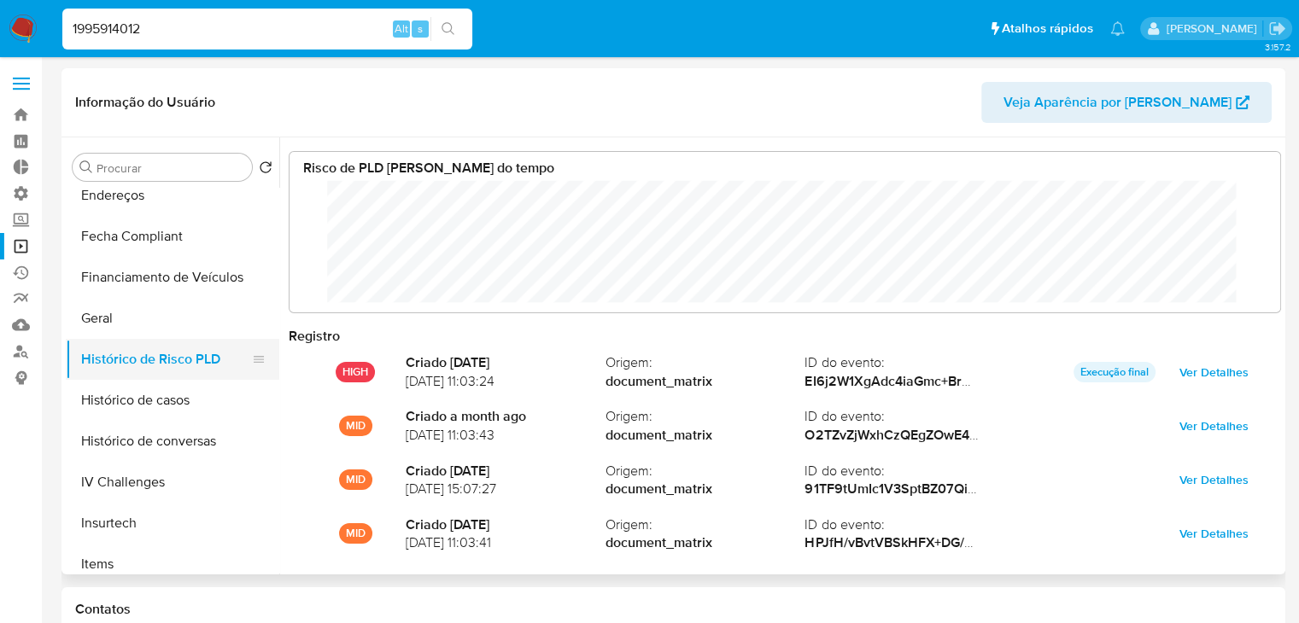
scroll to position [127, 956]
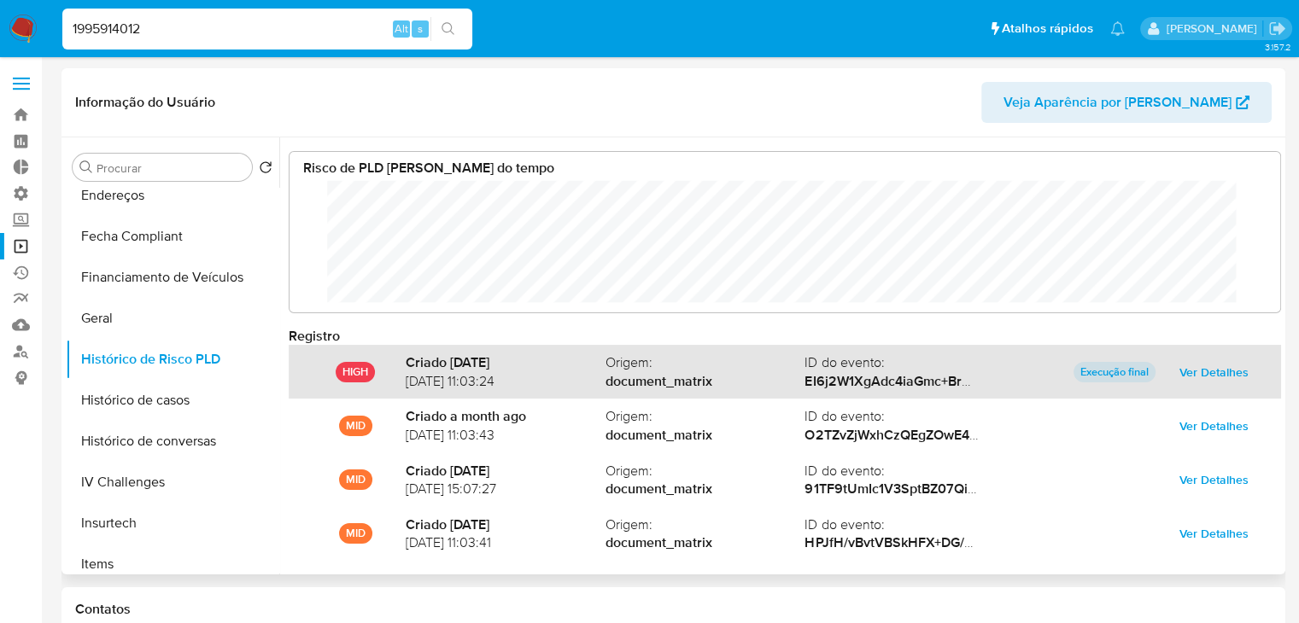
click at [1207, 364] on span "Ver Detalhes" at bounding box center [1213, 372] width 69 height 24
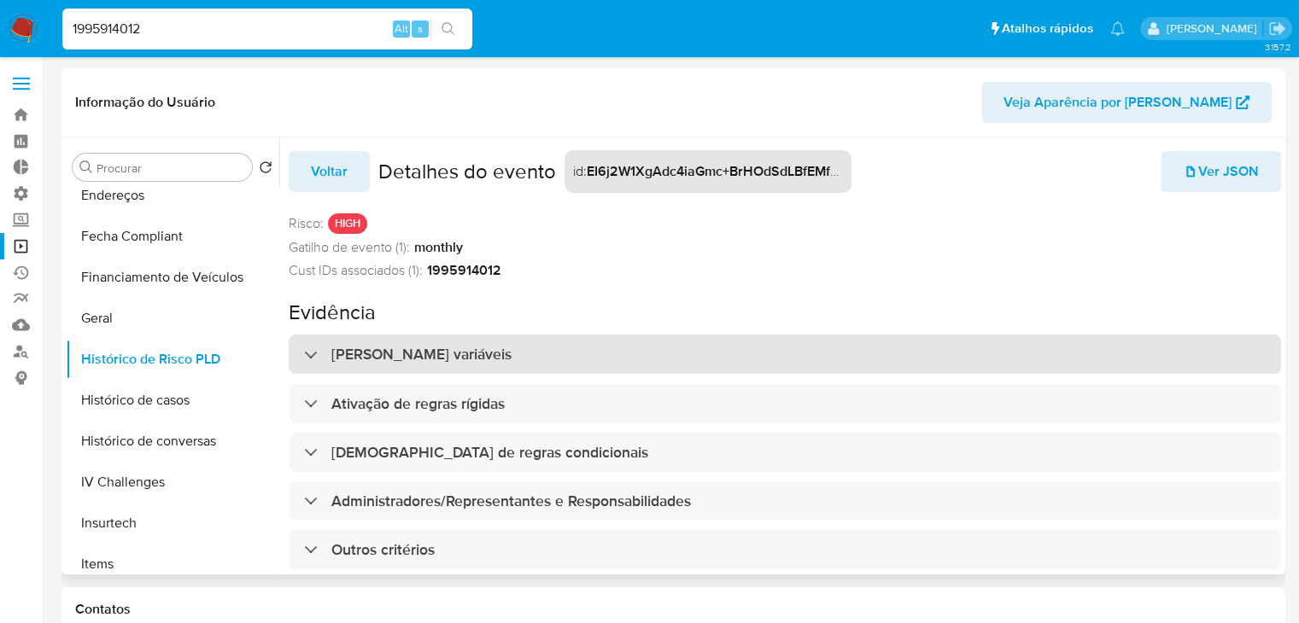
click at [978, 361] on div "[PERSON_NAME] variáveis" at bounding box center [785, 354] width 992 height 39
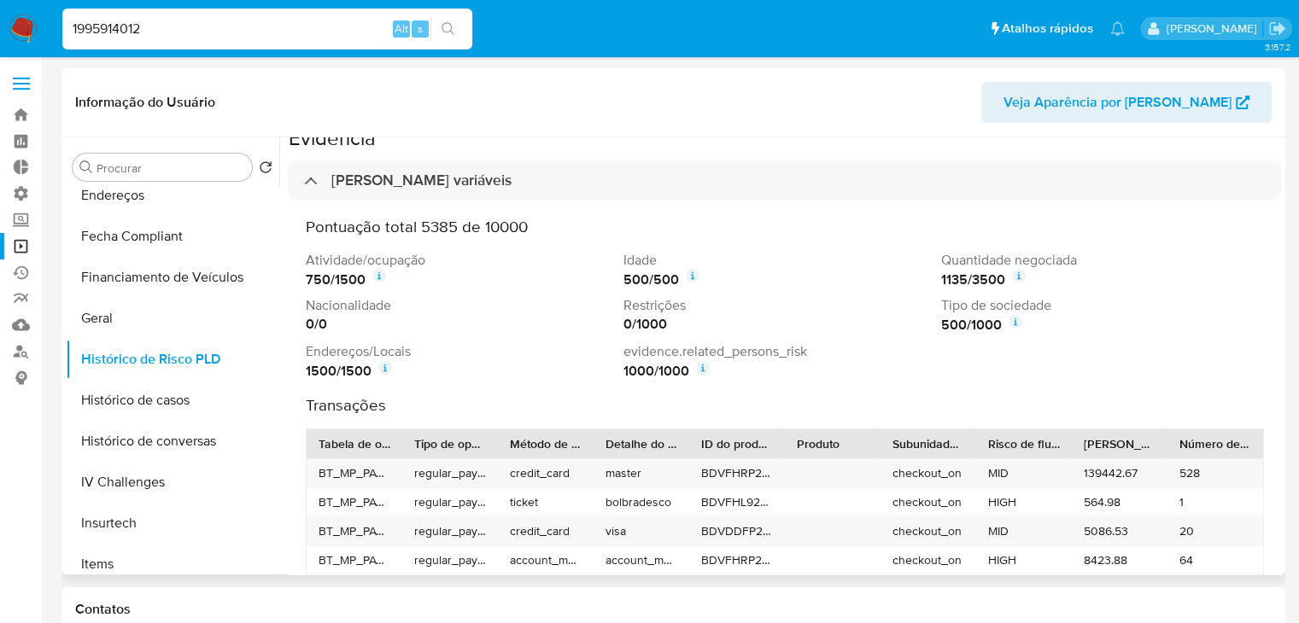
scroll to position [454, 0]
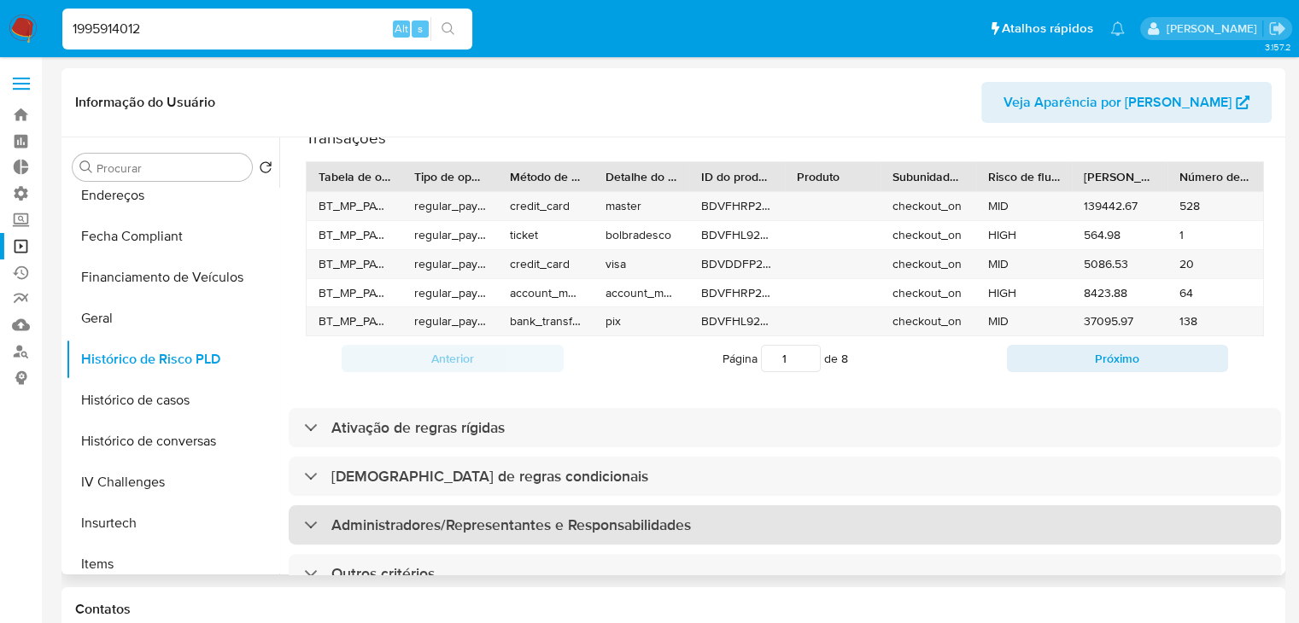
click at [1139, 511] on div "Administradores/Representantes e Responsabilidades" at bounding box center [785, 524] width 992 height 39
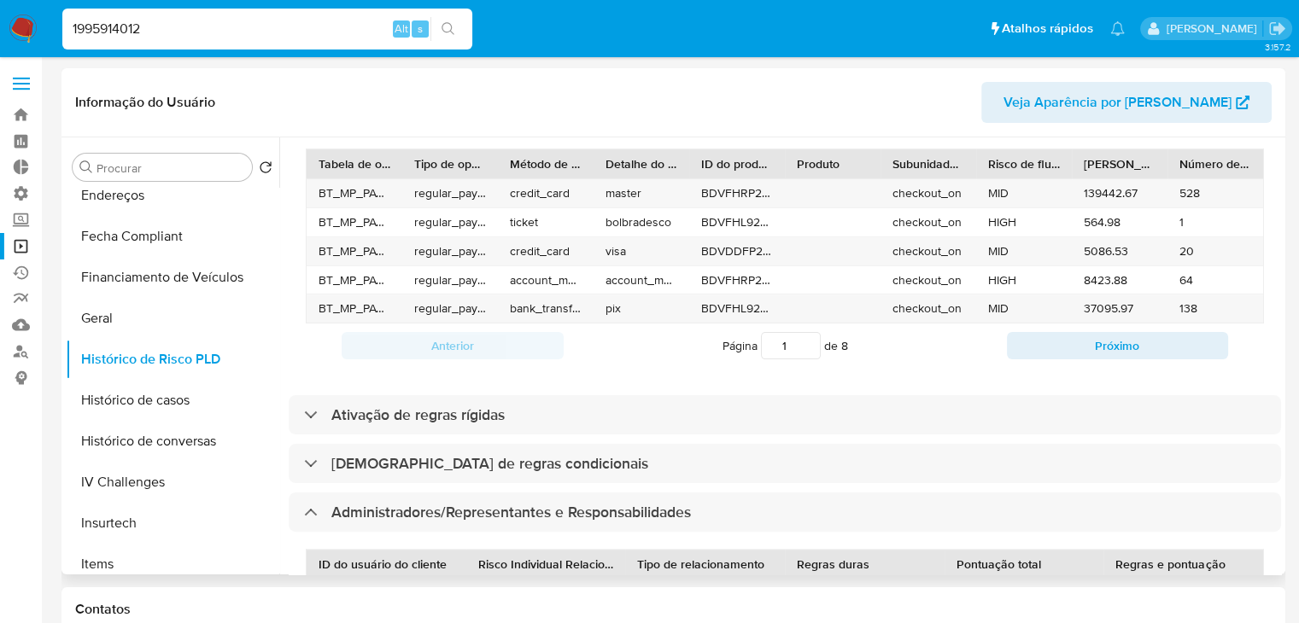
scroll to position [603, 0]
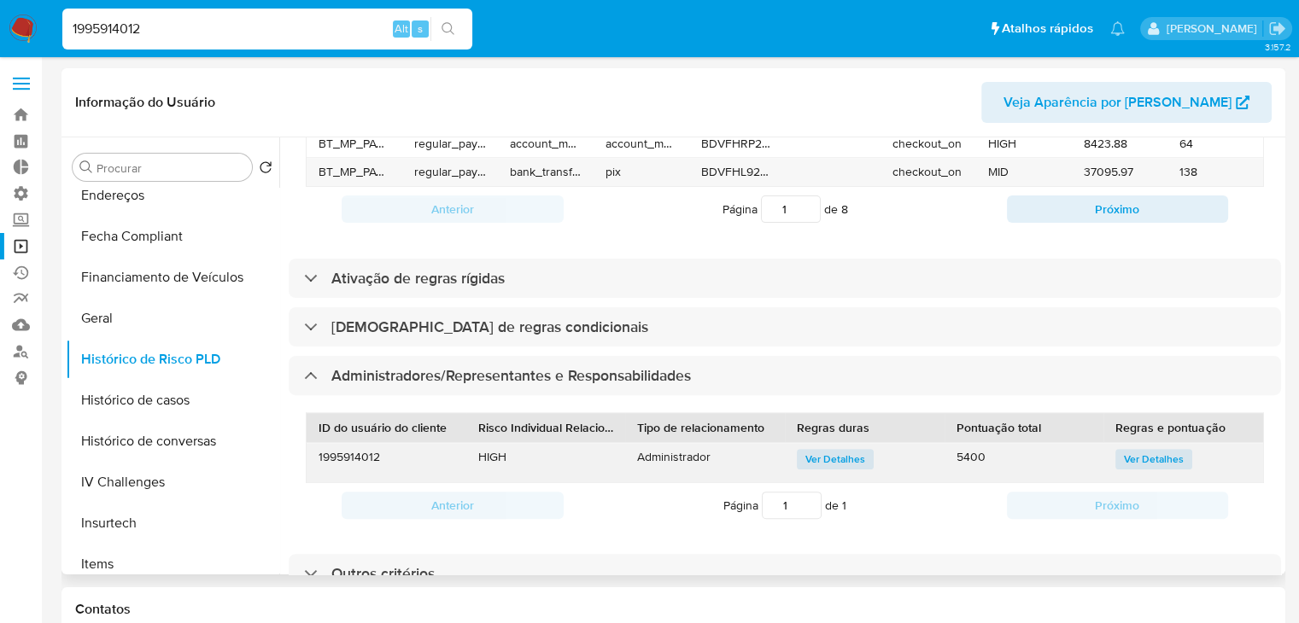
click at [1126, 452] on span "Ver Detalhes" at bounding box center [1154, 459] width 60 height 17
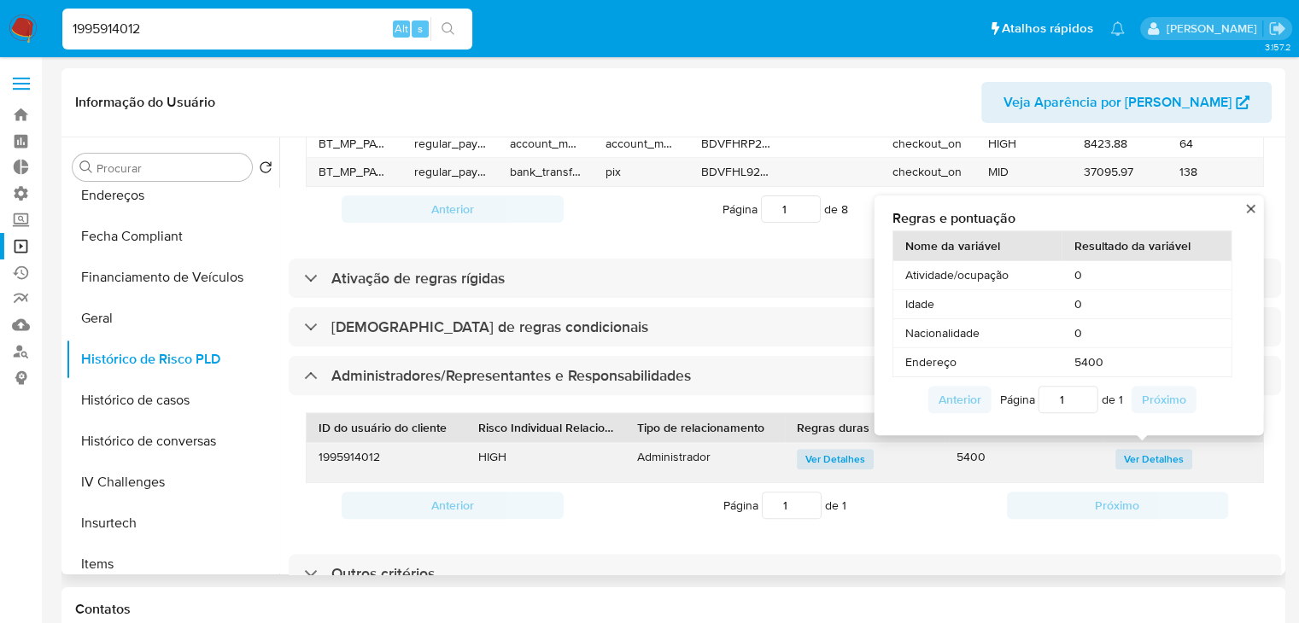
click at [1251, 202] on button "close" at bounding box center [1250, 207] width 11 height 11
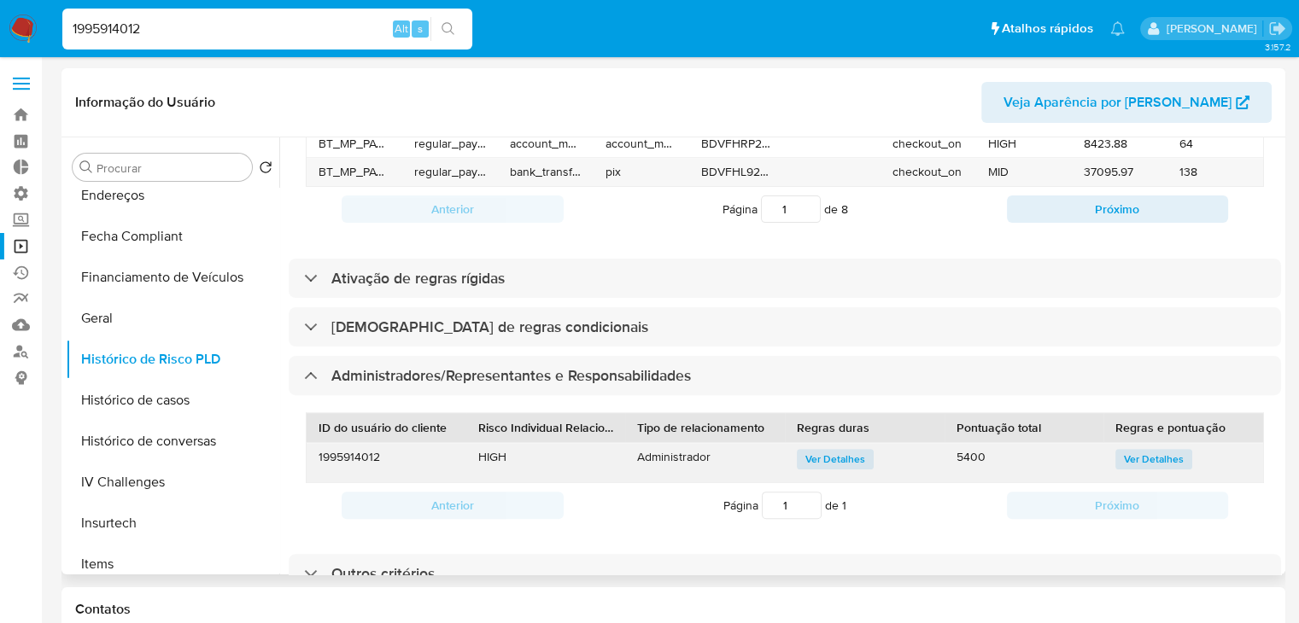
click at [850, 452] on span "Ver Detalhes" at bounding box center [835, 459] width 60 height 17
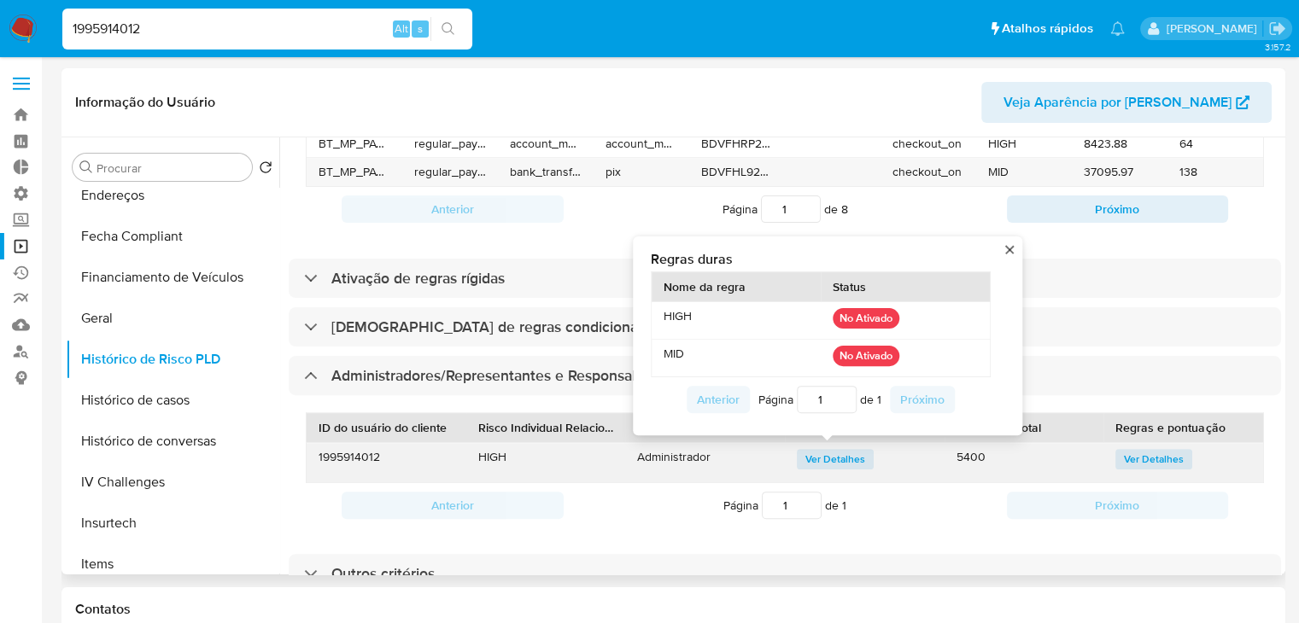
click at [1014, 240] on div "Regras duras Nome da regra Status HIGH No Ativado MID No Ativado Anterior Págin…" at bounding box center [827, 336] width 389 height 199
click at [1010, 243] on div "Regras duras Nome da regra Status HIGH No Ativado MID No Ativado Anterior Págin…" at bounding box center [827, 336] width 389 height 199
click at [1009, 243] on button "close" at bounding box center [1009, 248] width 11 height 11
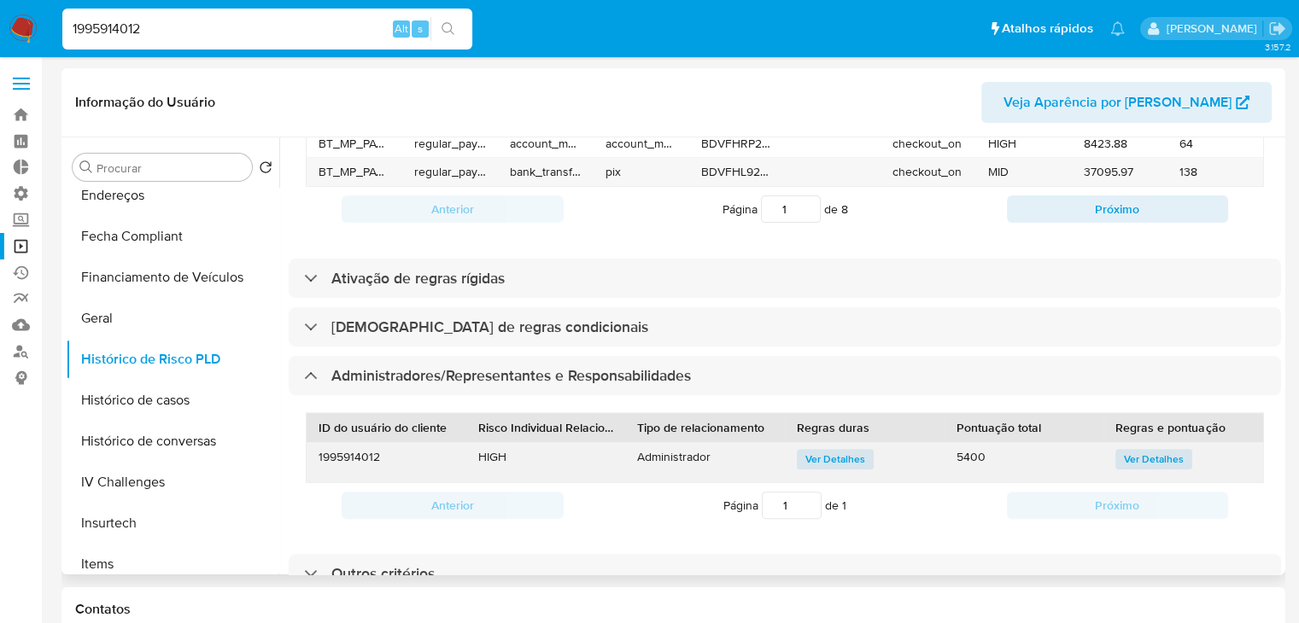
click at [1159, 451] on span "Ver Detalhes" at bounding box center [1154, 459] width 60 height 17
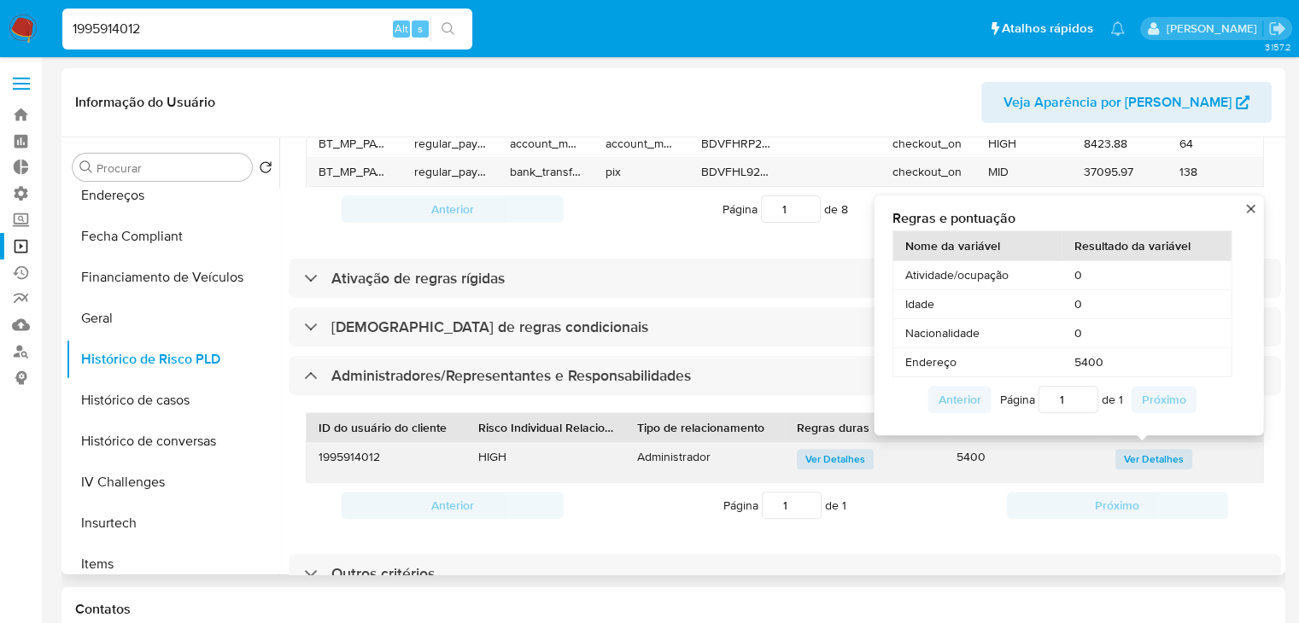
click at [1253, 202] on button "close" at bounding box center [1250, 207] width 11 height 11
